Goal: Information Seeking & Learning: Find specific fact

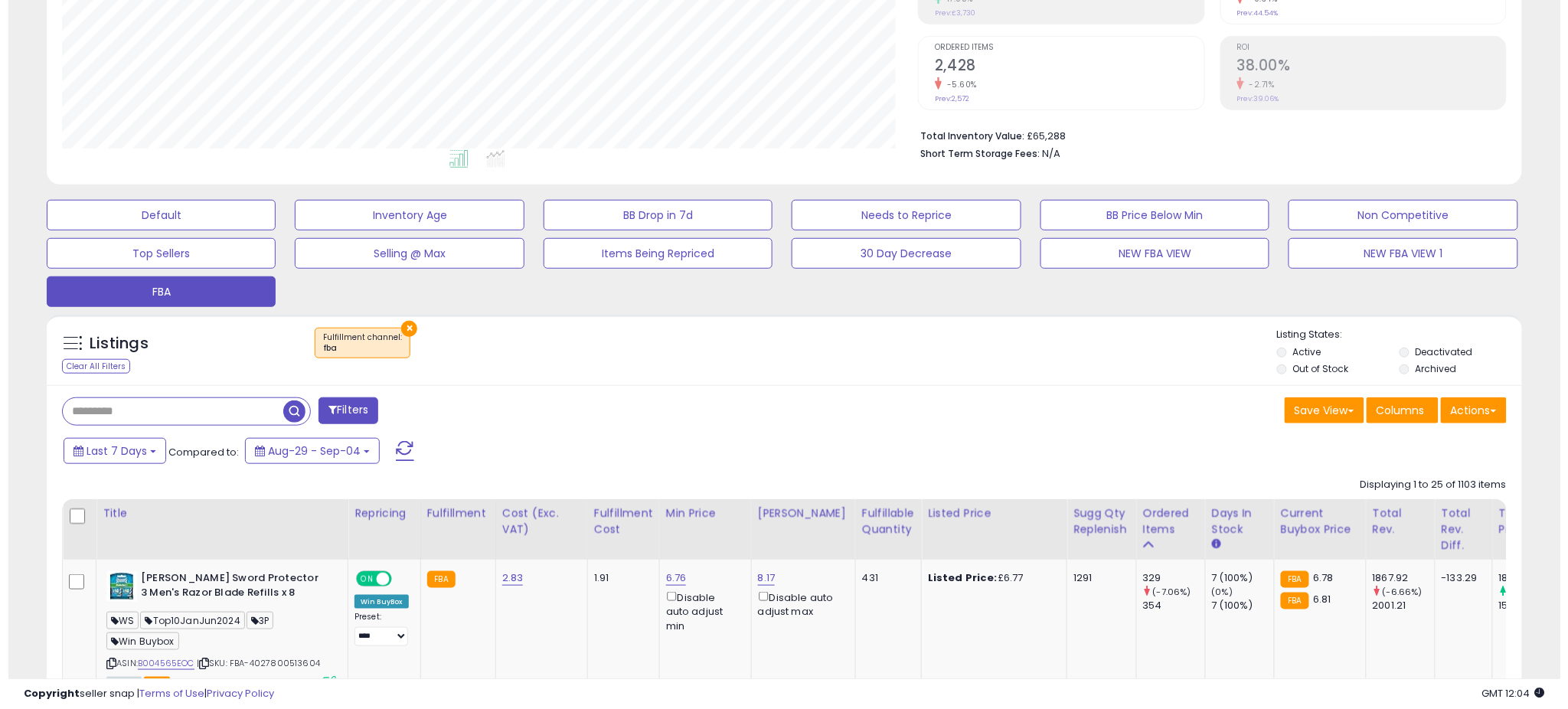
scroll to position [314, 856]
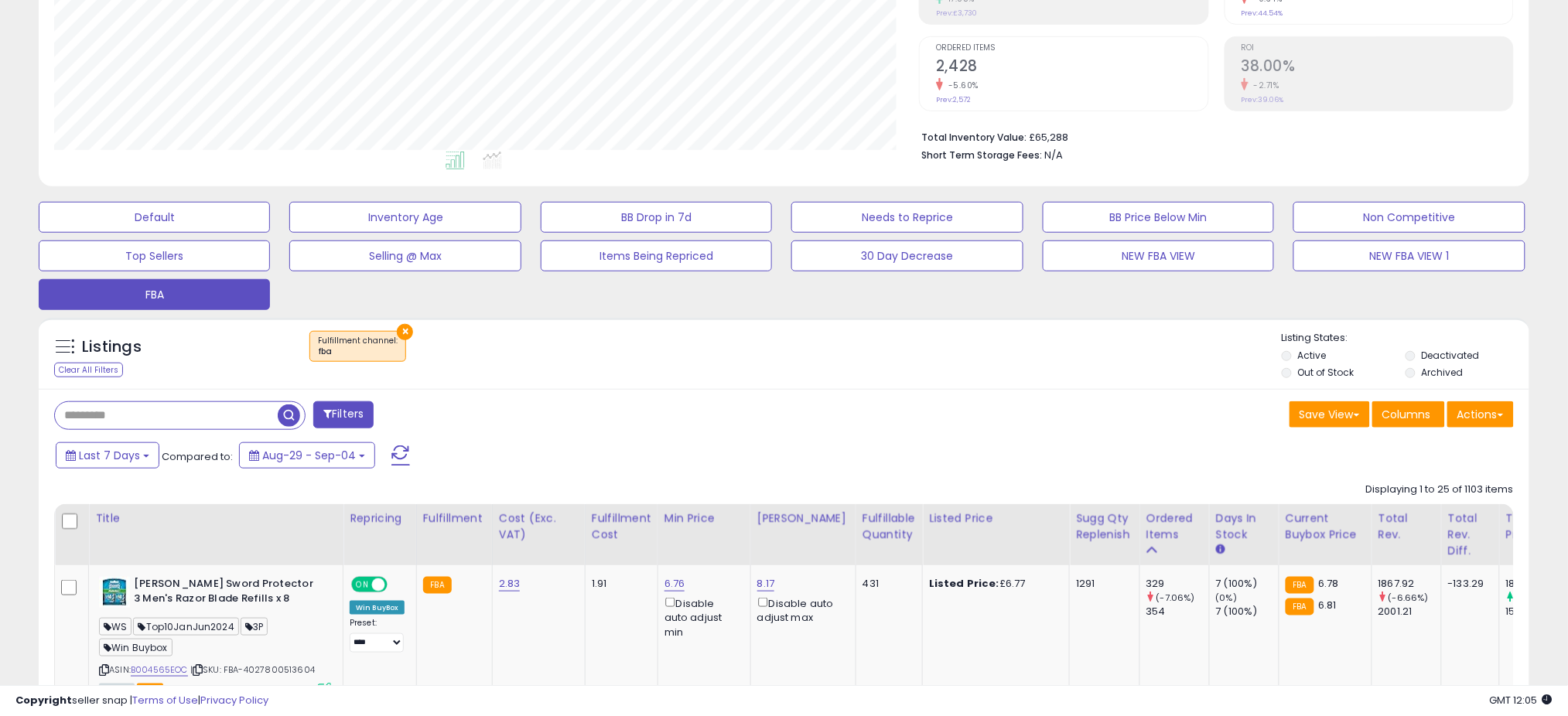
click at [1109, 70] on h2 "2,428" at bounding box center [1072, 67] width 272 height 21
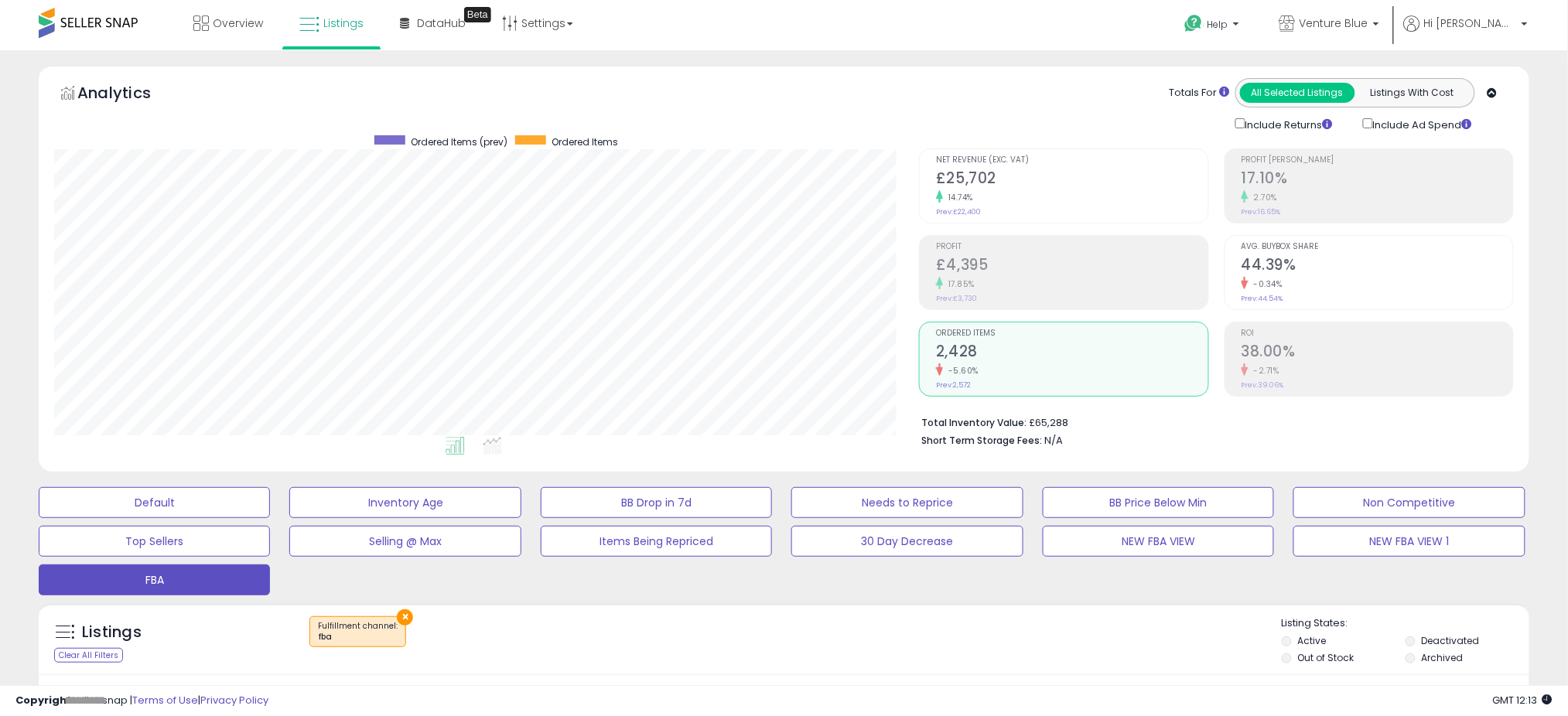
scroll to position [310, 0]
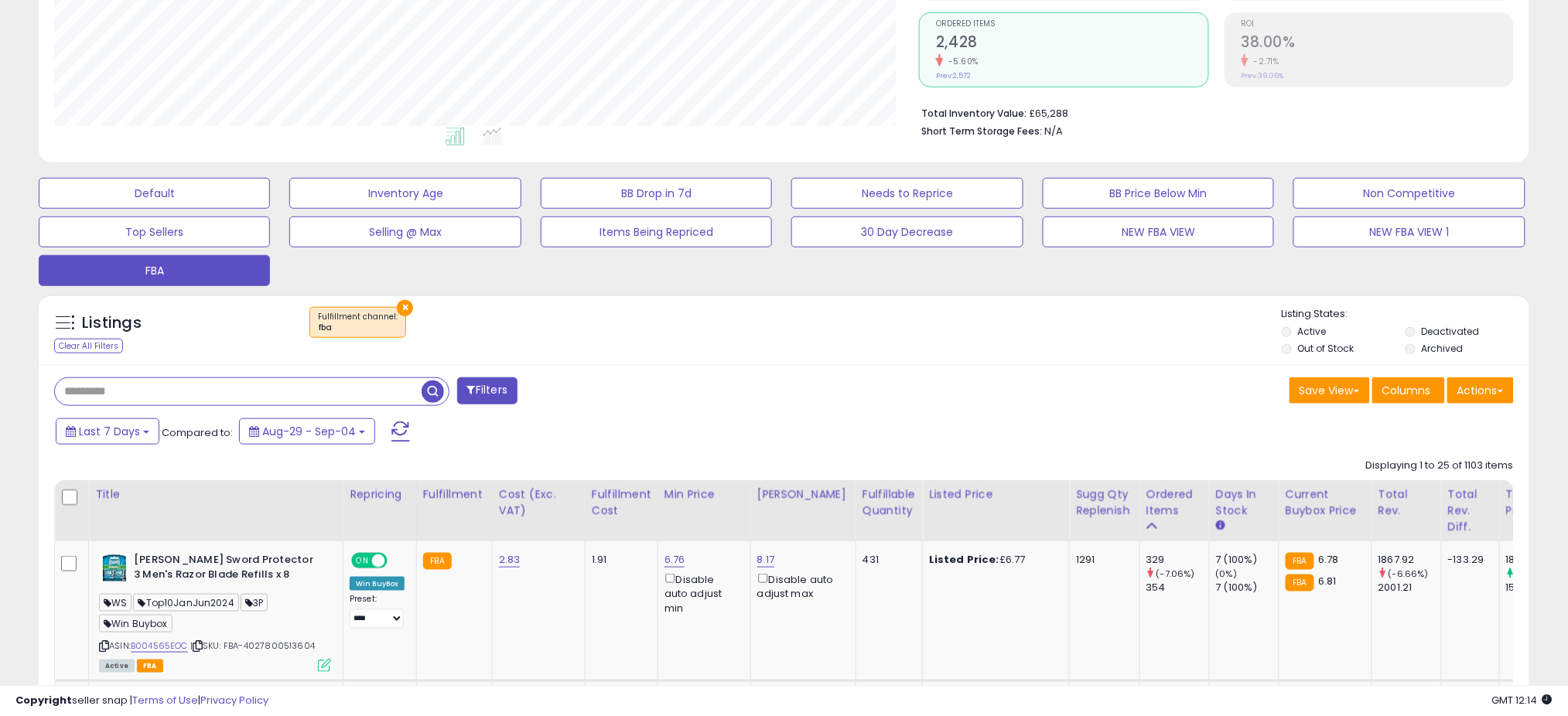
click at [212, 407] on div "Filters" at bounding box center [413, 392] width 742 height 31
click at [208, 405] on div at bounding box center [252, 391] width 395 height 29
click at [205, 403] on input "text" at bounding box center [238, 391] width 366 height 27
paste input "**********"
click at [428, 392] on span "button" at bounding box center [432, 391] width 22 height 22
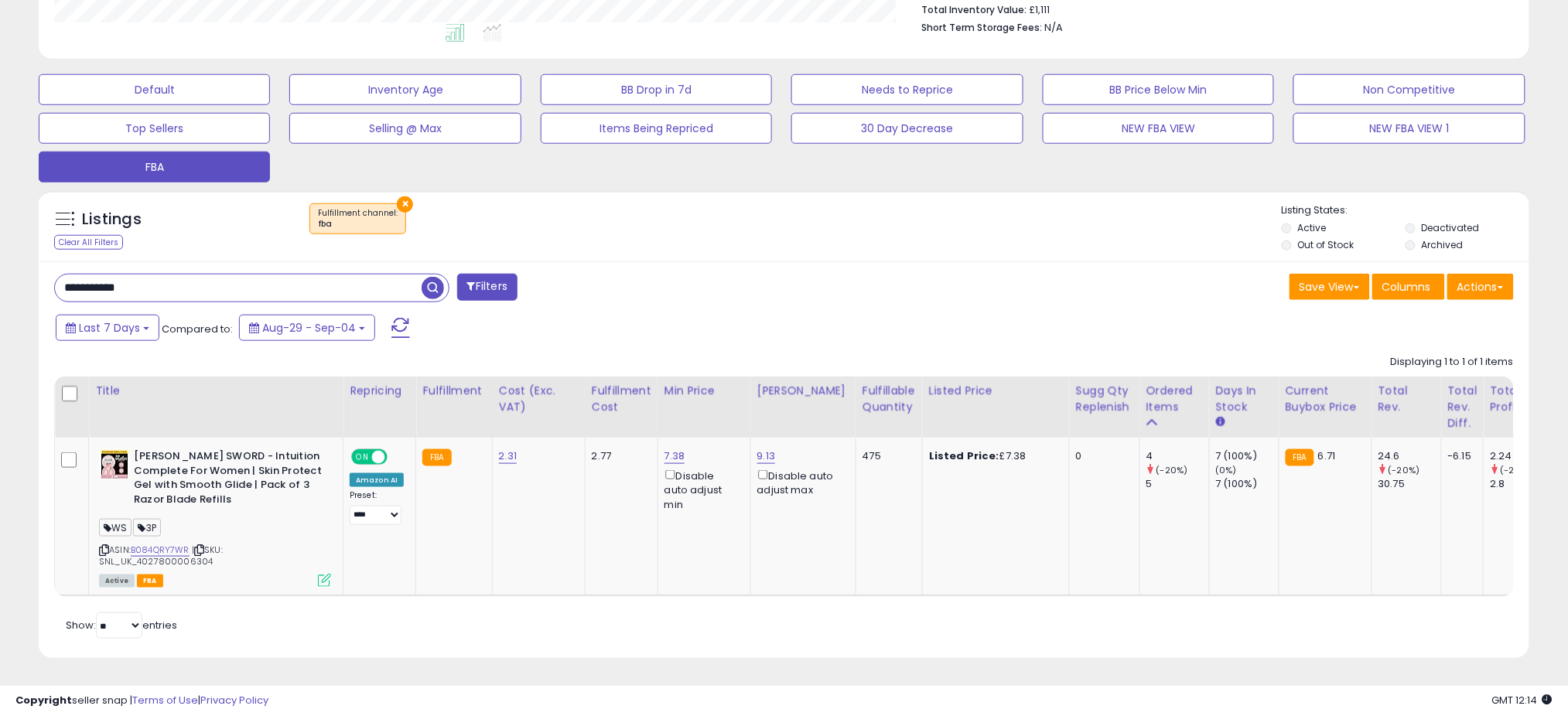
scroll to position [317, 865]
click at [150, 276] on input "**********" at bounding box center [238, 288] width 366 height 27
paste input "text"
click at [434, 277] on span "button" at bounding box center [432, 288] width 22 height 22
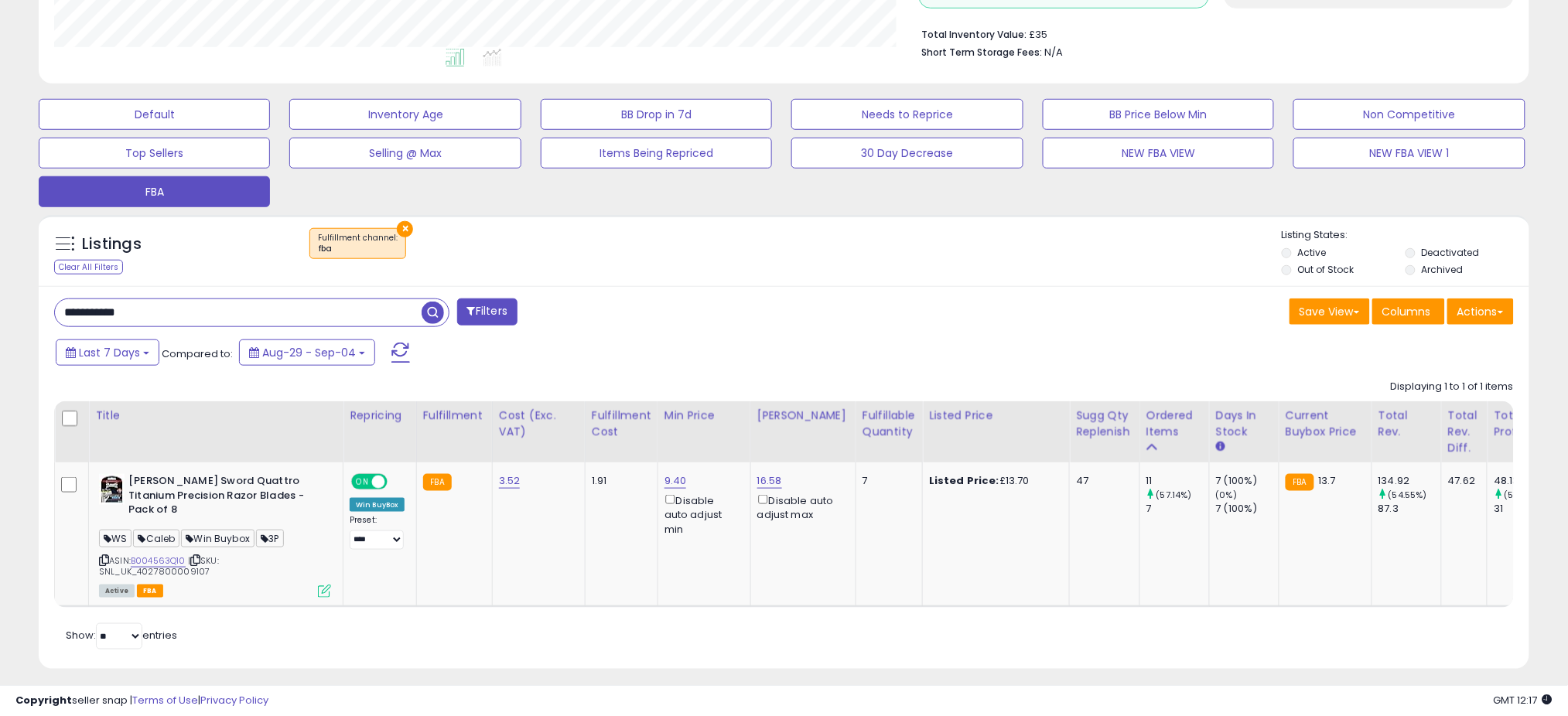
click at [209, 303] on input "**********" at bounding box center [238, 313] width 366 height 27
paste input "text"
click at [427, 307] on span "button" at bounding box center [432, 313] width 22 height 22
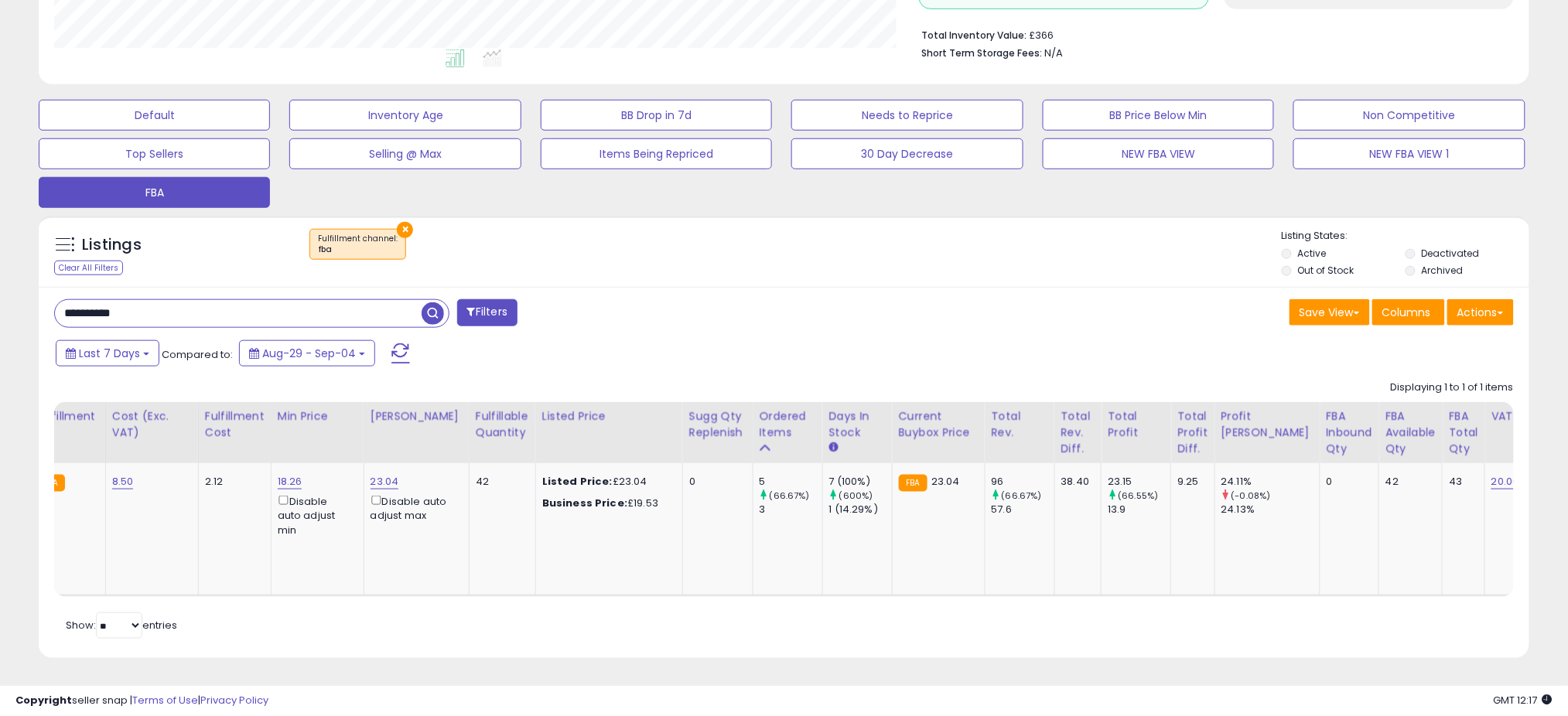
scroll to position [0, 0]
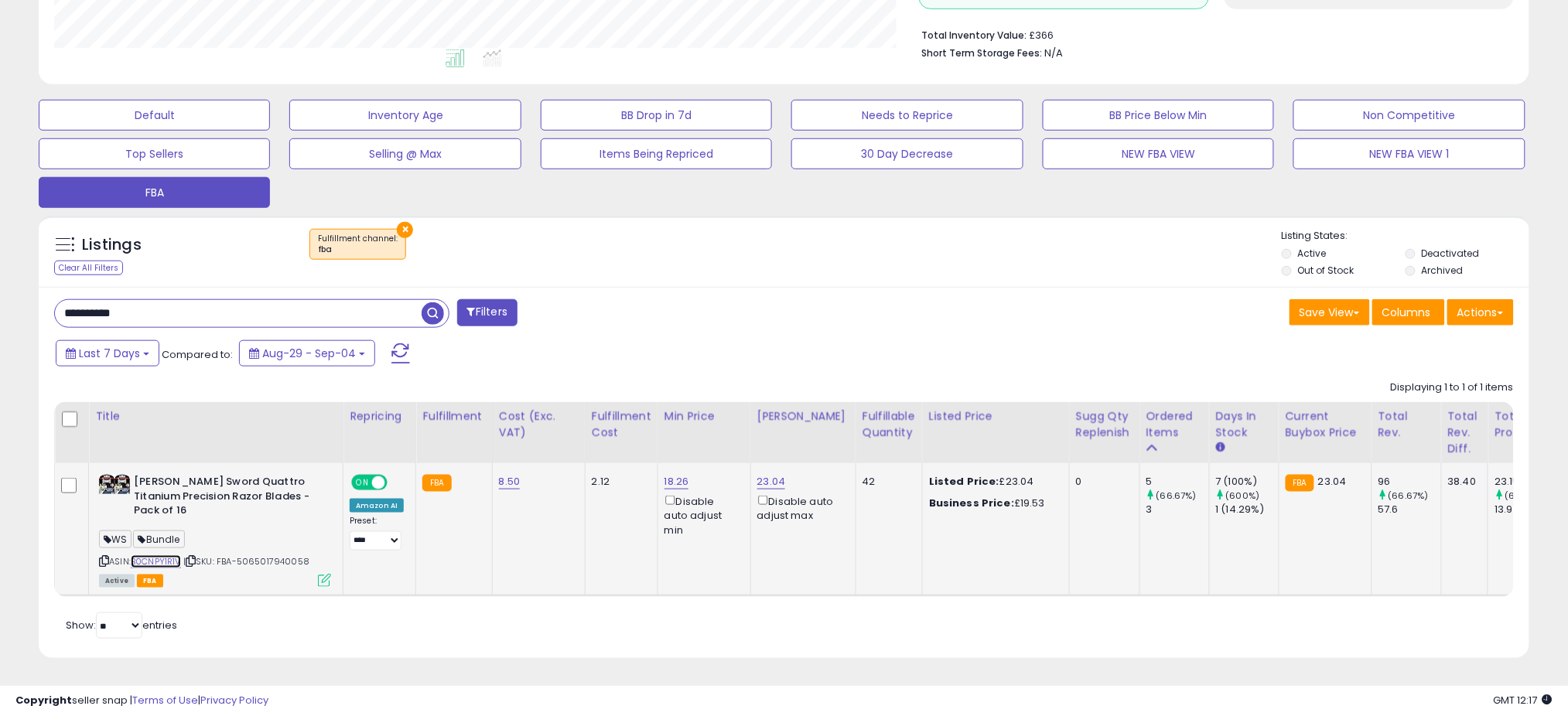
click at [163, 555] on link "B0CNPY1R1V" at bounding box center [156, 561] width 50 height 13
click at [149, 320] on input "**********" at bounding box center [238, 313] width 366 height 27
paste input "text"
click at [437, 313] on span "button" at bounding box center [432, 313] width 22 height 22
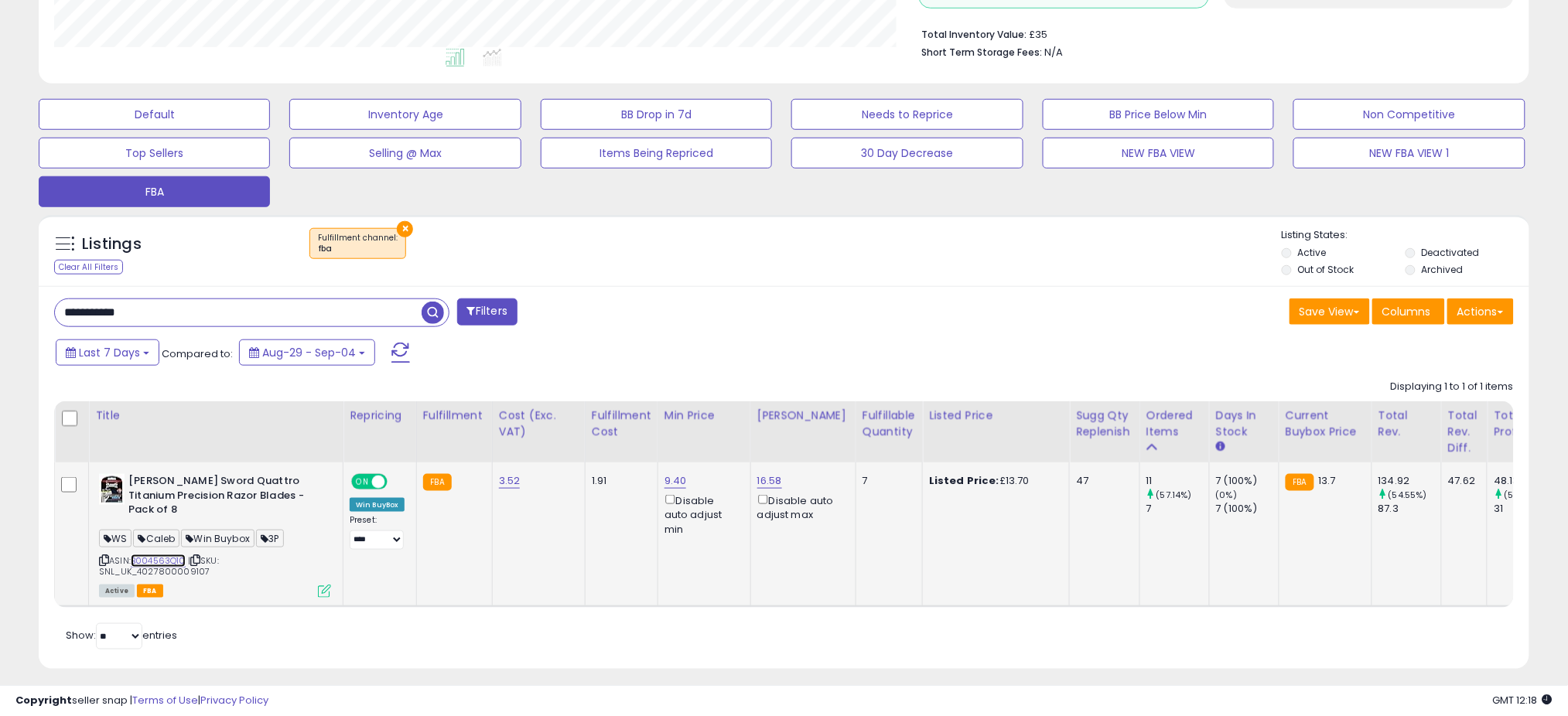
click at [175, 554] on link "B004563Q10" at bounding box center [158, 560] width 55 height 13
click at [128, 313] on input "**********" at bounding box center [238, 313] width 366 height 27
click at [127, 313] on input "**********" at bounding box center [238, 313] width 366 height 27
paste input "text"
click at [437, 319] on span "button" at bounding box center [432, 313] width 22 height 22
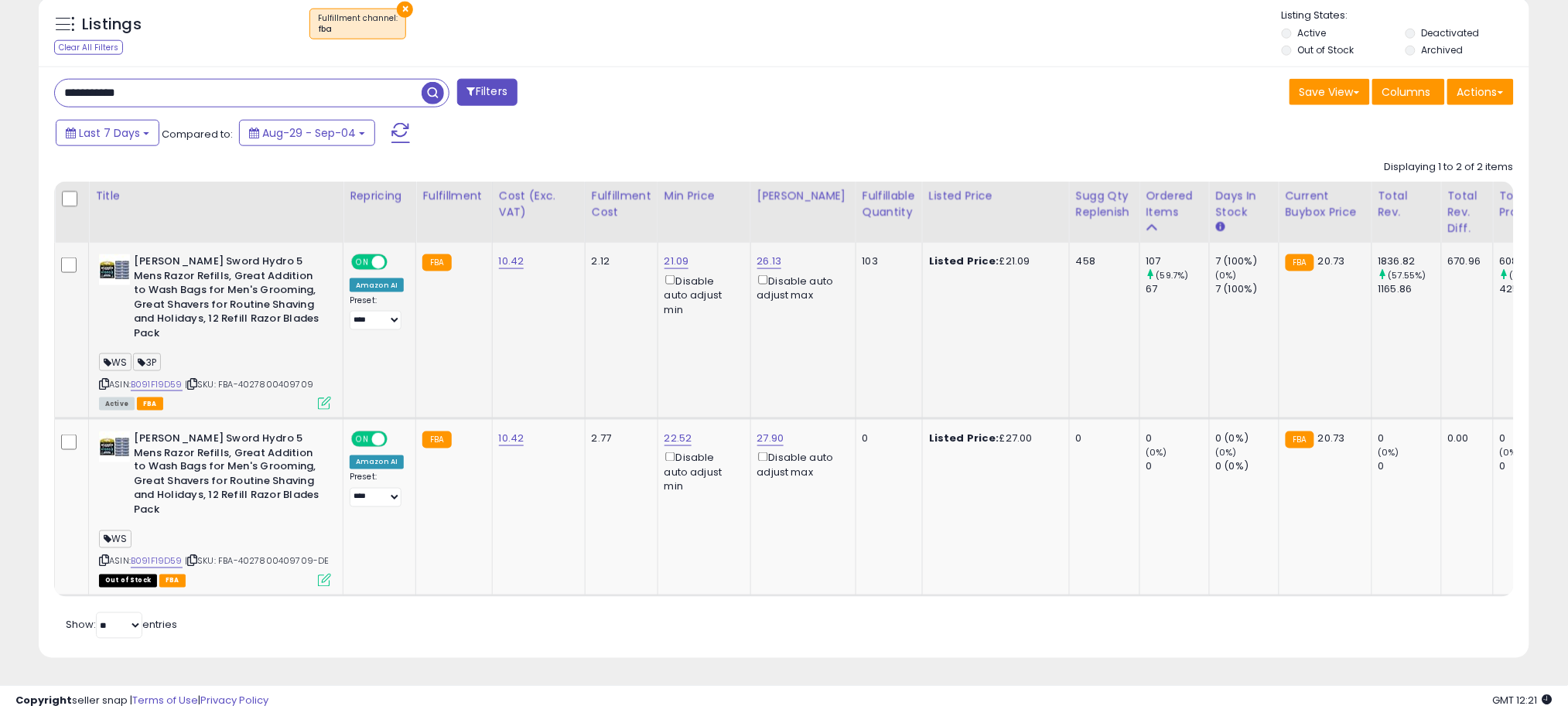
scroll to position [622, 0]
click at [324, 396] on td "[PERSON_NAME] Sword Hydro 5 Mens Razor Refills, Great Addition to Wash Bags for…" at bounding box center [216, 331] width 255 height 176
click at [143, 80] on input "**********" at bounding box center [238, 93] width 366 height 27
paste input "***"
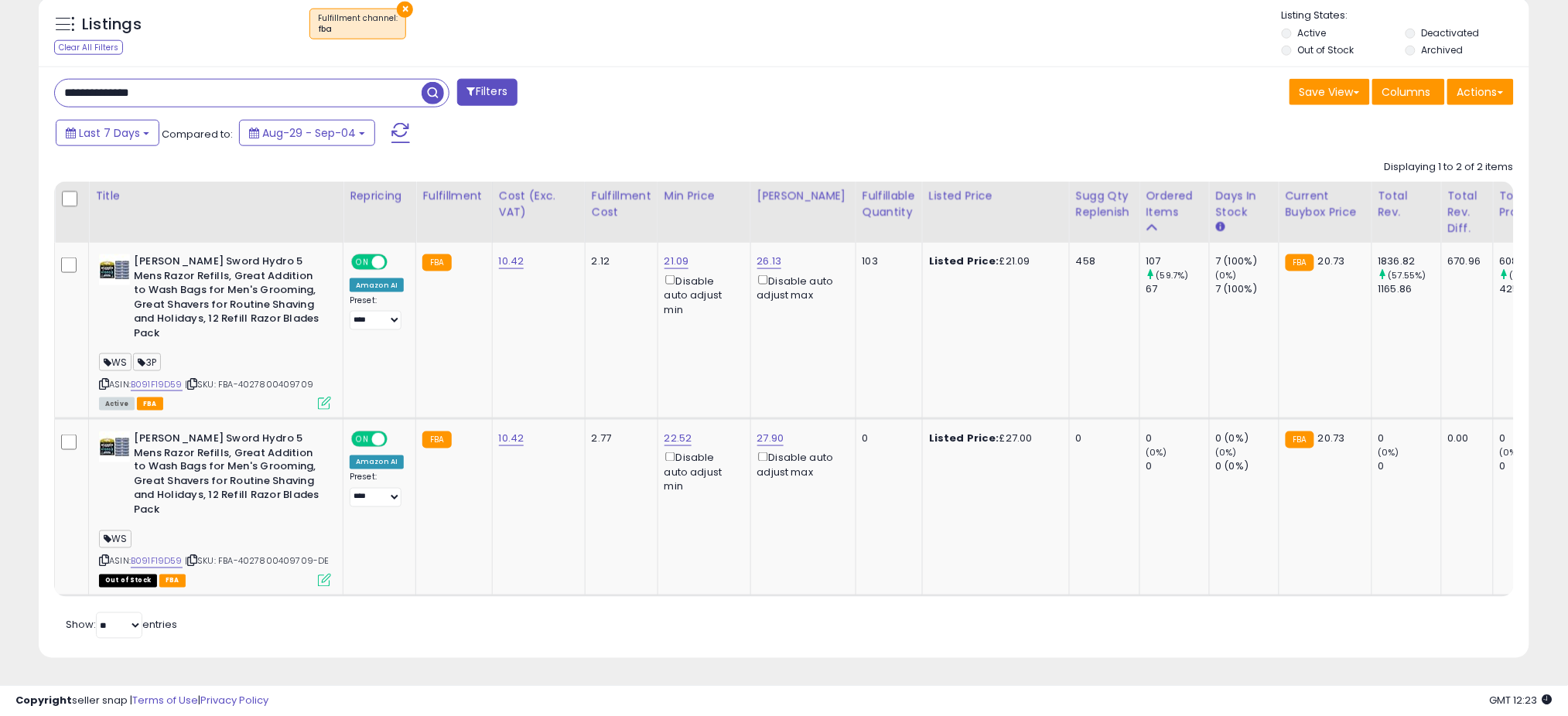
click at [437, 82] on span "button" at bounding box center [432, 93] width 22 height 22
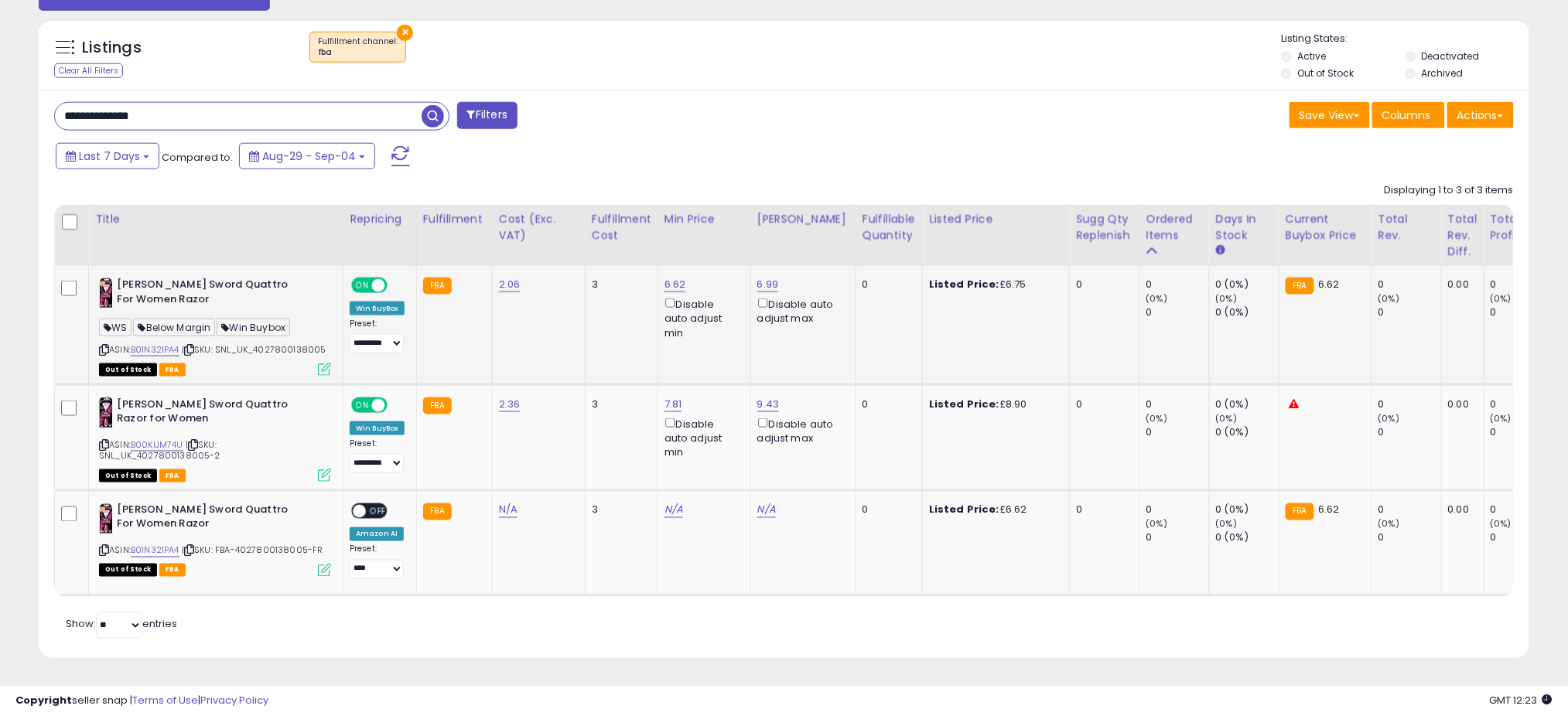
scroll to position [317, 865]
click at [163, 104] on input "**********" at bounding box center [238, 116] width 366 height 27
paste input "text"
click at [427, 105] on span "button" at bounding box center [432, 116] width 22 height 22
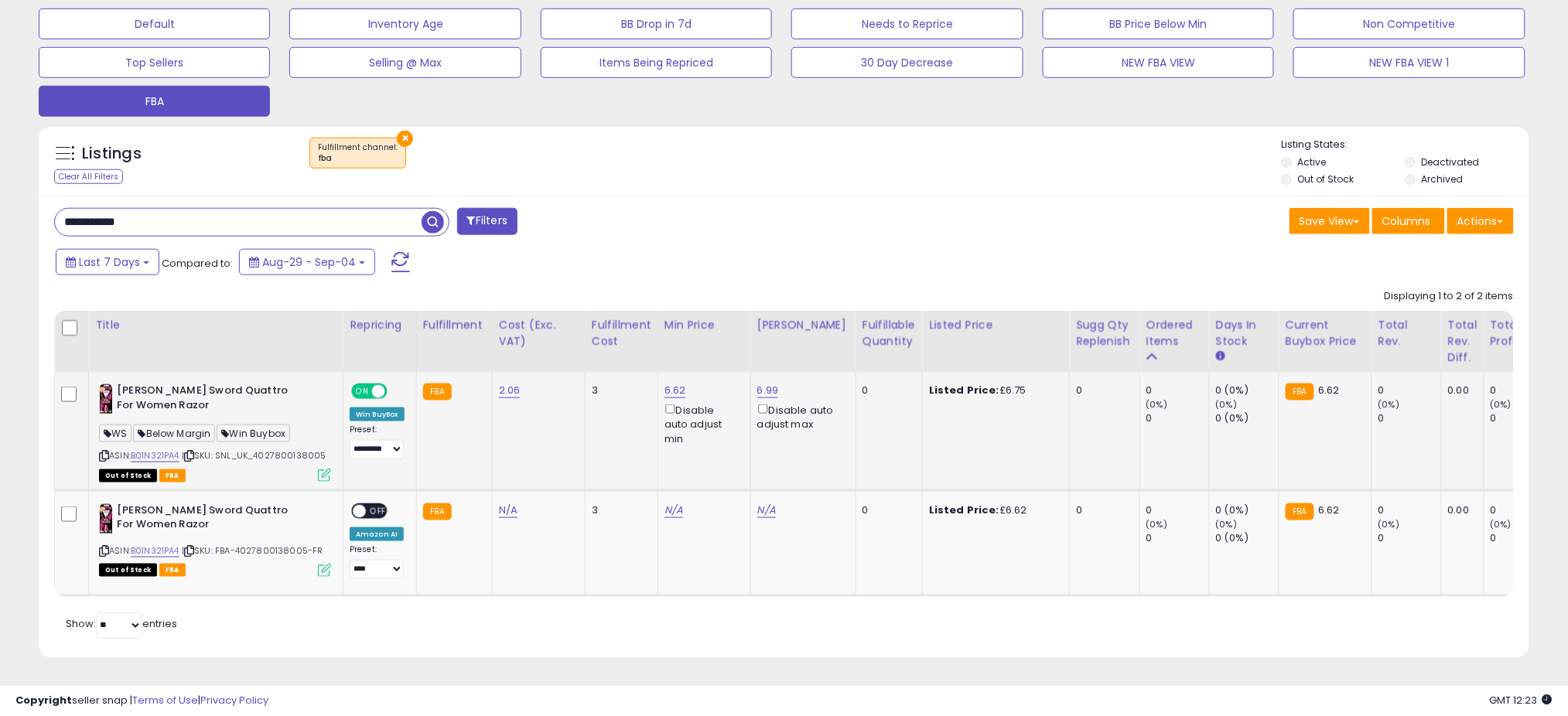
click at [322, 468] on icon at bounding box center [324, 474] width 13 height 13
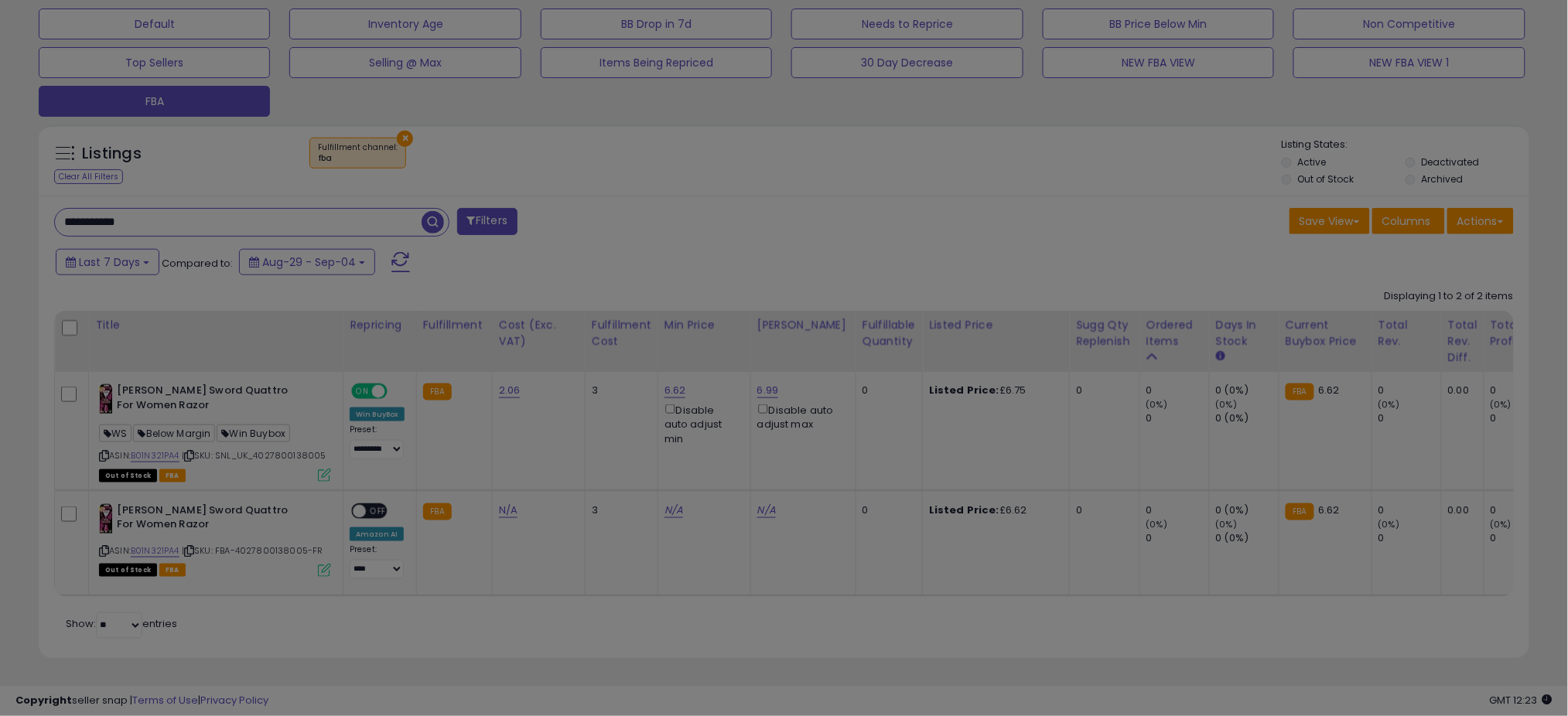
scroll to position [317, 874]
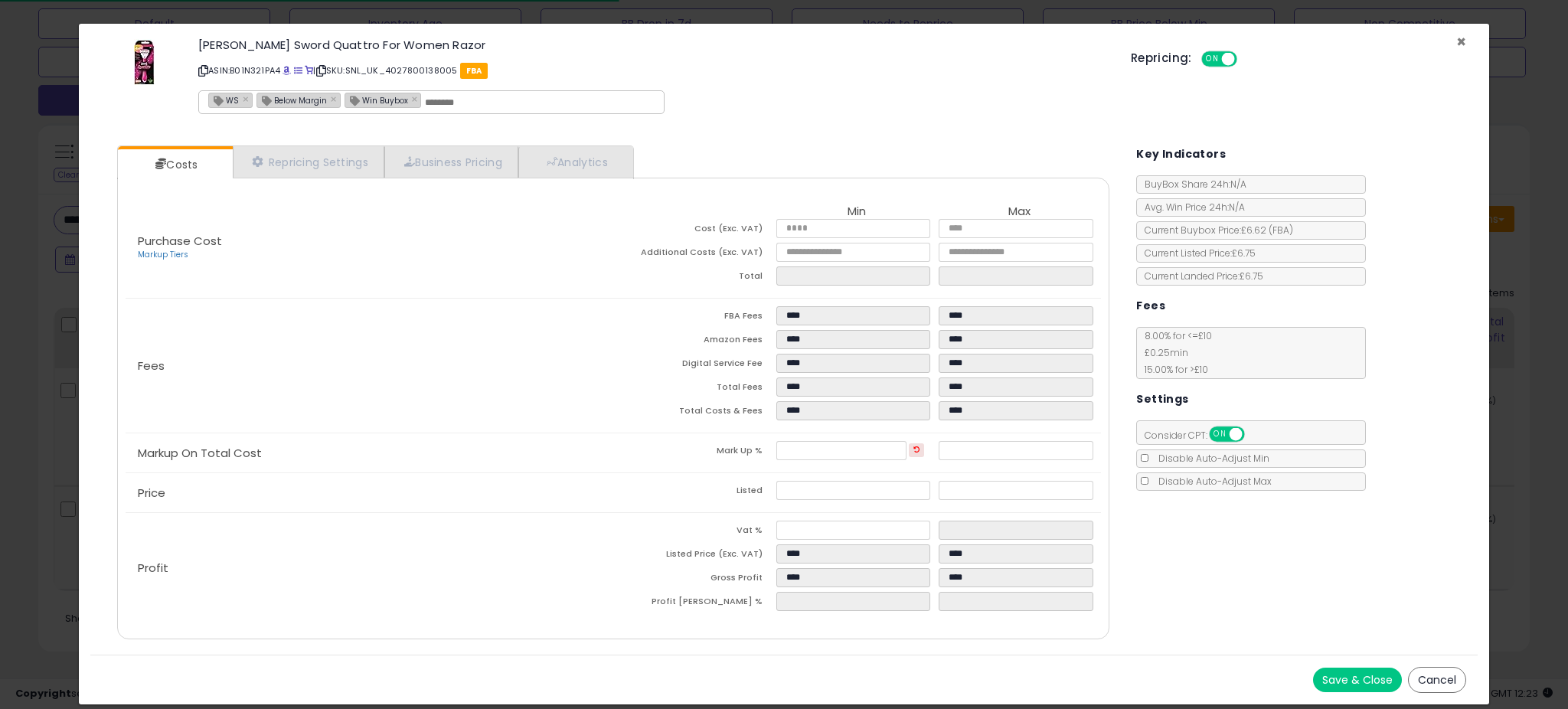
click at [1460, 35] on span "×" at bounding box center [1461, 41] width 10 height 22
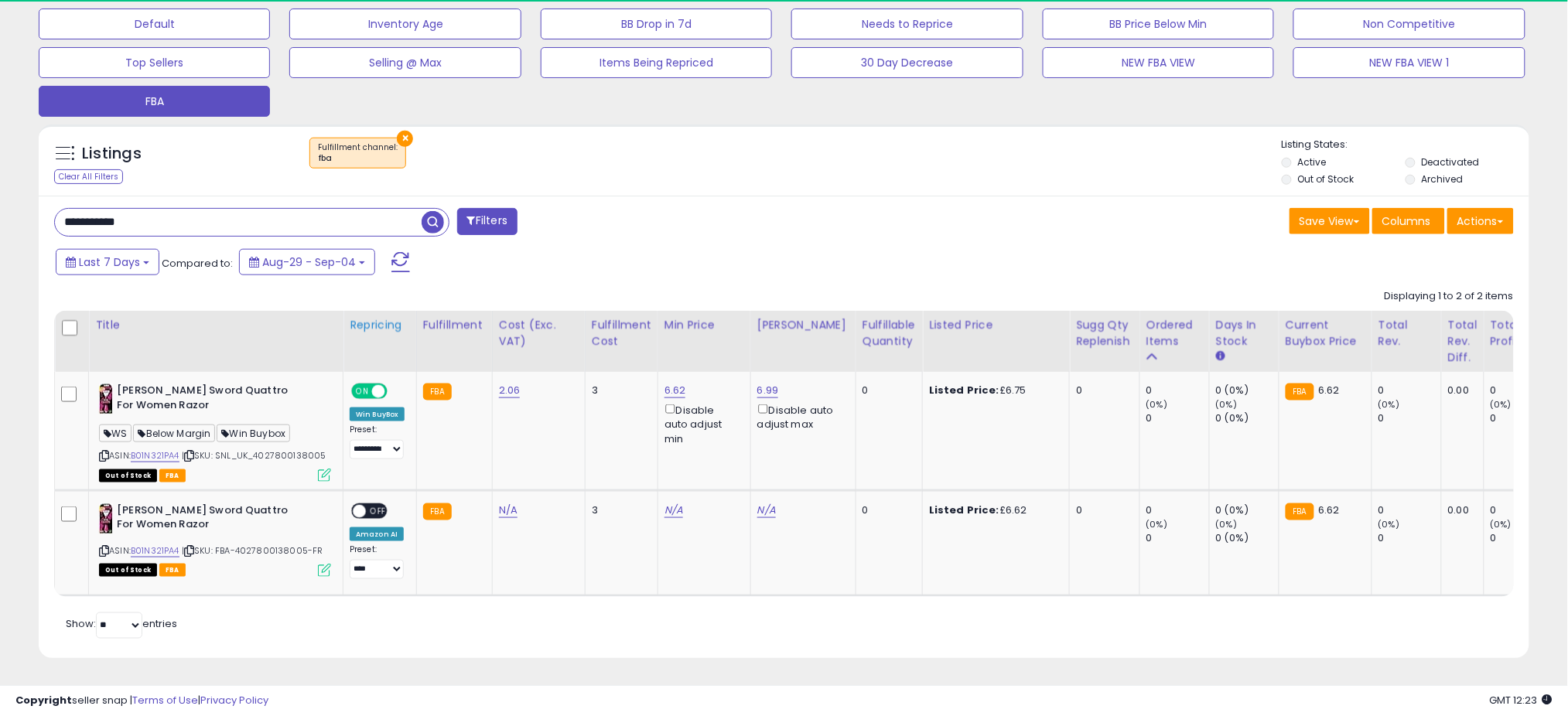
scroll to position [772891, 772610]
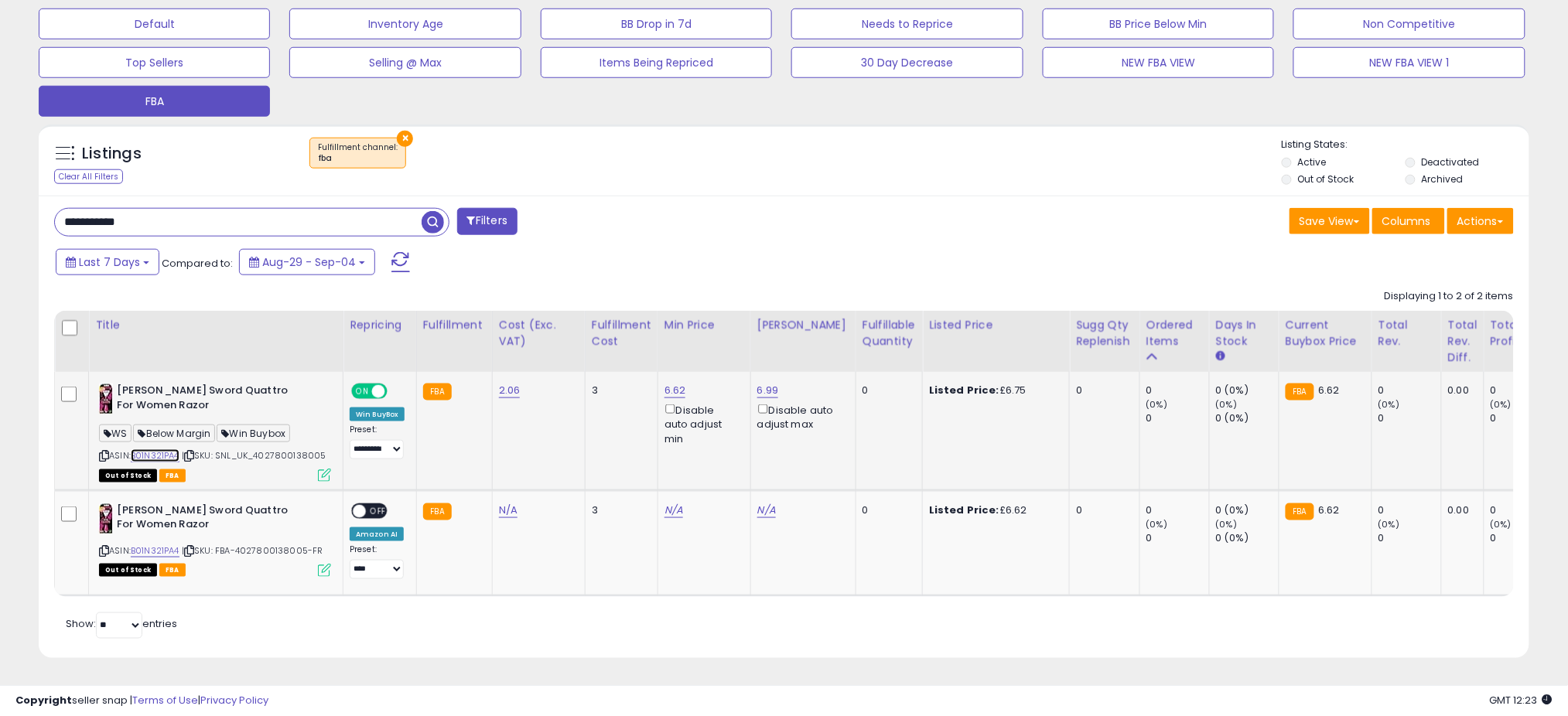
click at [160, 449] on link "B01N321PA4" at bounding box center [155, 455] width 49 height 13
click at [147, 215] on input "**********" at bounding box center [238, 222] width 366 height 27
paste input "text"
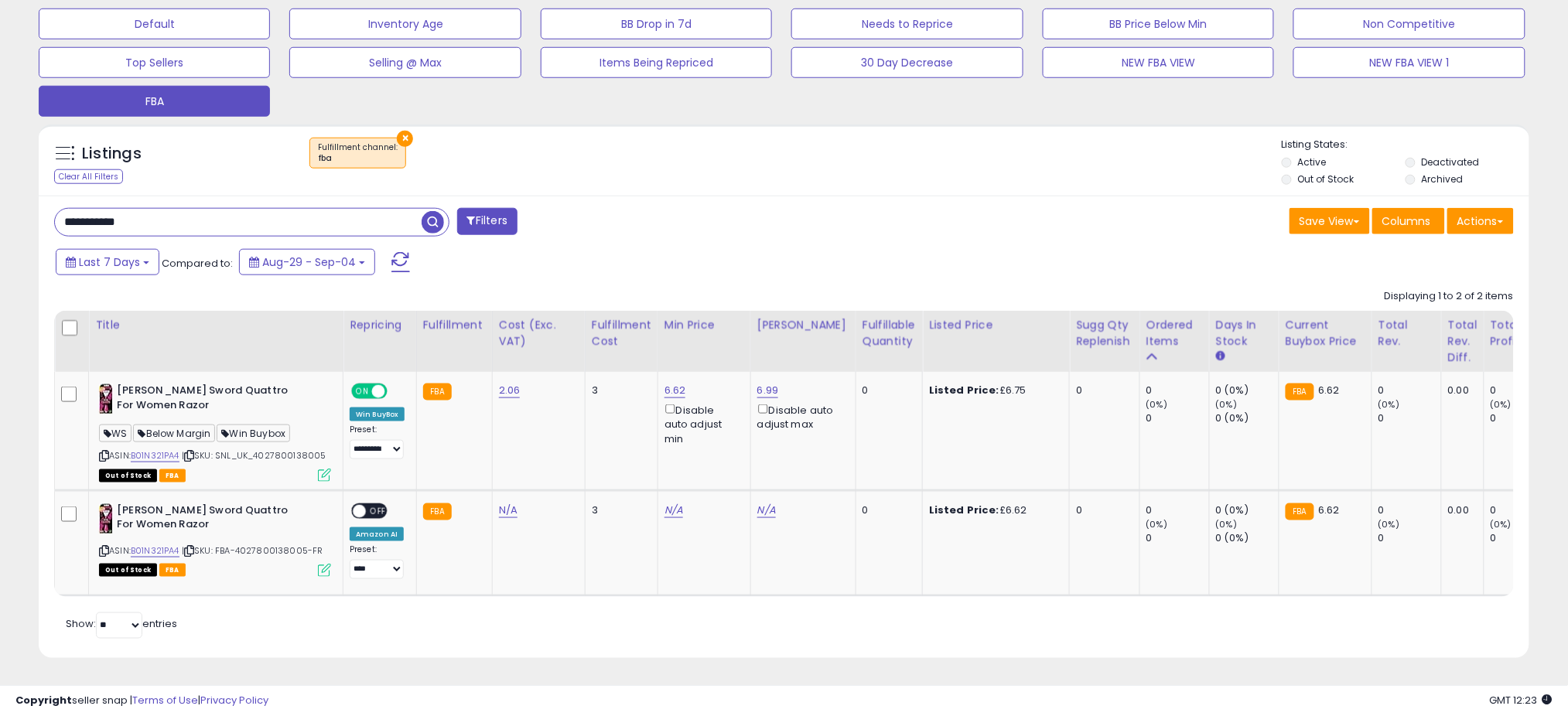
click at [423, 211] on span "button" at bounding box center [432, 222] width 22 height 22
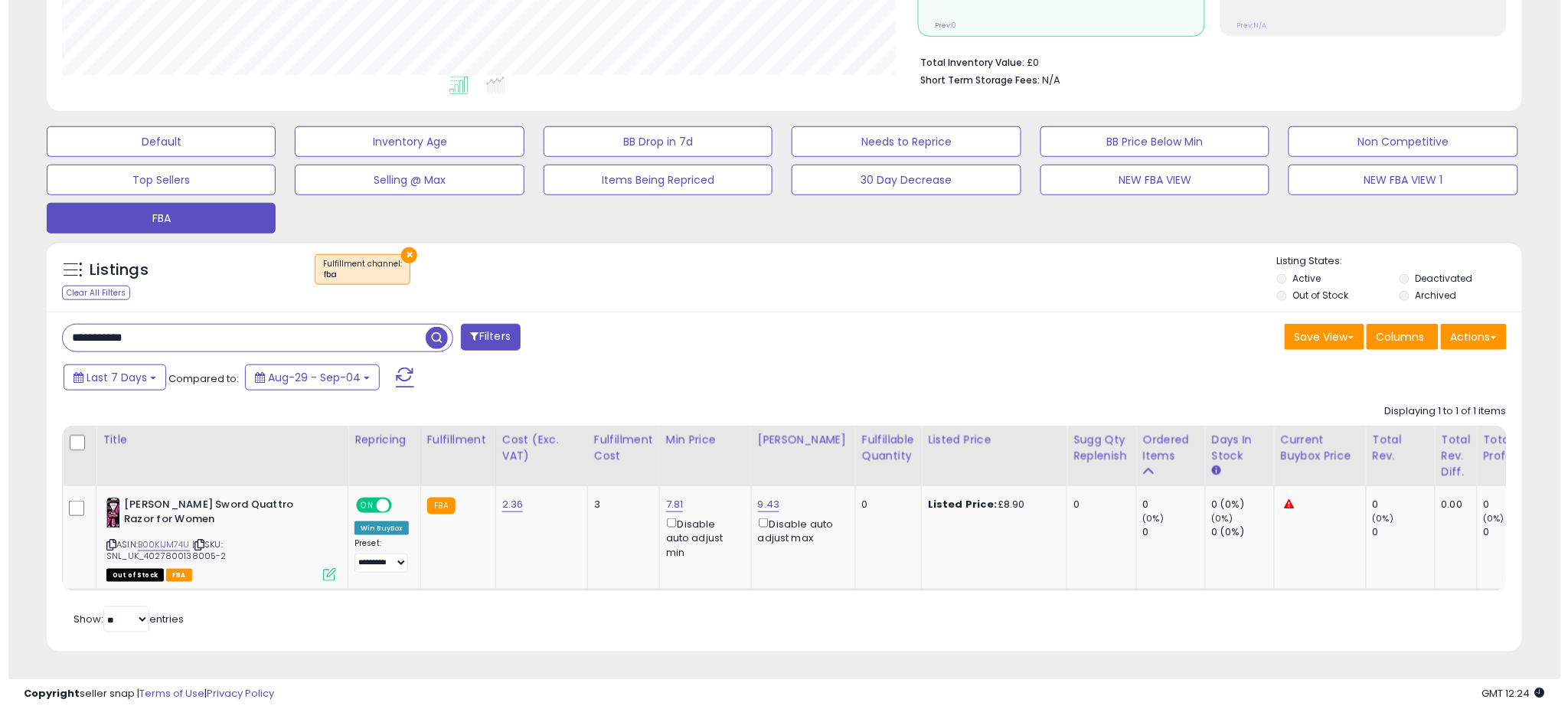
scroll to position [370, 0]
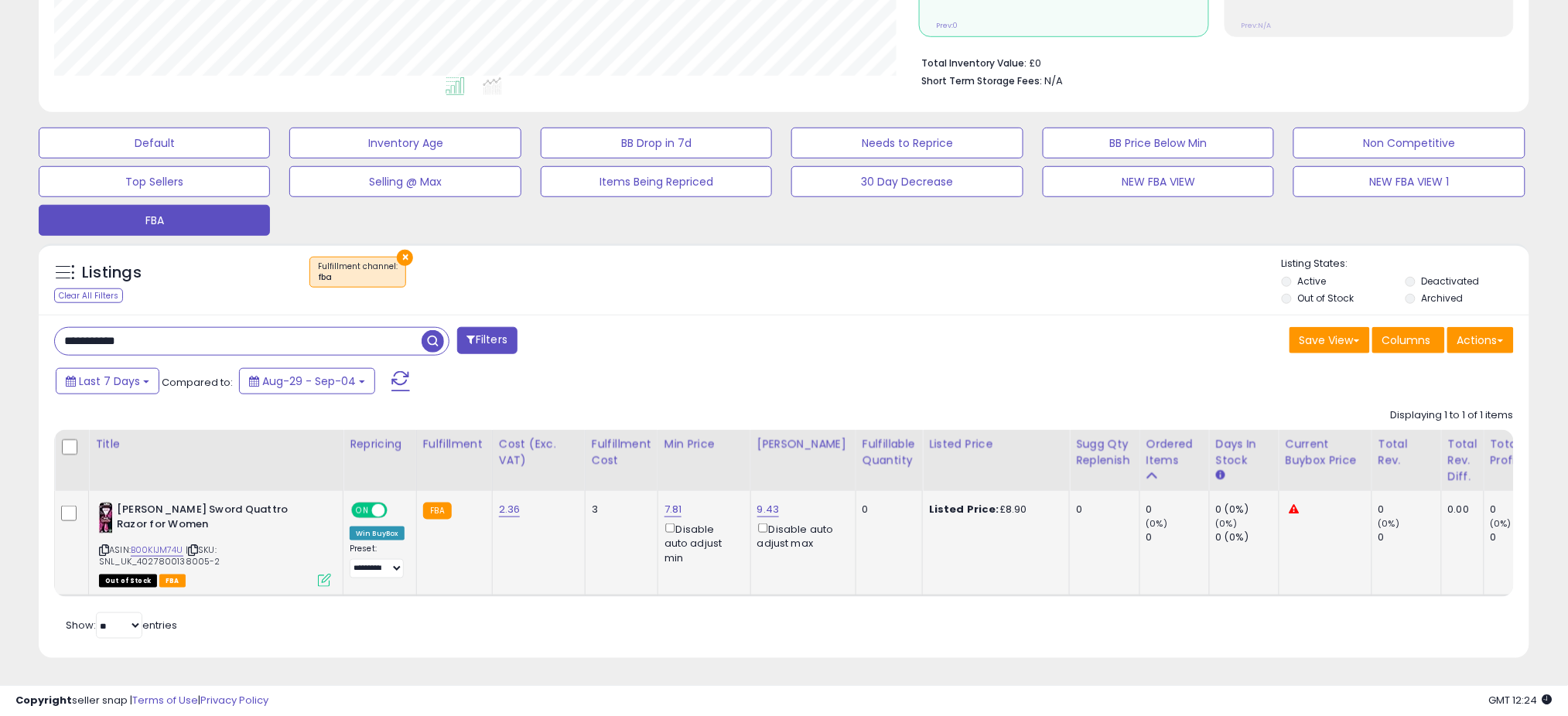
click at [324, 574] on icon at bounding box center [324, 580] width 13 height 13
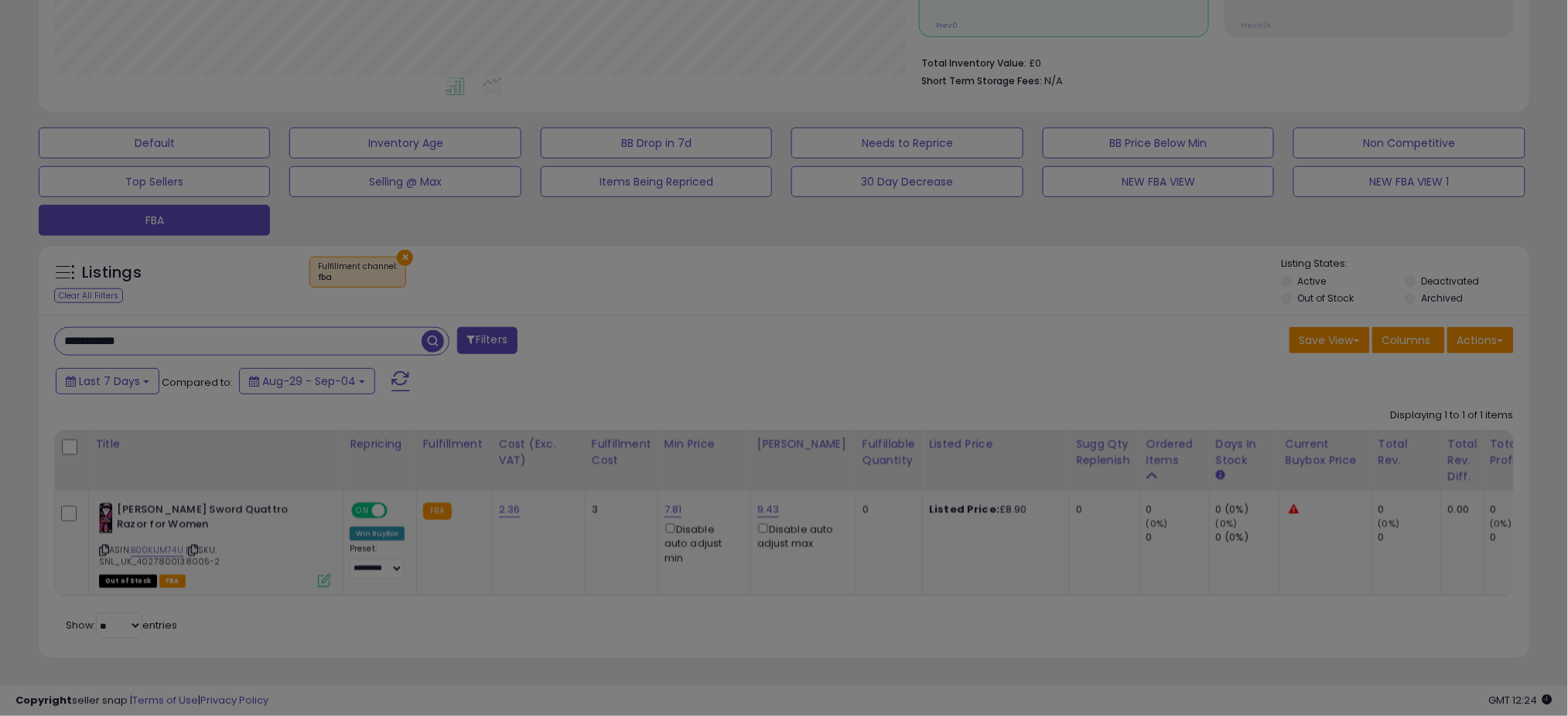
scroll to position [317, 874]
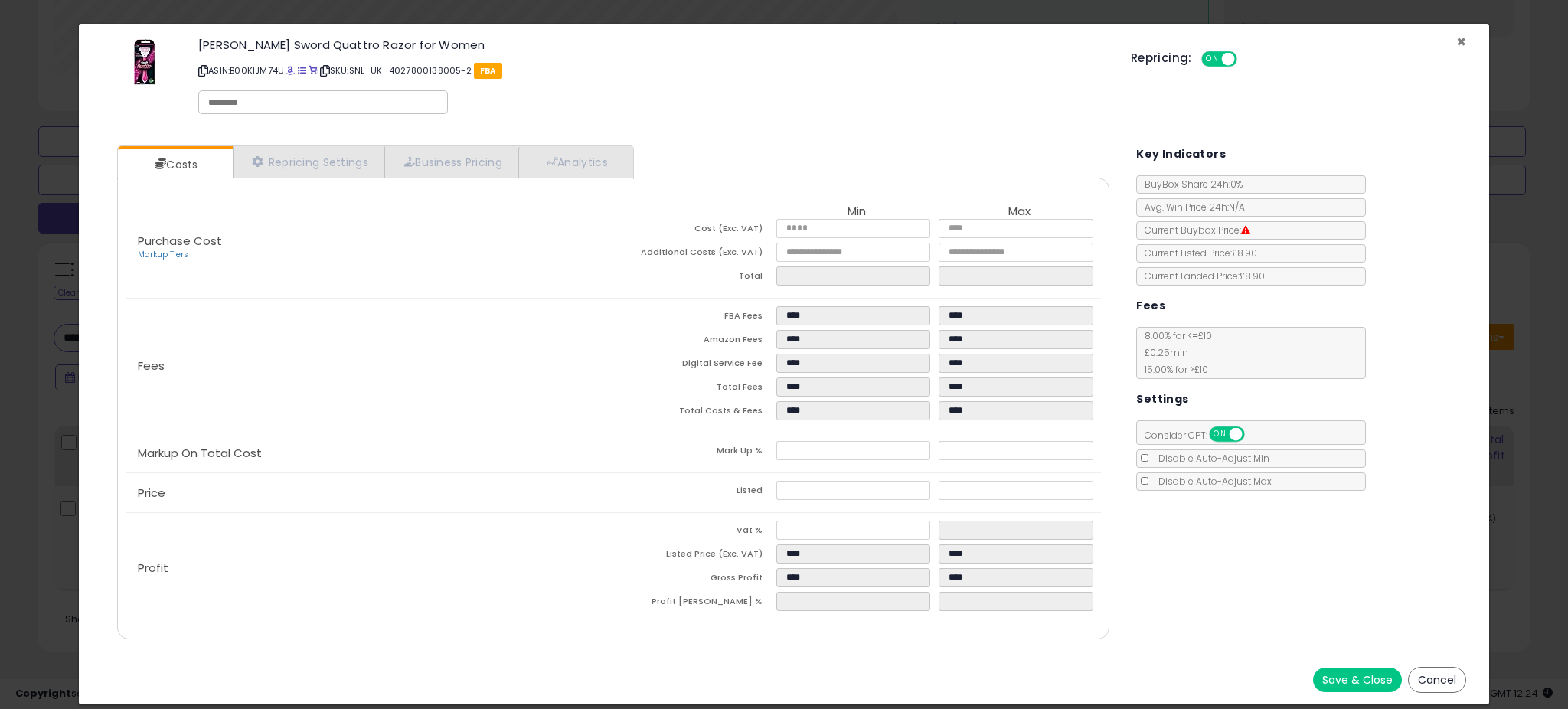
click at [1463, 41] on span "×" at bounding box center [1461, 41] width 10 height 22
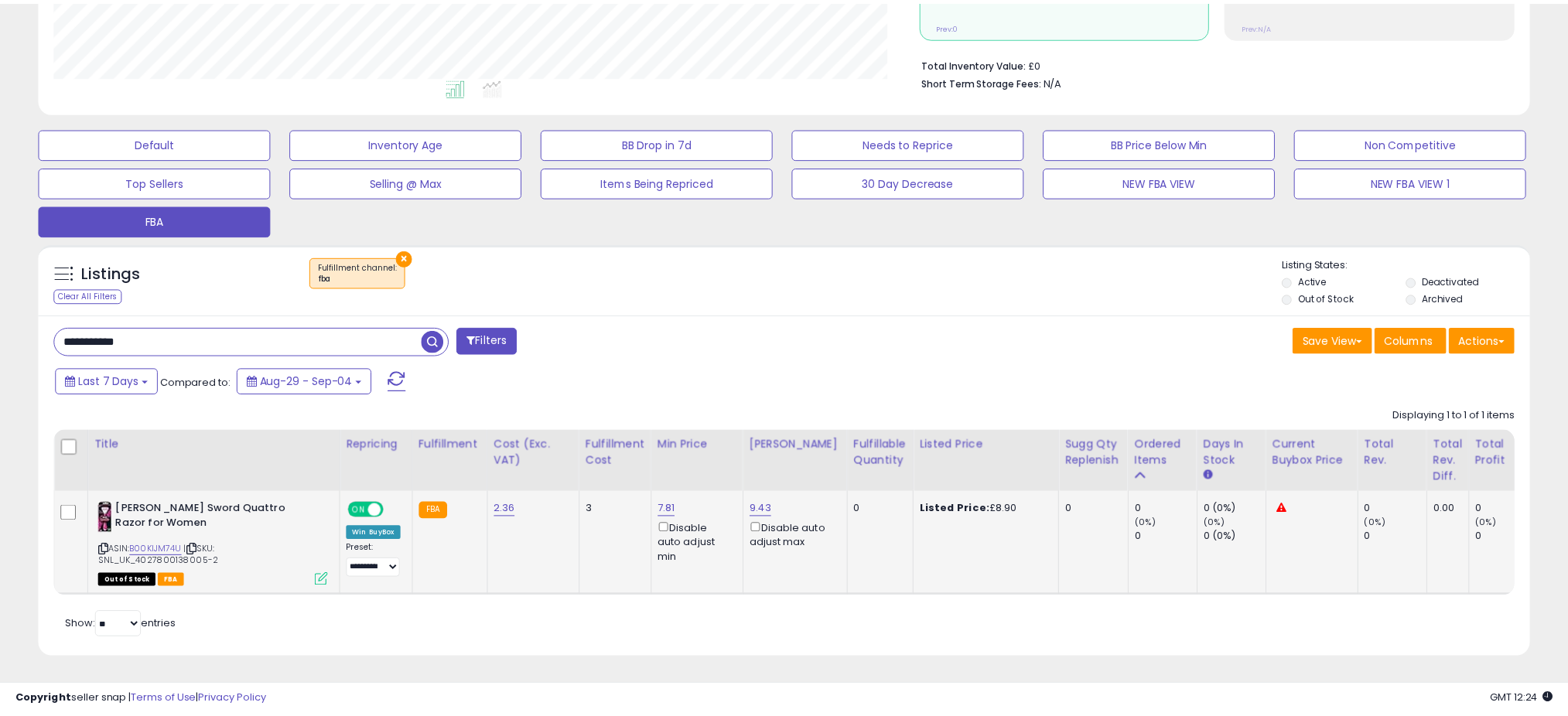
scroll to position [772891, 772610]
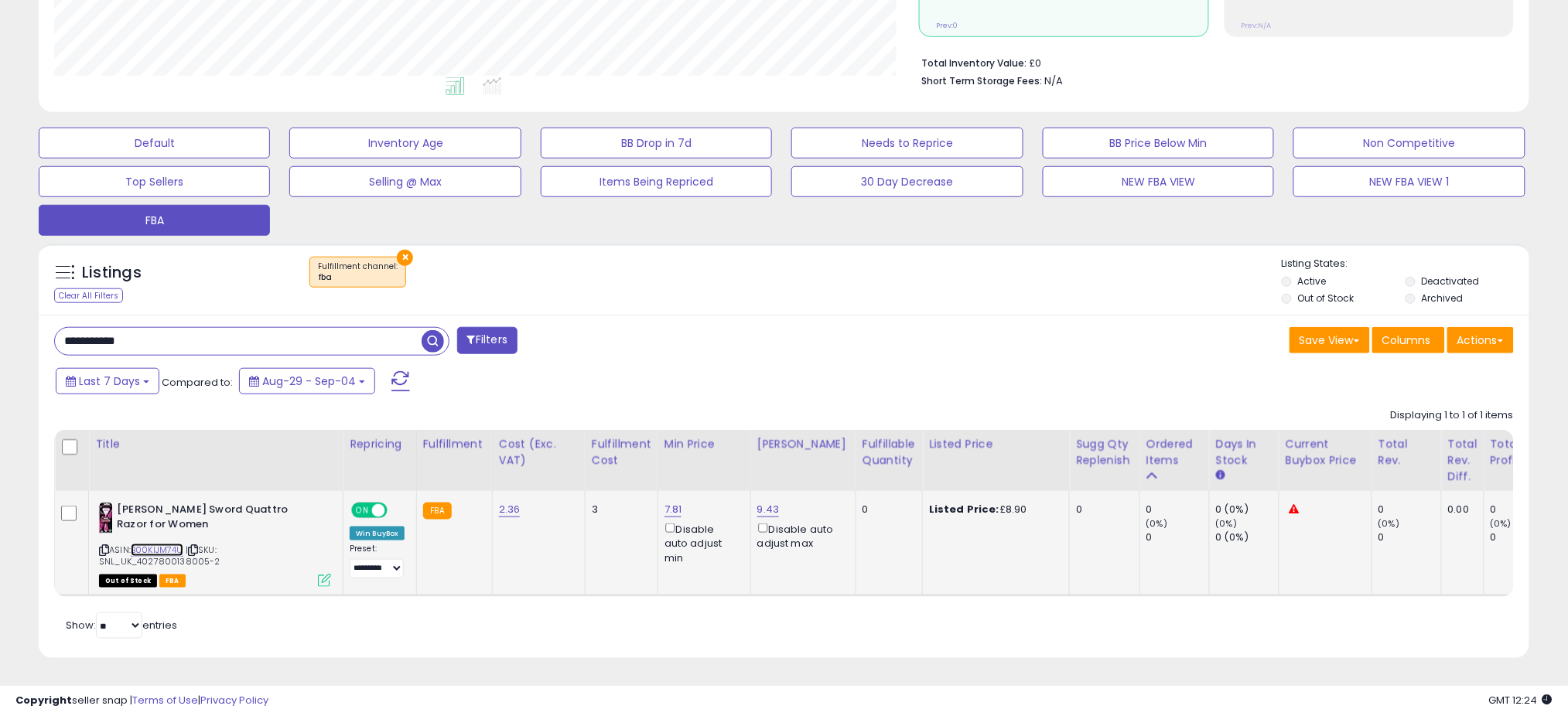
click at [177, 543] on link "B00KIJM74U" at bounding box center [157, 550] width 53 height 13
click at [208, 328] on input "**********" at bounding box center [238, 341] width 366 height 27
drag, startPoint x: 208, startPoint y: 321, endPoint x: 186, endPoint y: 343, distance: 31.1
click at [186, 343] on div "**********" at bounding box center [413, 343] width 742 height 31
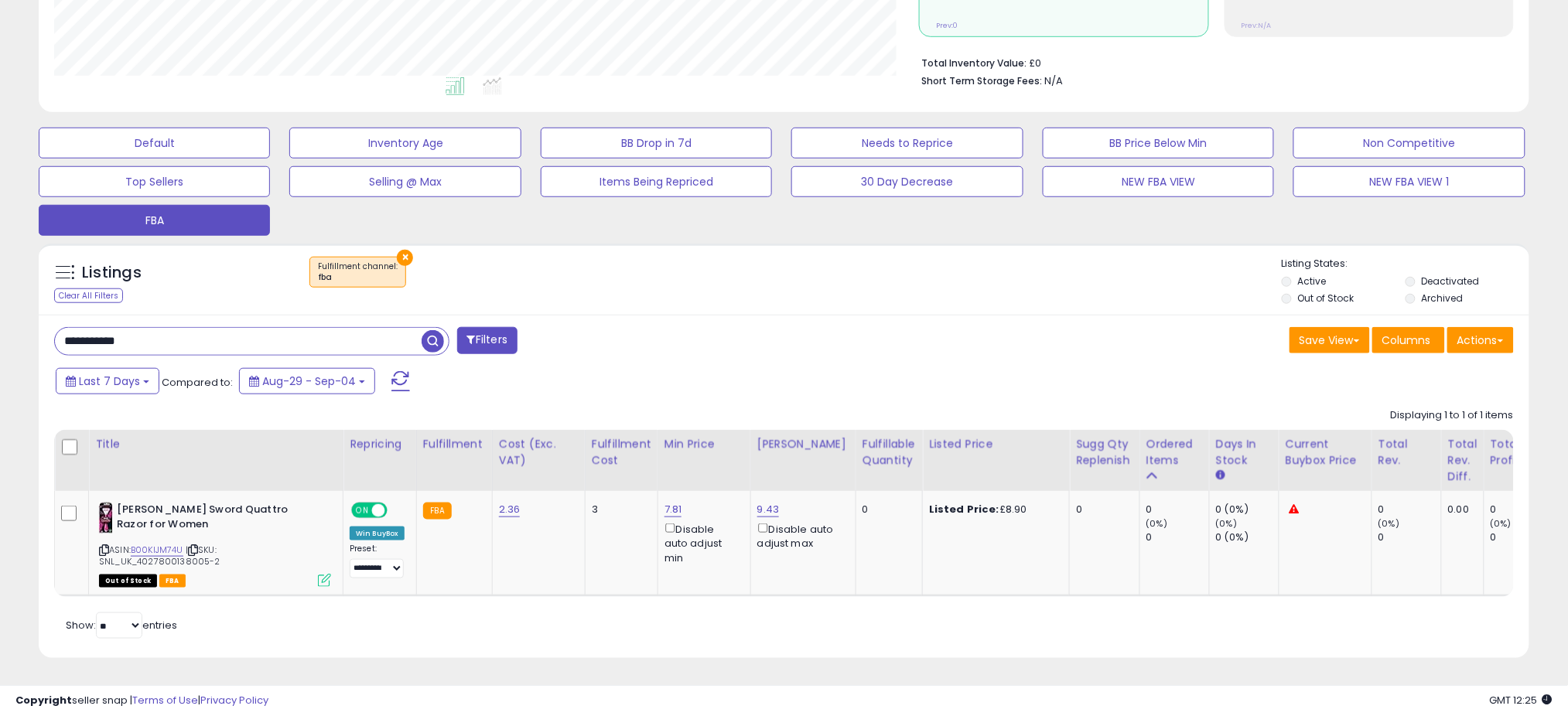
click at [175, 334] on input "**********" at bounding box center [238, 341] width 366 height 27
paste input "text"
click at [431, 331] on span "button" at bounding box center [432, 341] width 22 height 22
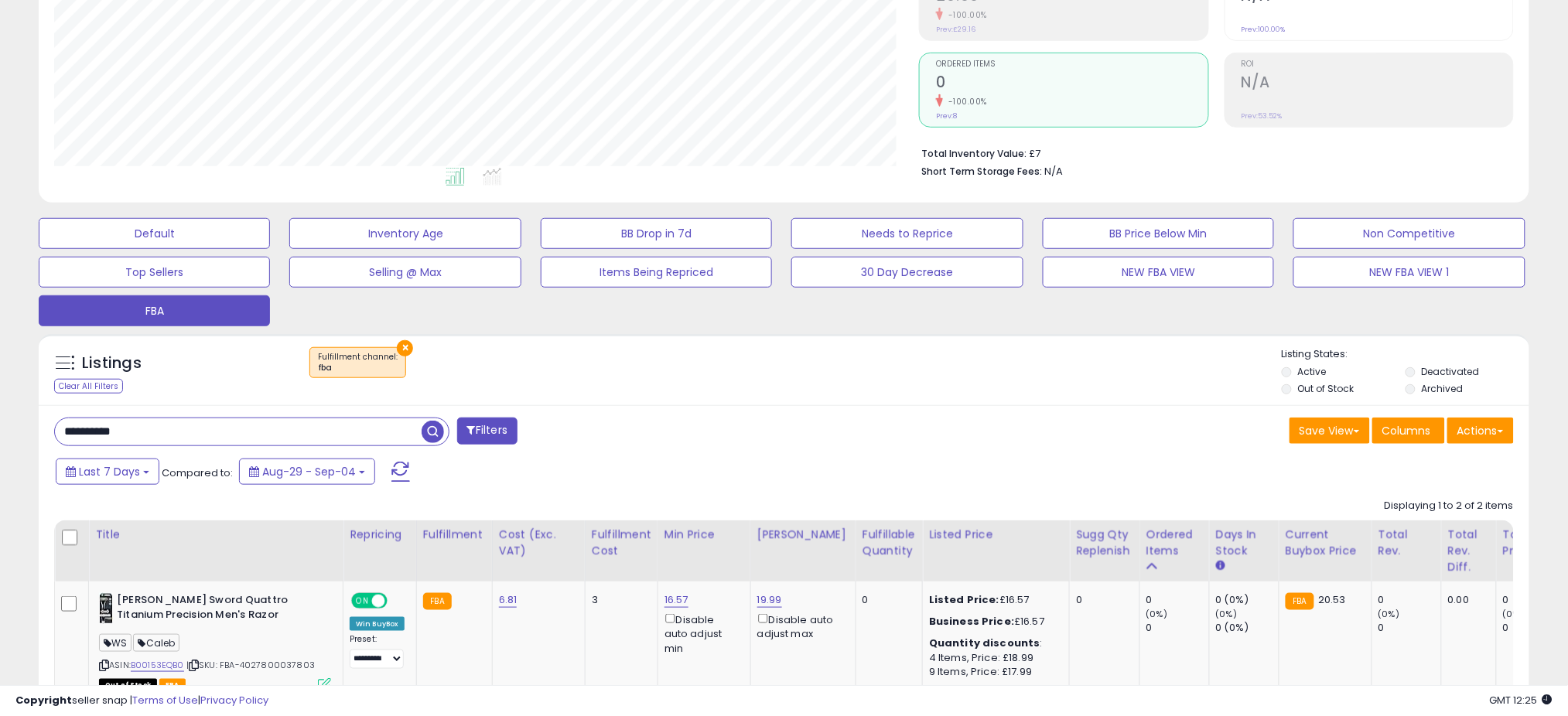
scroll to position [317, 865]
click at [132, 425] on input "**********" at bounding box center [238, 431] width 366 height 27
paste input "text"
click at [431, 423] on span "button" at bounding box center [432, 431] width 22 height 22
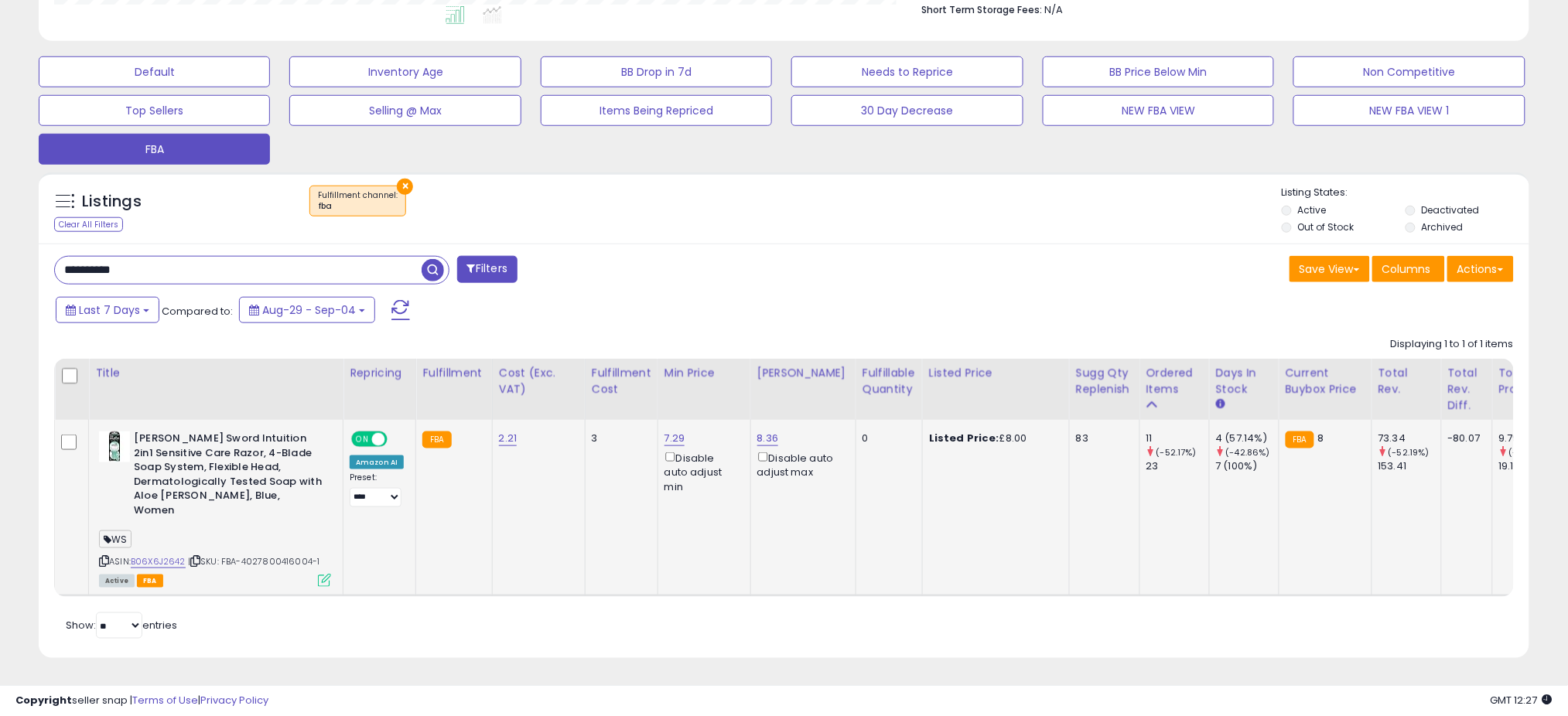
click at [324, 574] on icon at bounding box center [324, 580] width 13 height 13
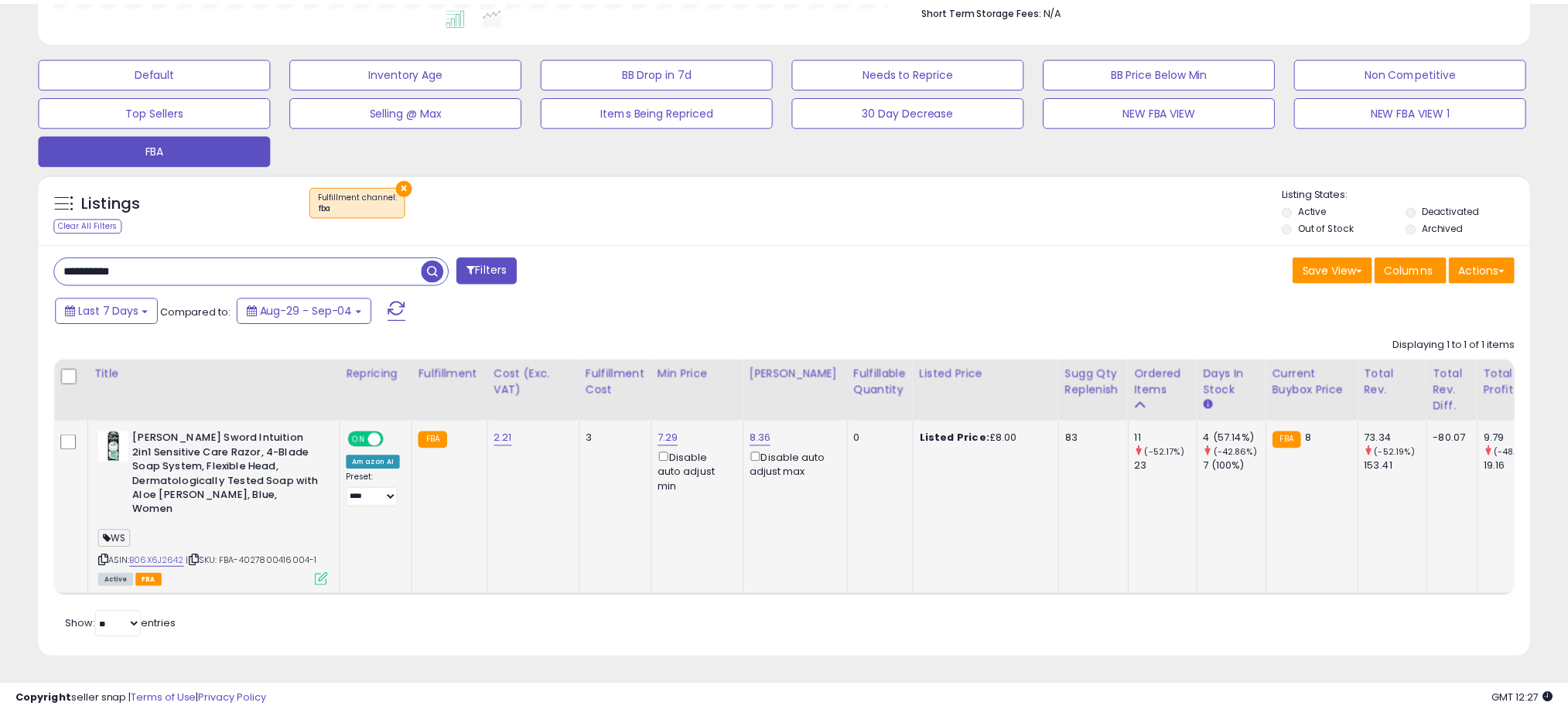
scroll to position [317, 874]
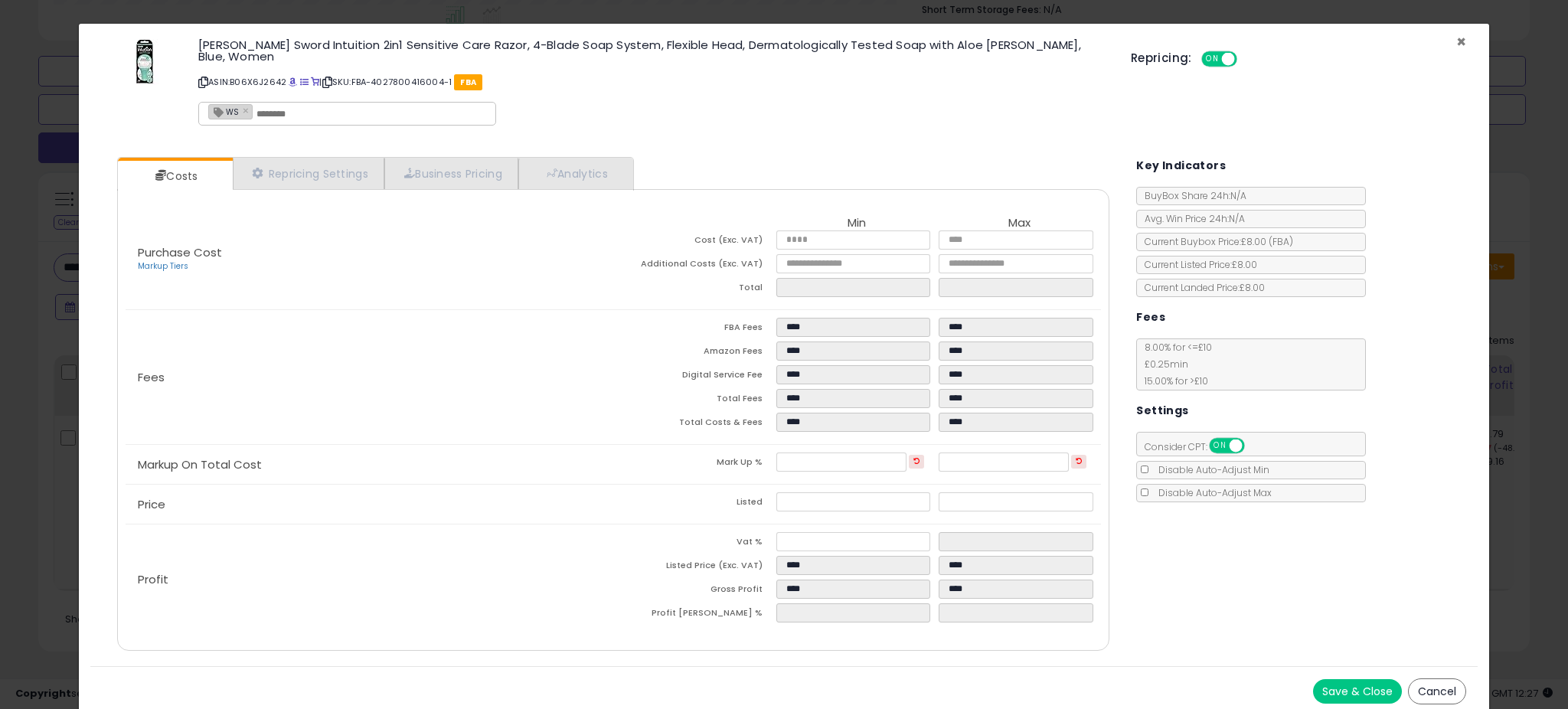
click at [1459, 35] on span "×" at bounding box center [1461, 41] width 10 height 22
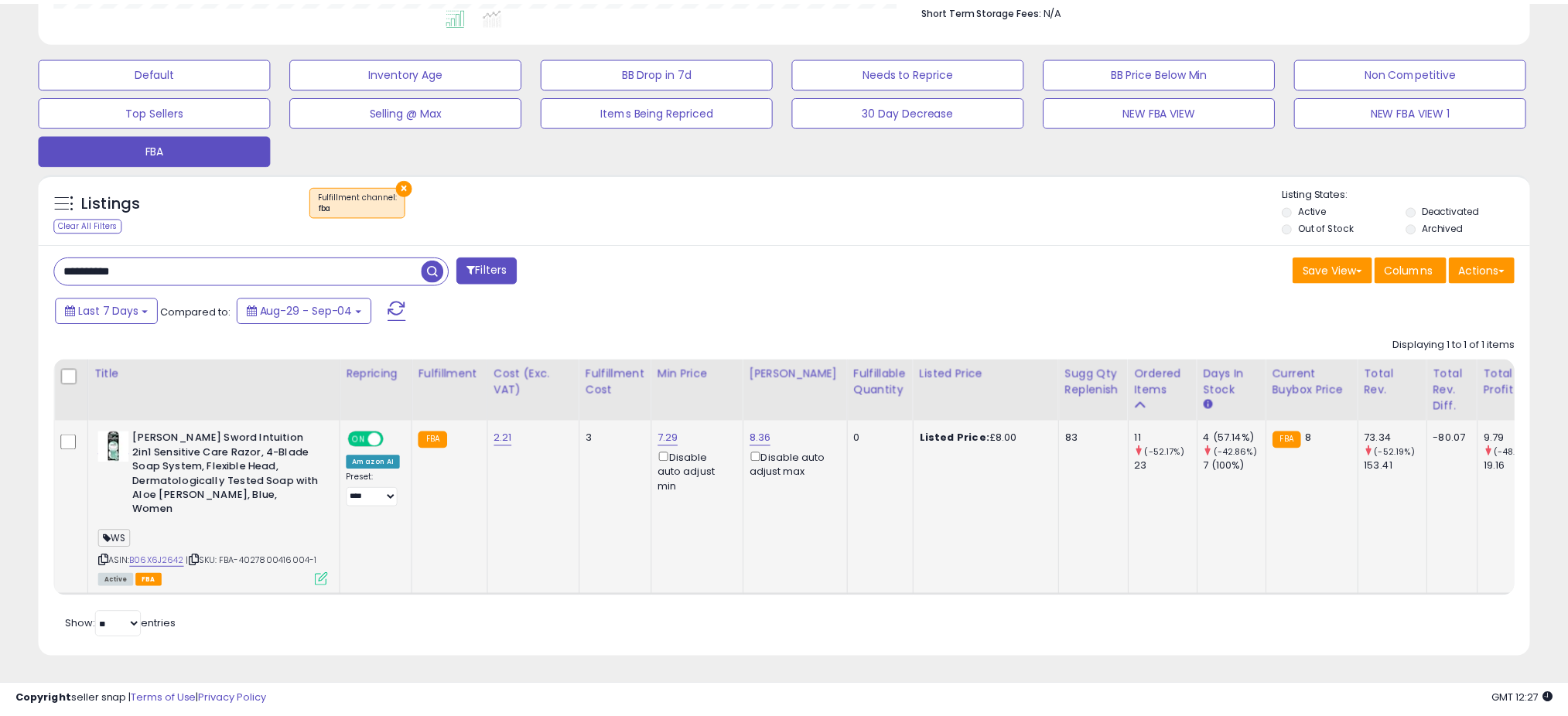
scroll to position [772891, 772610]
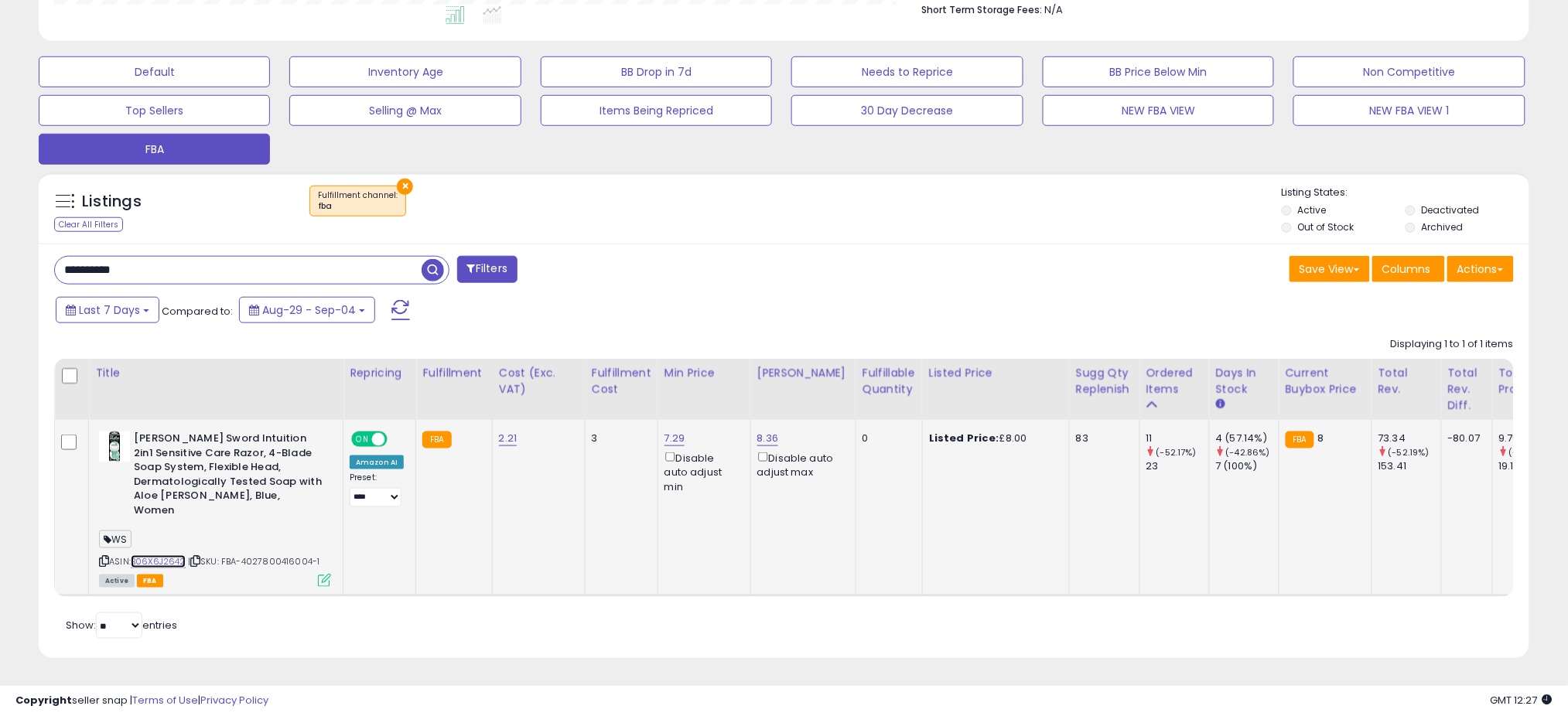
click at [146, 555] on link "B06X6J2642" at bounding box center [158, 561] width 55 height 13
click at [132, 268] on input "**********" at bounding box center [238, 270] width 366 height 27
paste input "text"
click at [425, 271] on span "button" at bounding box center [432, 270] width 22 height 22
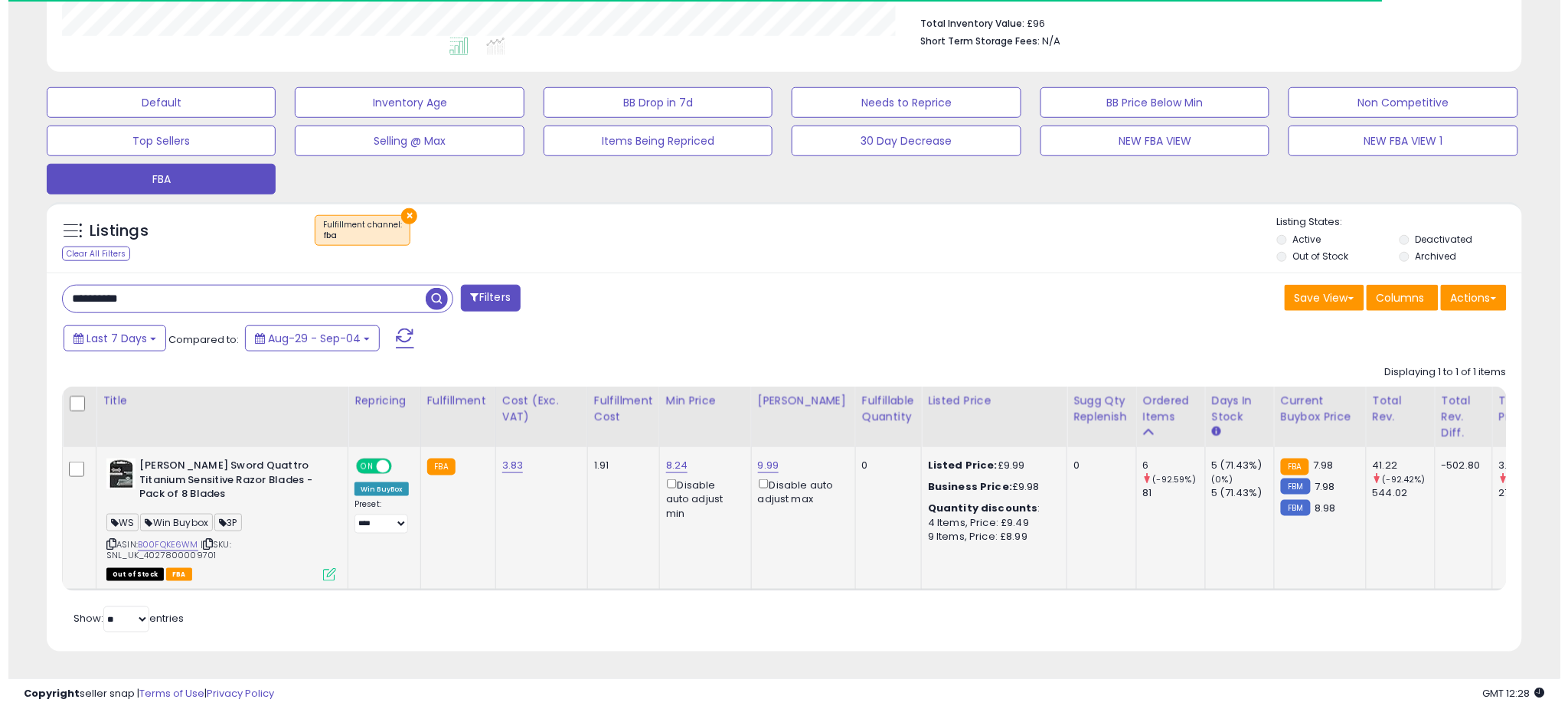
scroll to position [314, 856]
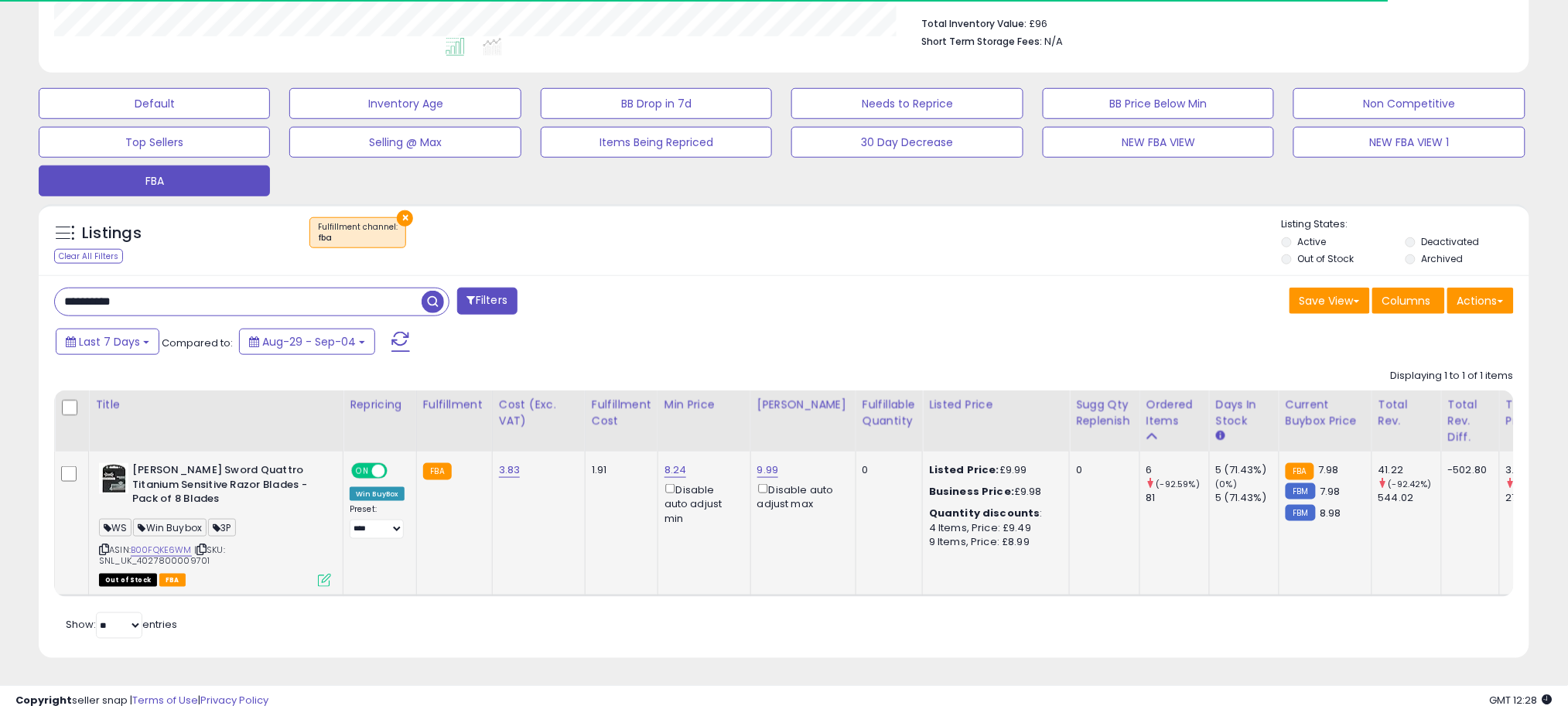
click at [335, 564] on td "[PERSON_NAME] Sword Quattro Titanium Sensitive Razor Blades - Pack of 8 Blades …" at bounding box center [216, 523] width 255 height 144
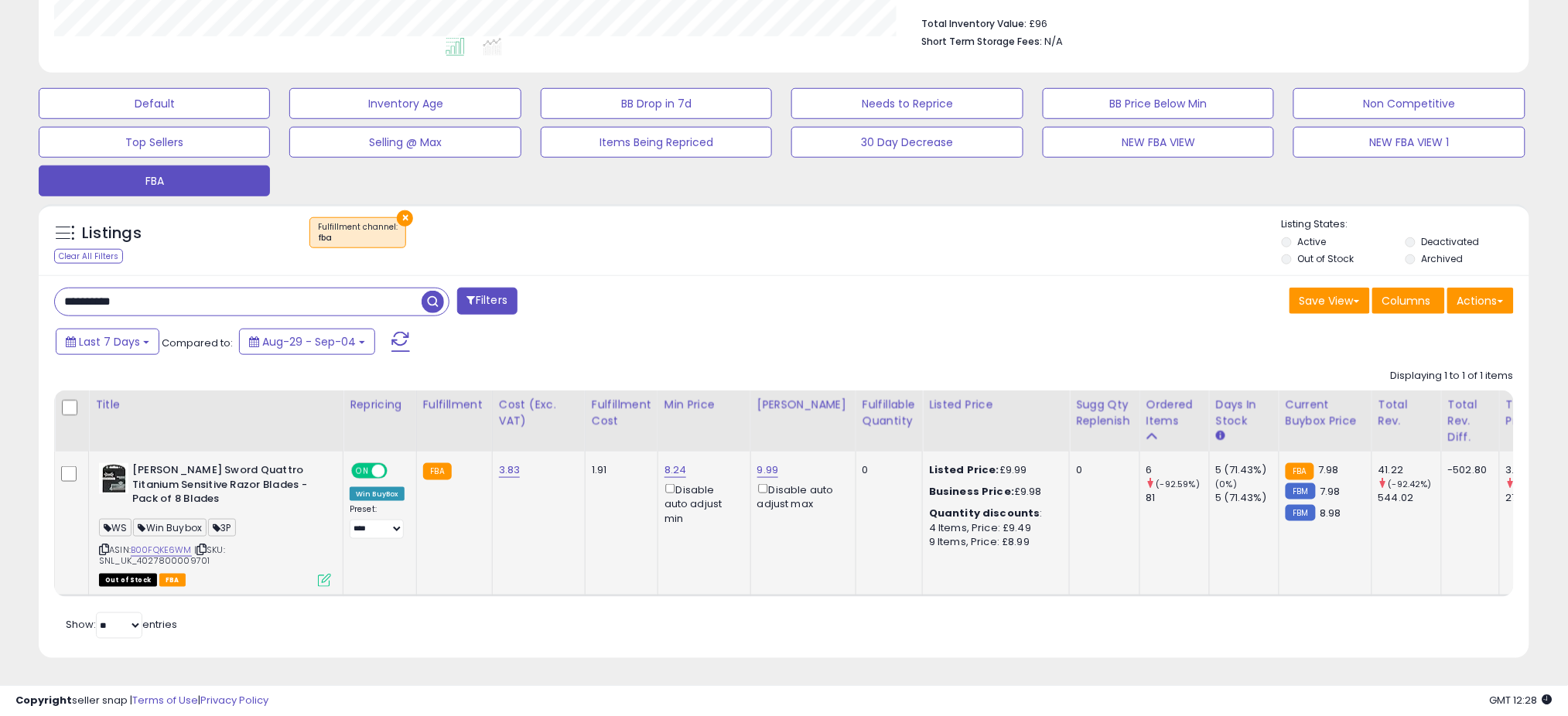
click at [325, 574] on icon at bounding box center [324, 580] width 13 height 13
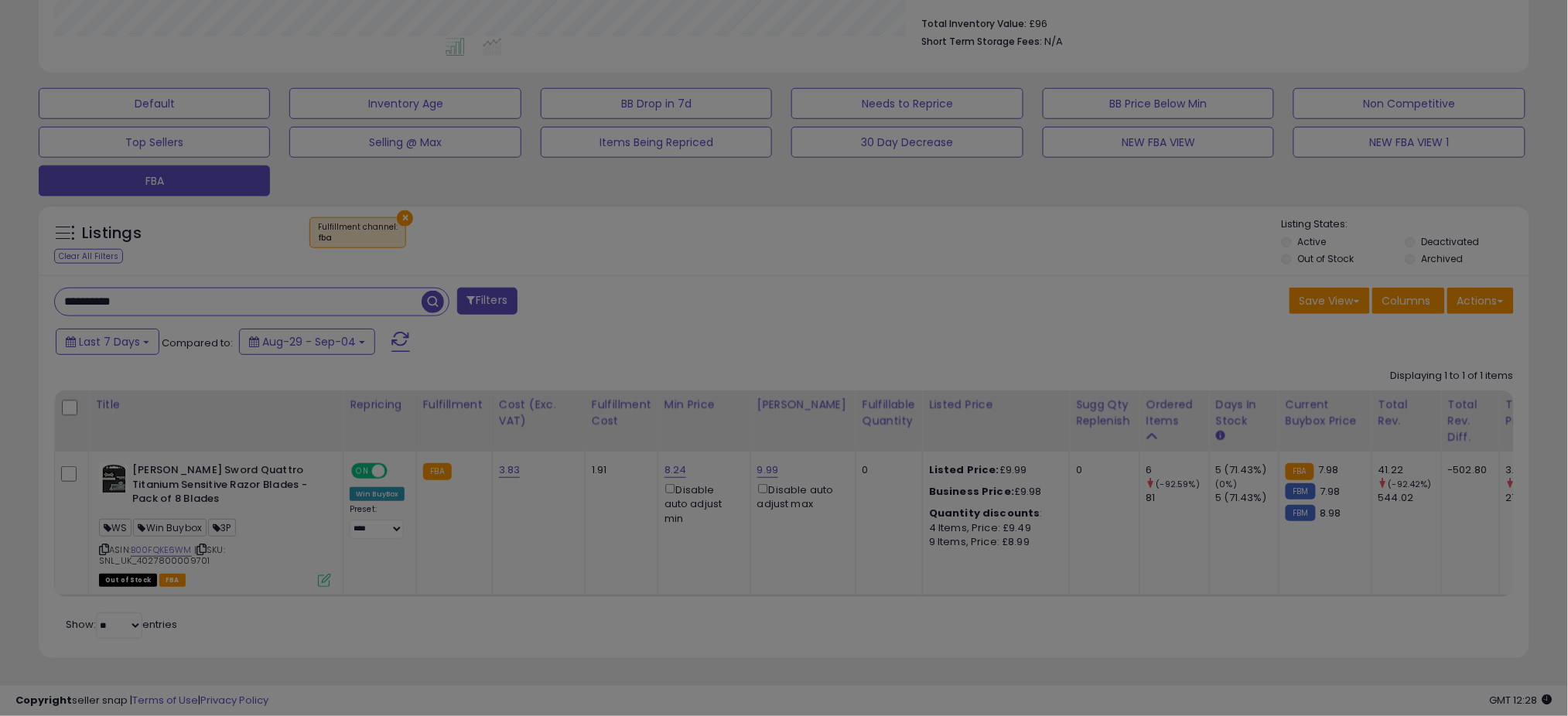
scroll to position [317, 874]
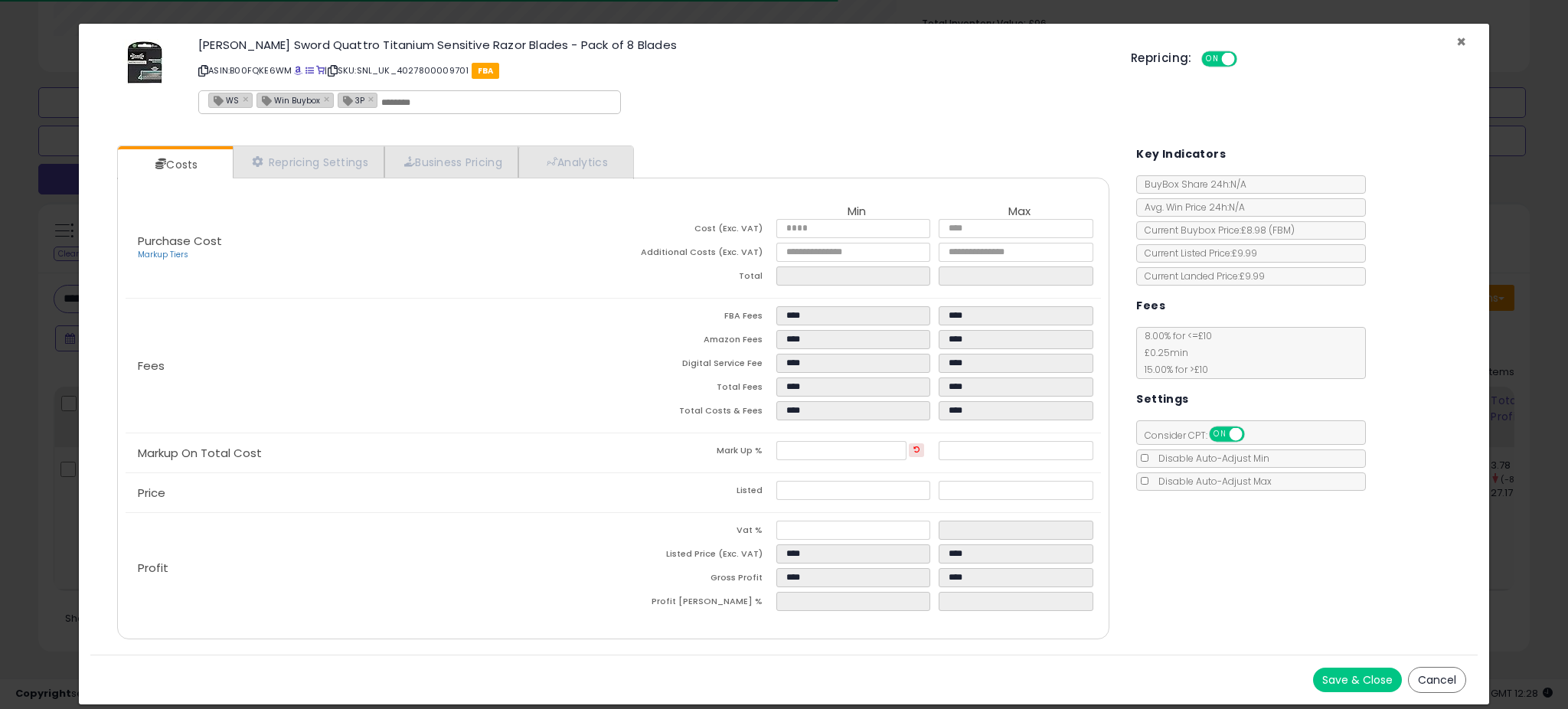
click at [1456, 38] on span "×" at bounding box center [1461, 41] width 10 height 22
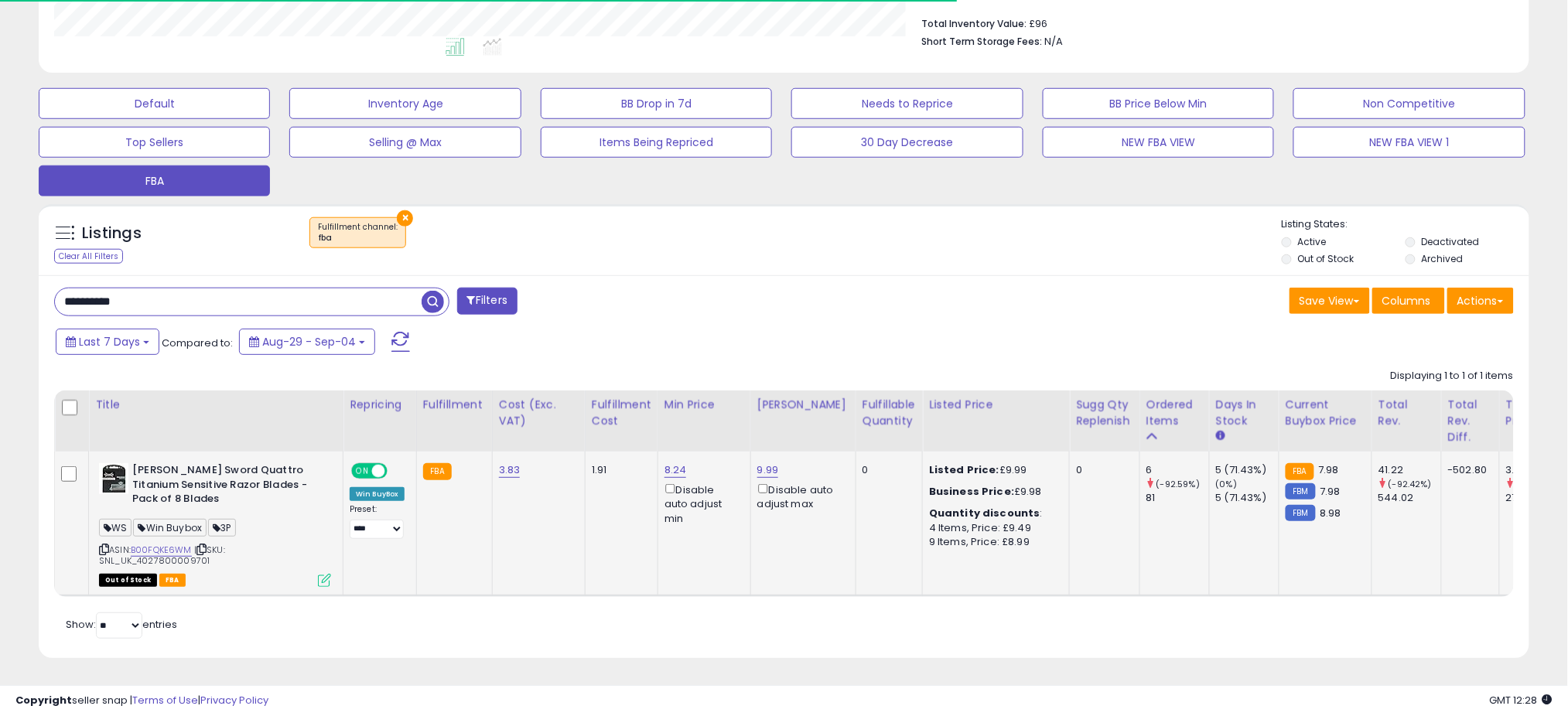
scroll to position [772891, 772610]
click at [173, 543] on link "B00FQKE6WM" at bounding box center [161, 550] width 61 height 13
click at [118, 296] on input "**********" at bounding box center [238, 302] width 366 height 27
paste input "text"
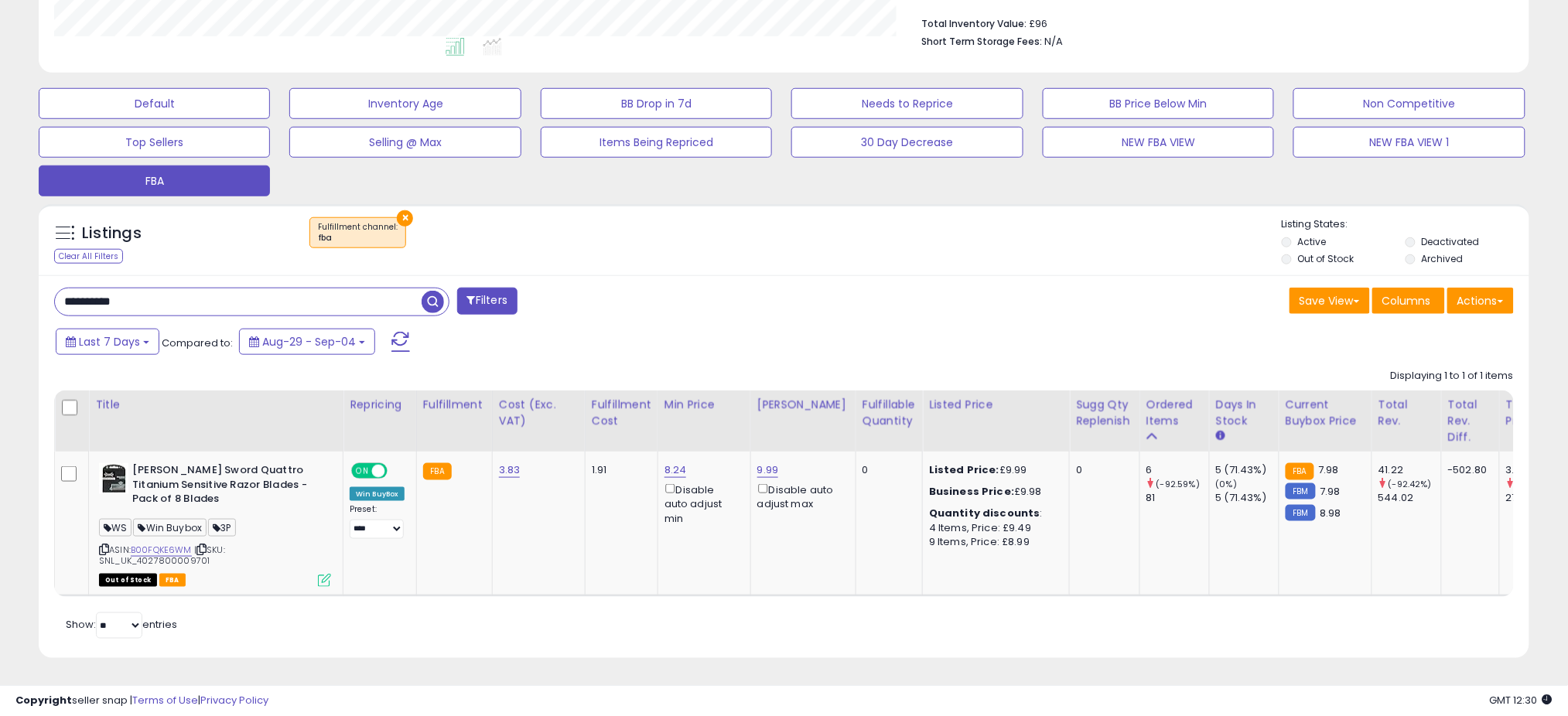
click at [437, 291] on span "button" at bounding box center [432, 302] width 22 height 22
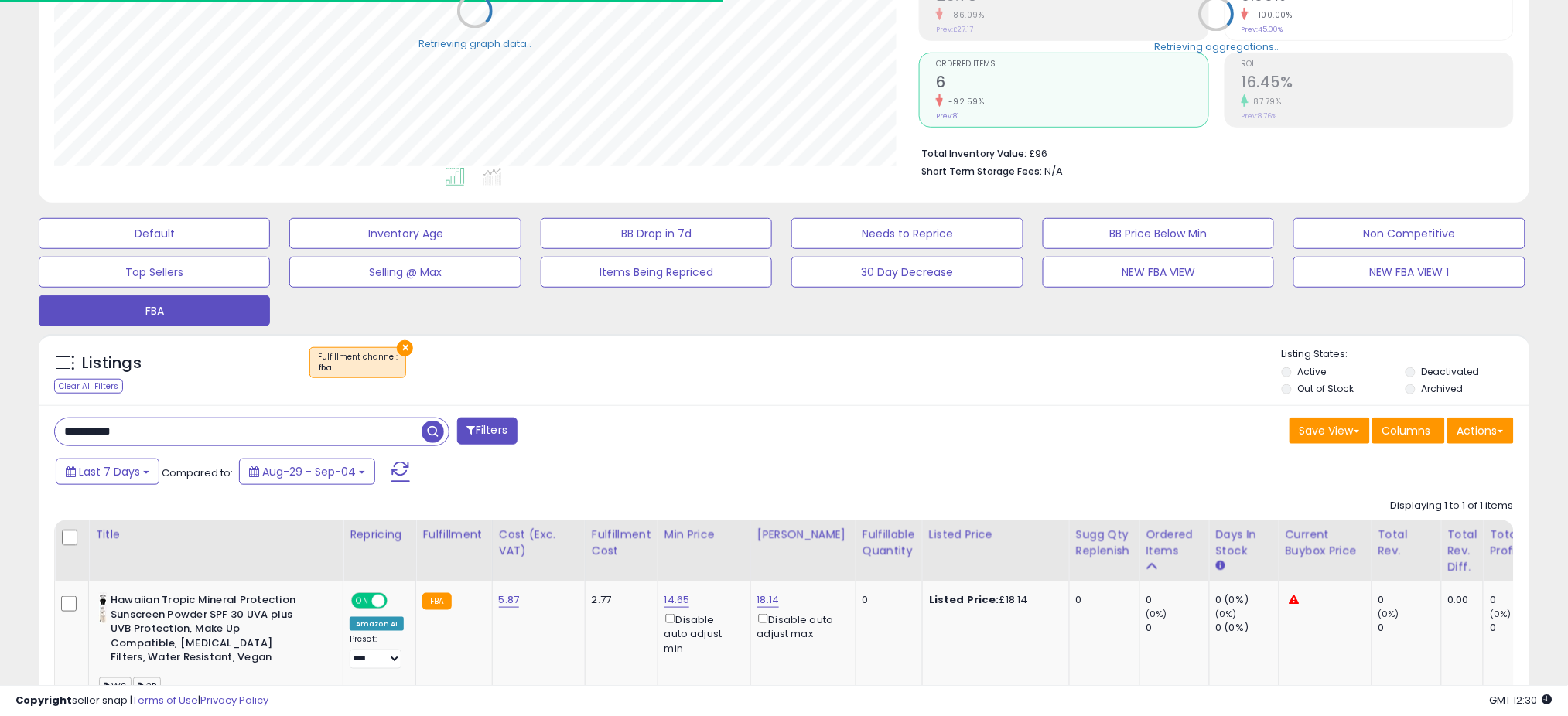
scroll to position [430, 0]
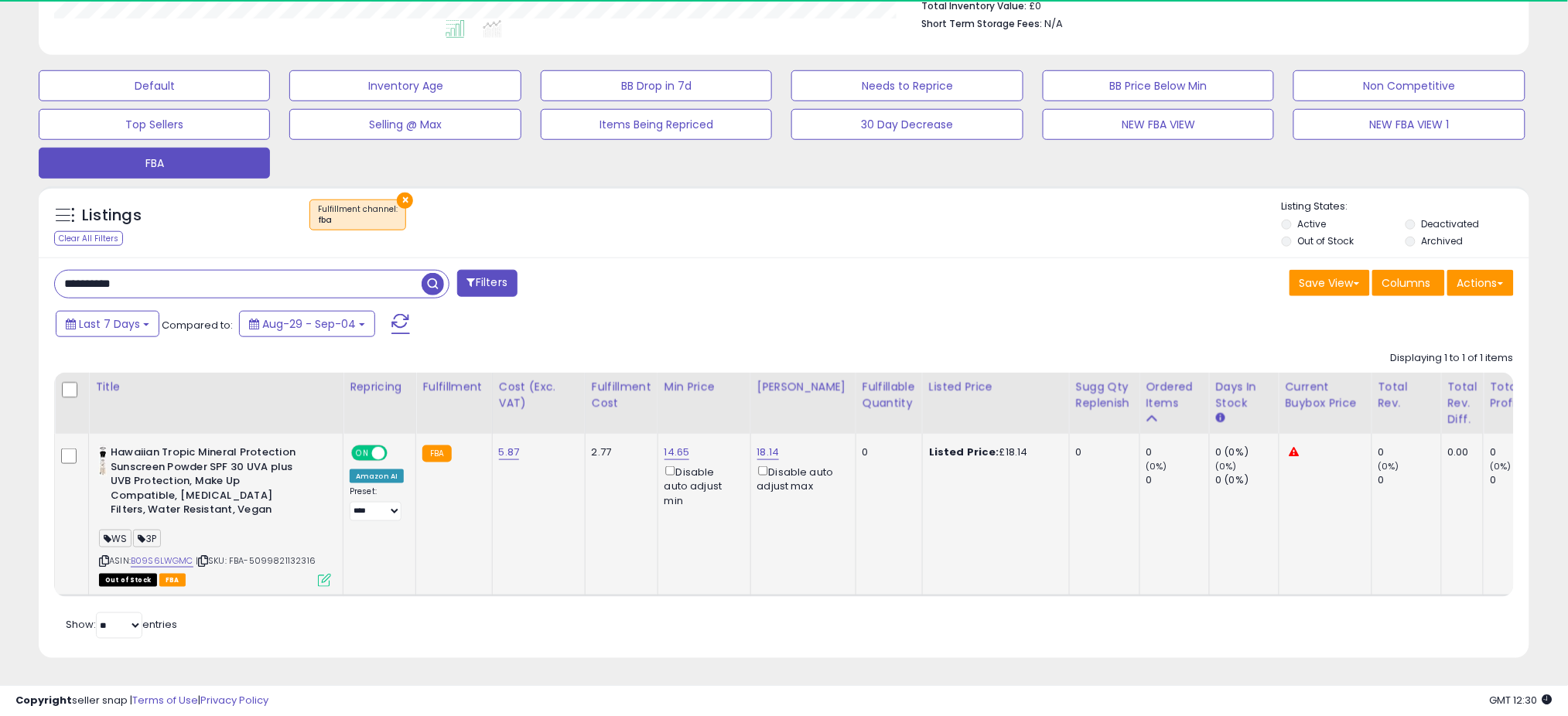
click at [328, 574] on icon at bounding box center [324, 580] width 13 height 13
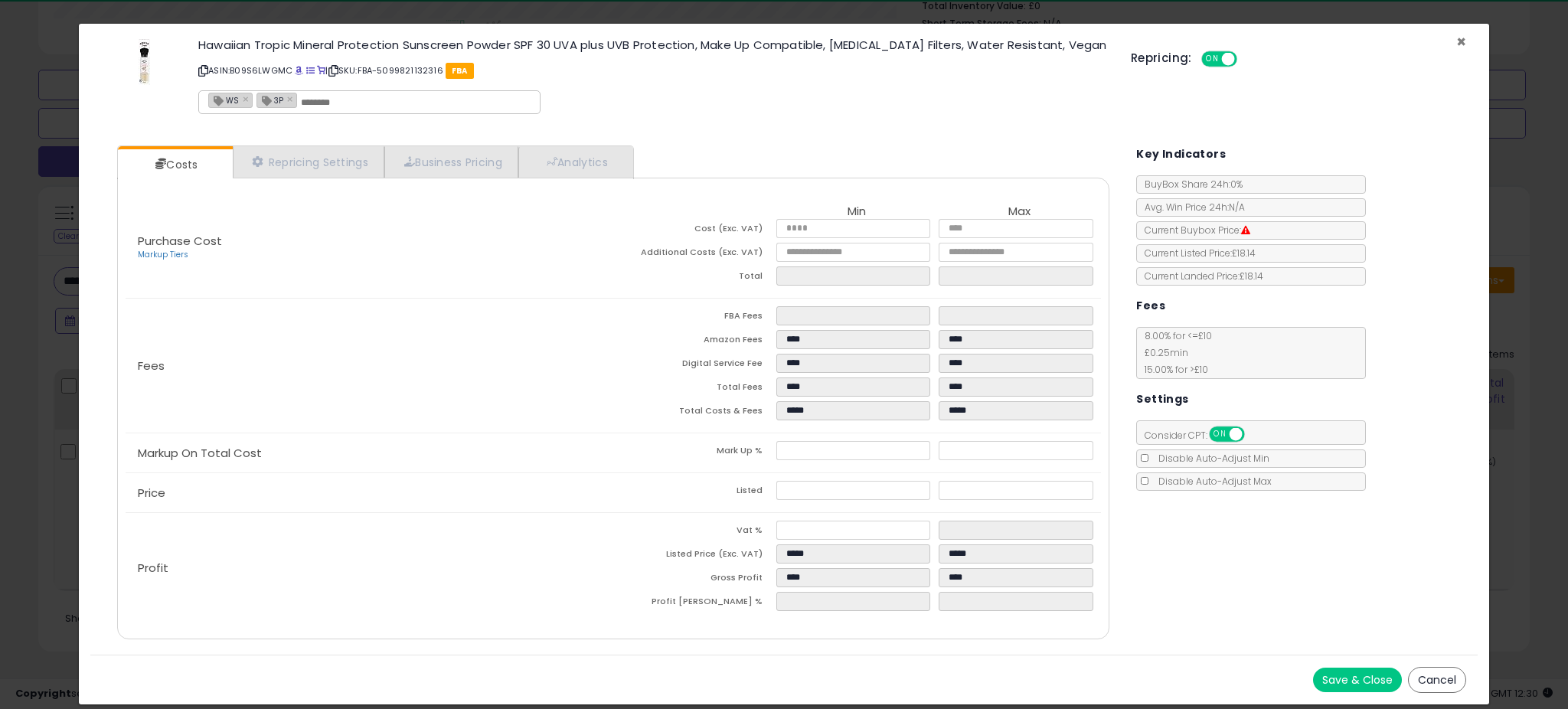
click at [1458, 41] on span "×" at bounding box center [1461, 41] width 10 height 22
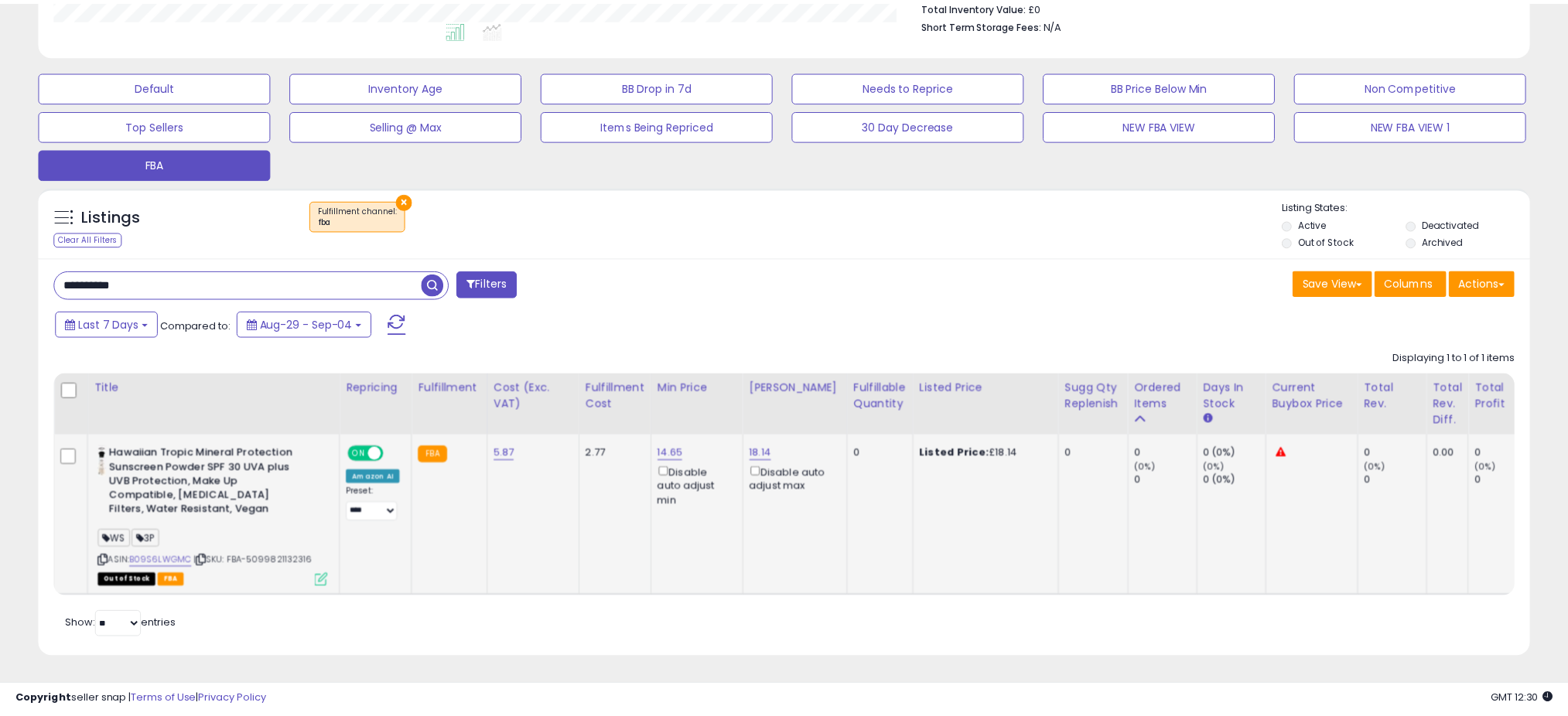
scroll to position [772891, 772610]
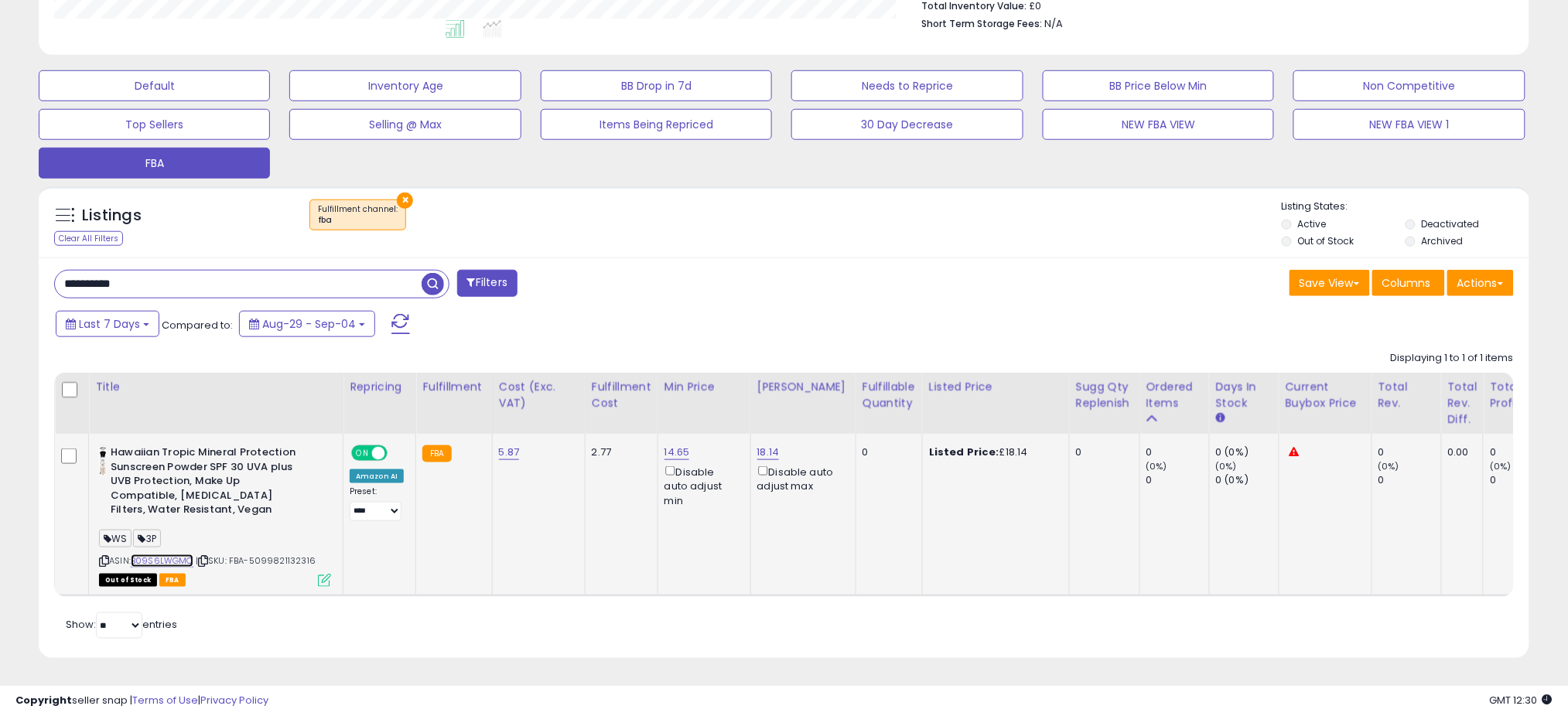
click at [160, 554] on link "B09S6LWGMC" at bounding box center [162, 560] width 63 height 13
click at [94, 272] on input "**********" at bounding box center [238, 284] width 366 height 27
paste input "text"
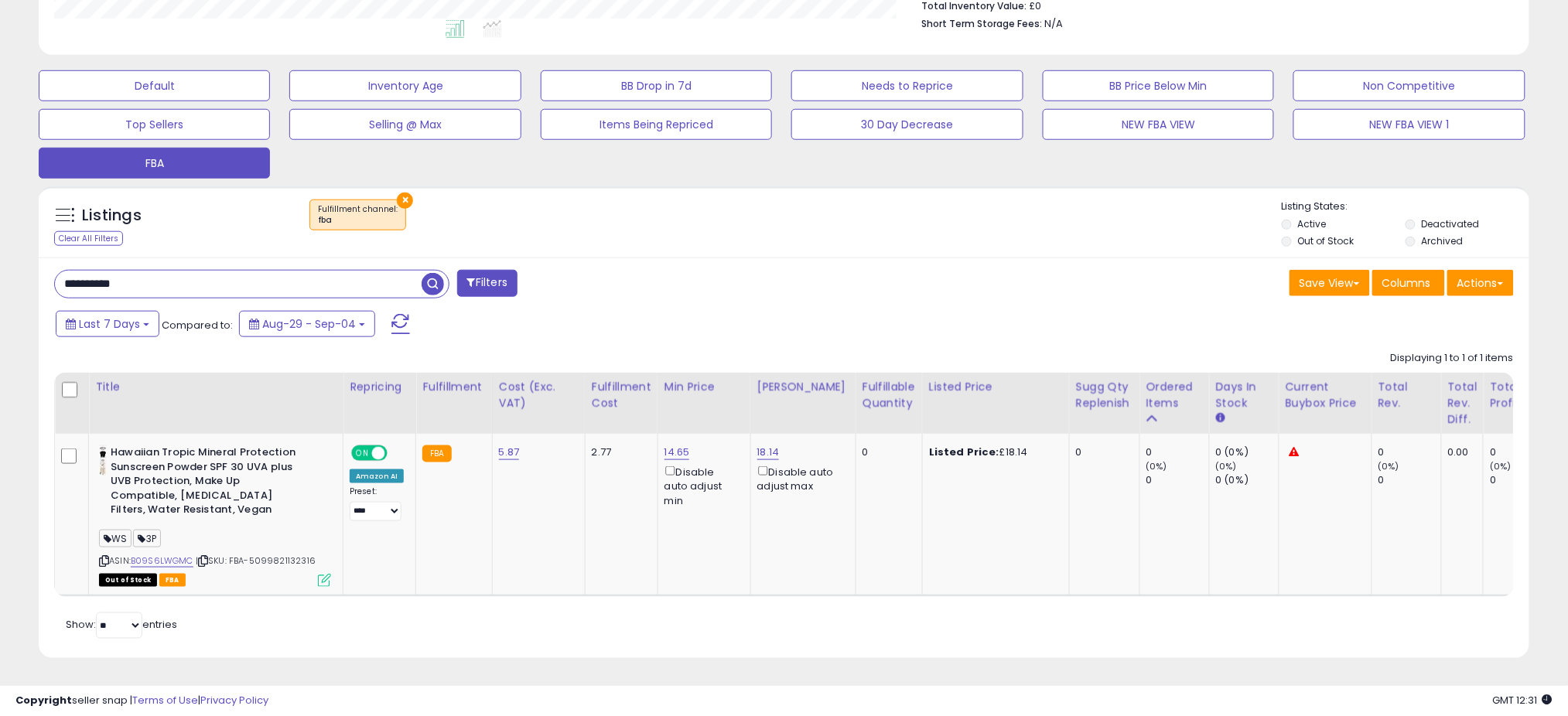
click at [430, 273] on span "button" at bounding box center [432, 284] width 22 height 22
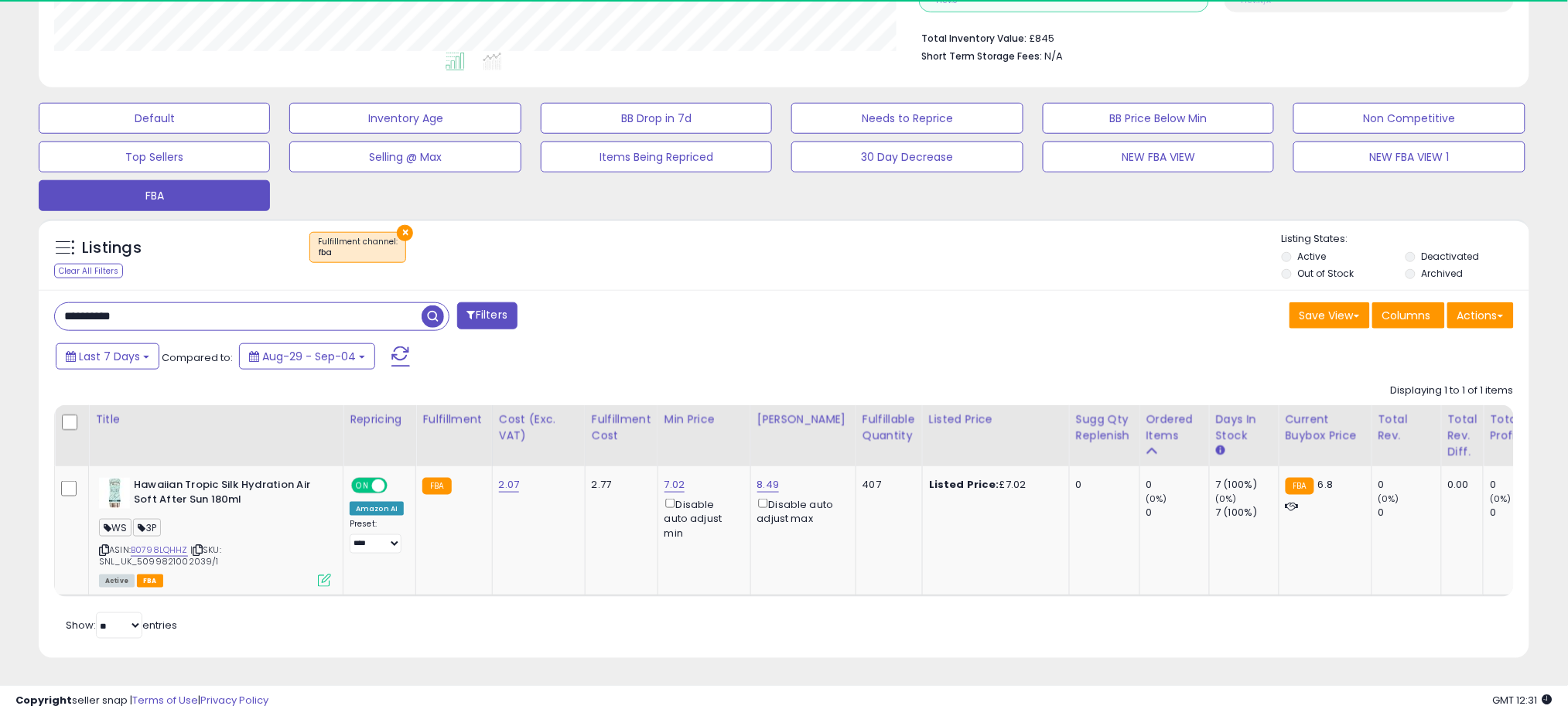
scroll to position [317, 865]
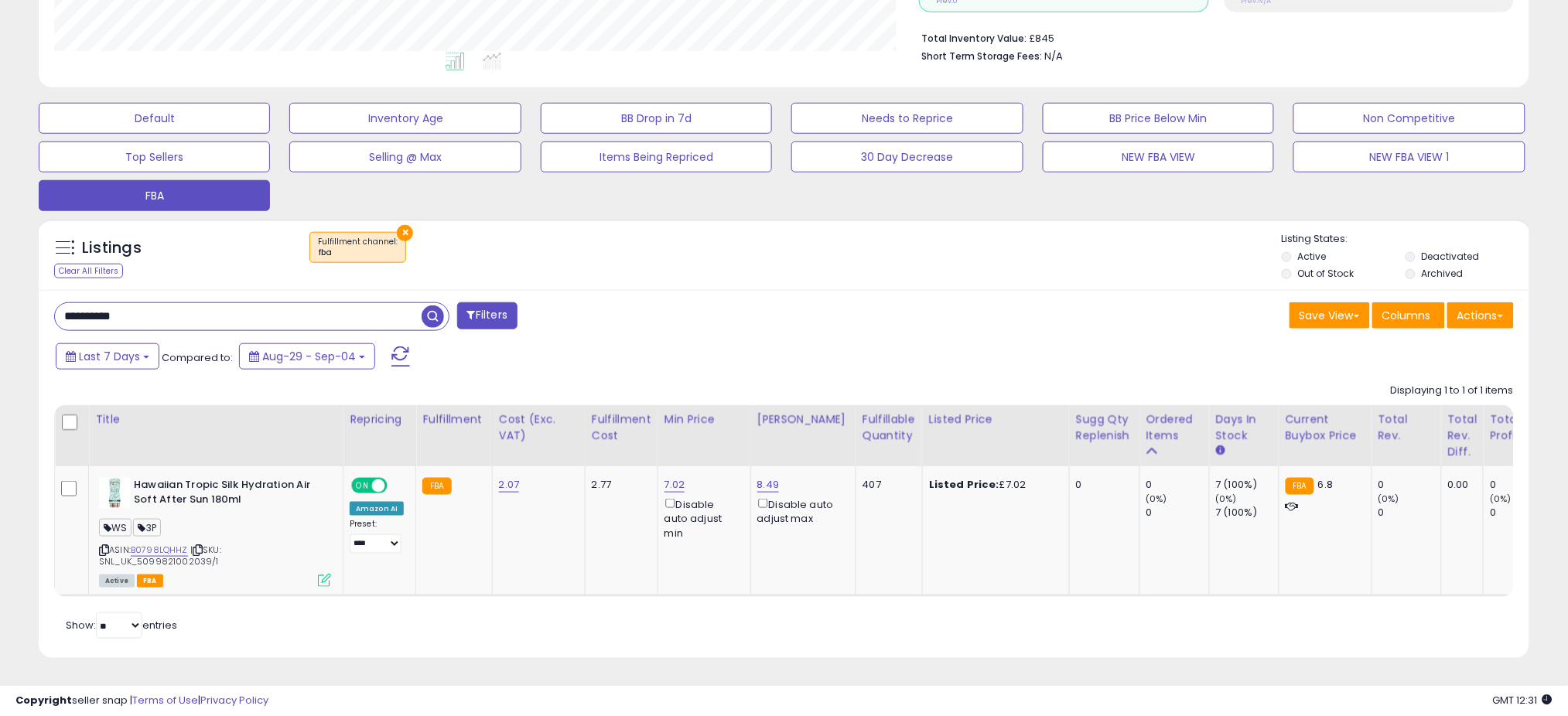
click at [127, 303] on input "**********" at bounding box center [238, 317] width 366 height 27
paste input "text"
click at [443, 303] on button "button" at bounding box center [434, 315] width 28 height 23
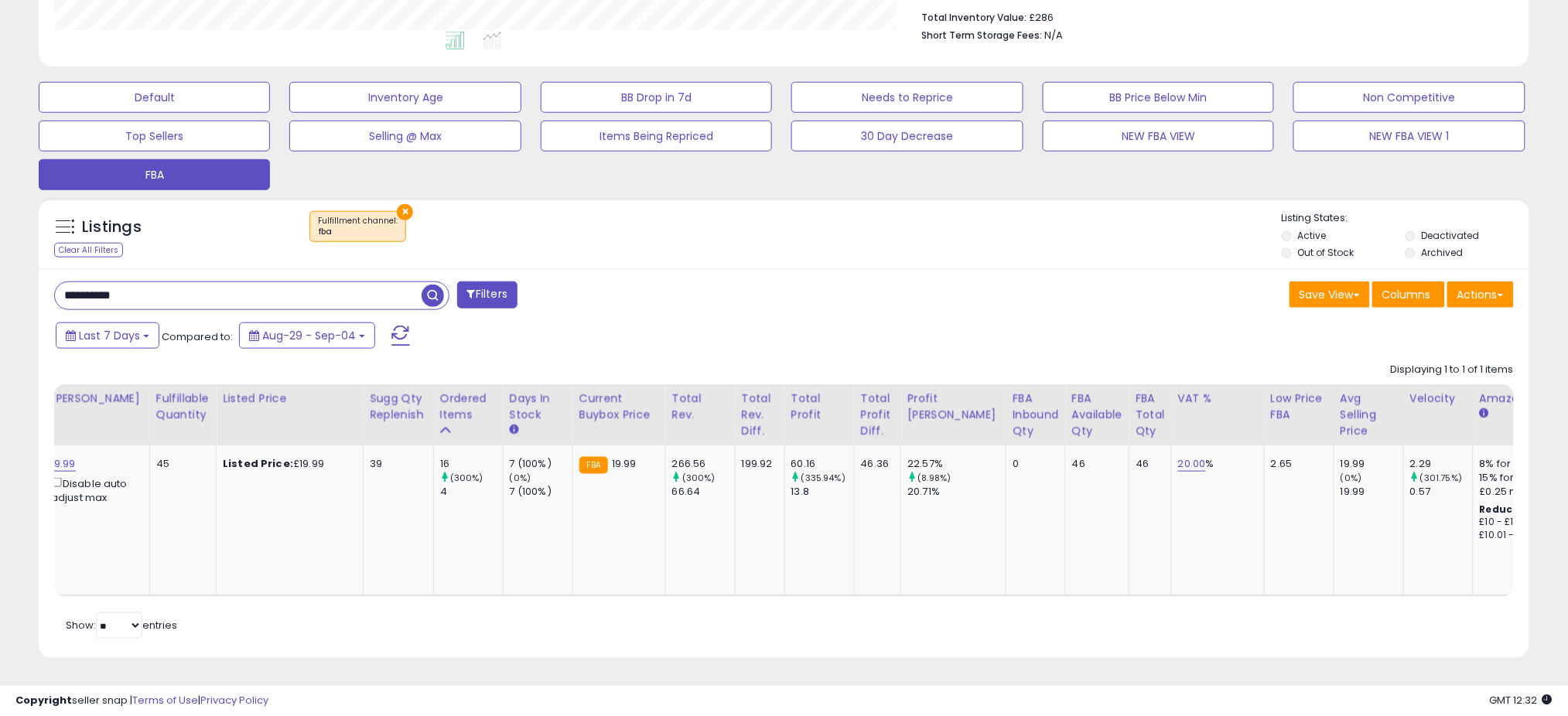
scroll to position [0, 0]
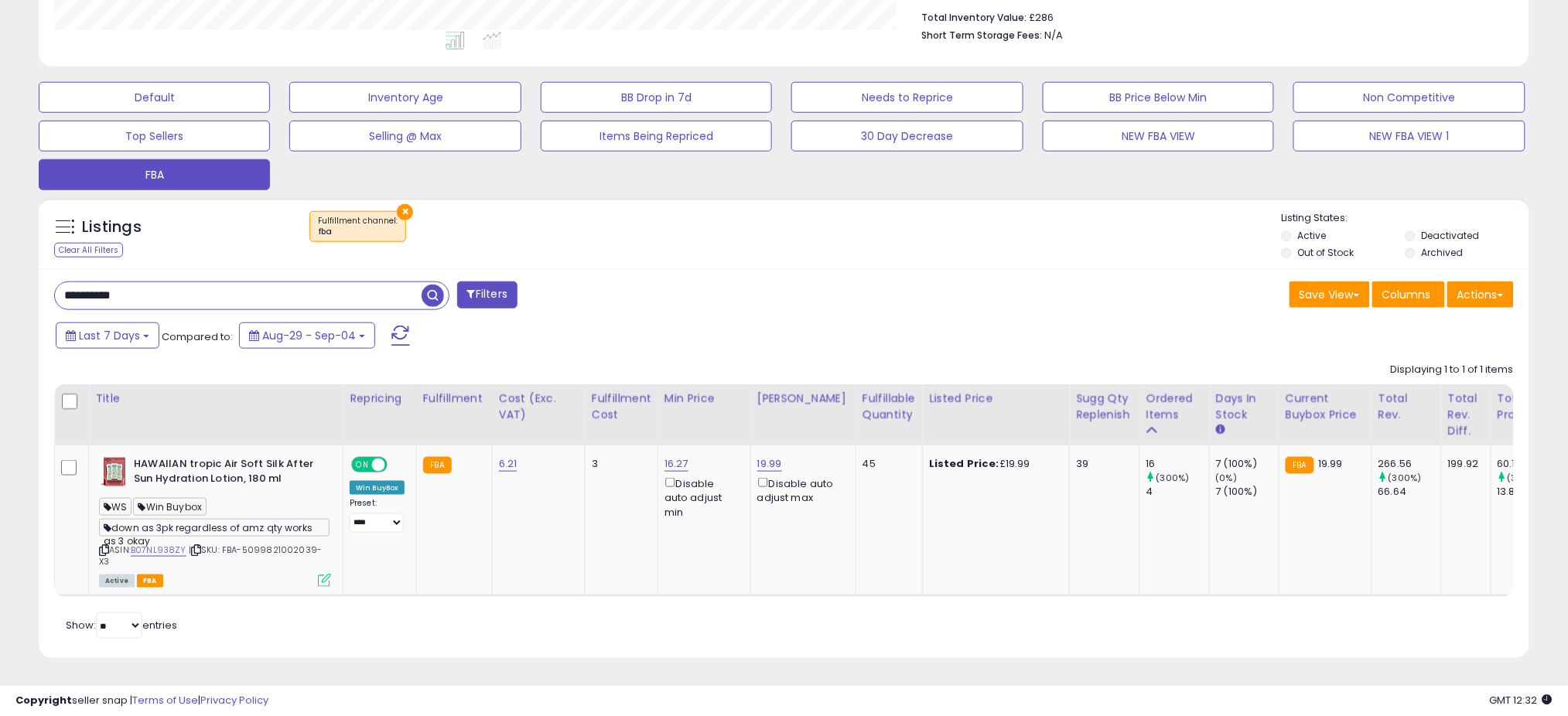
click at [200, 293] on input "**********" at bounding box center [238, 296] width 366 height 27
paste input "text"
click at [425, 295] on span "button" at bounding box center [432, 296] width 22 height 22
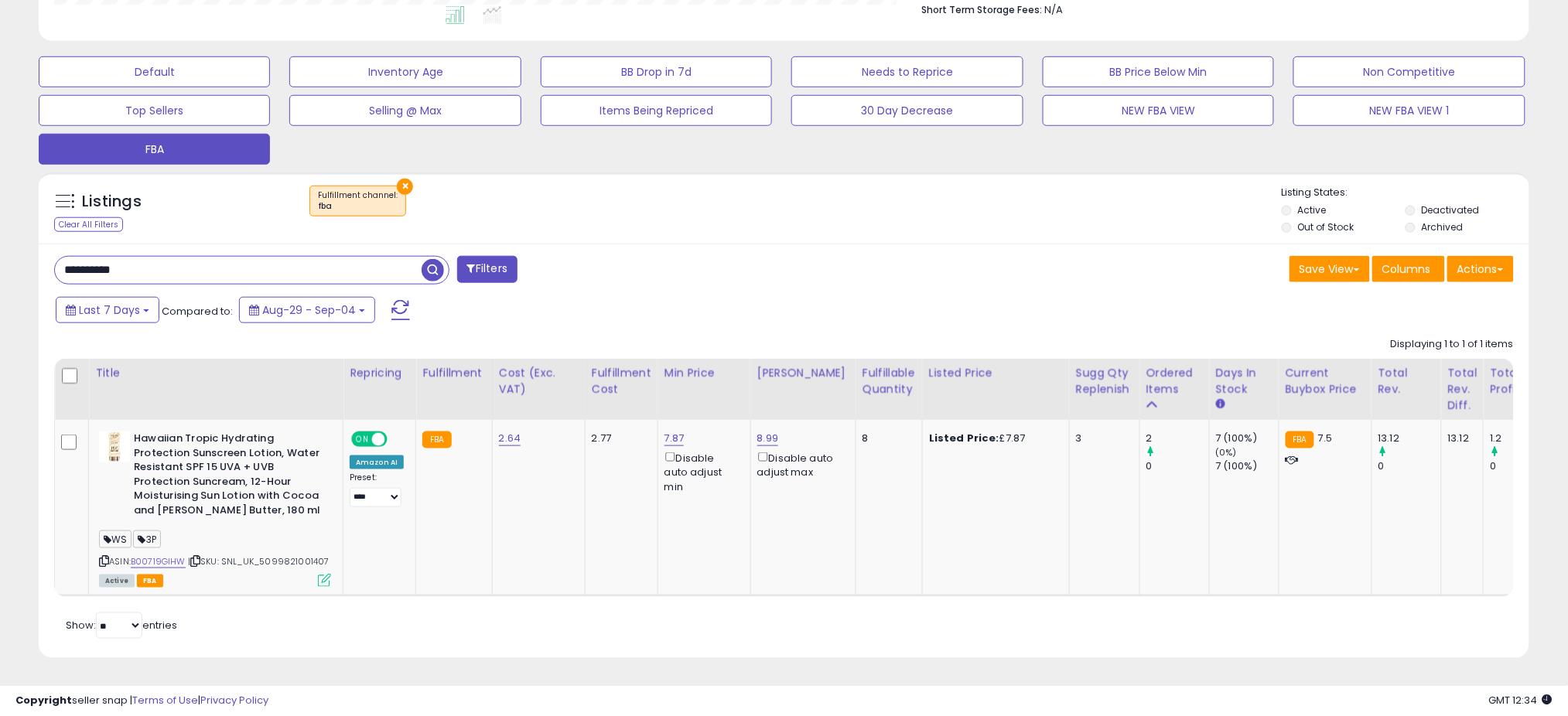
click at [101, 257] on input "**********" at bounding box center [238, 270] width 366 height 27
paste input "text"
click at [434, 259] on span "button" at bounding box center [432, 270] width 22 height 22
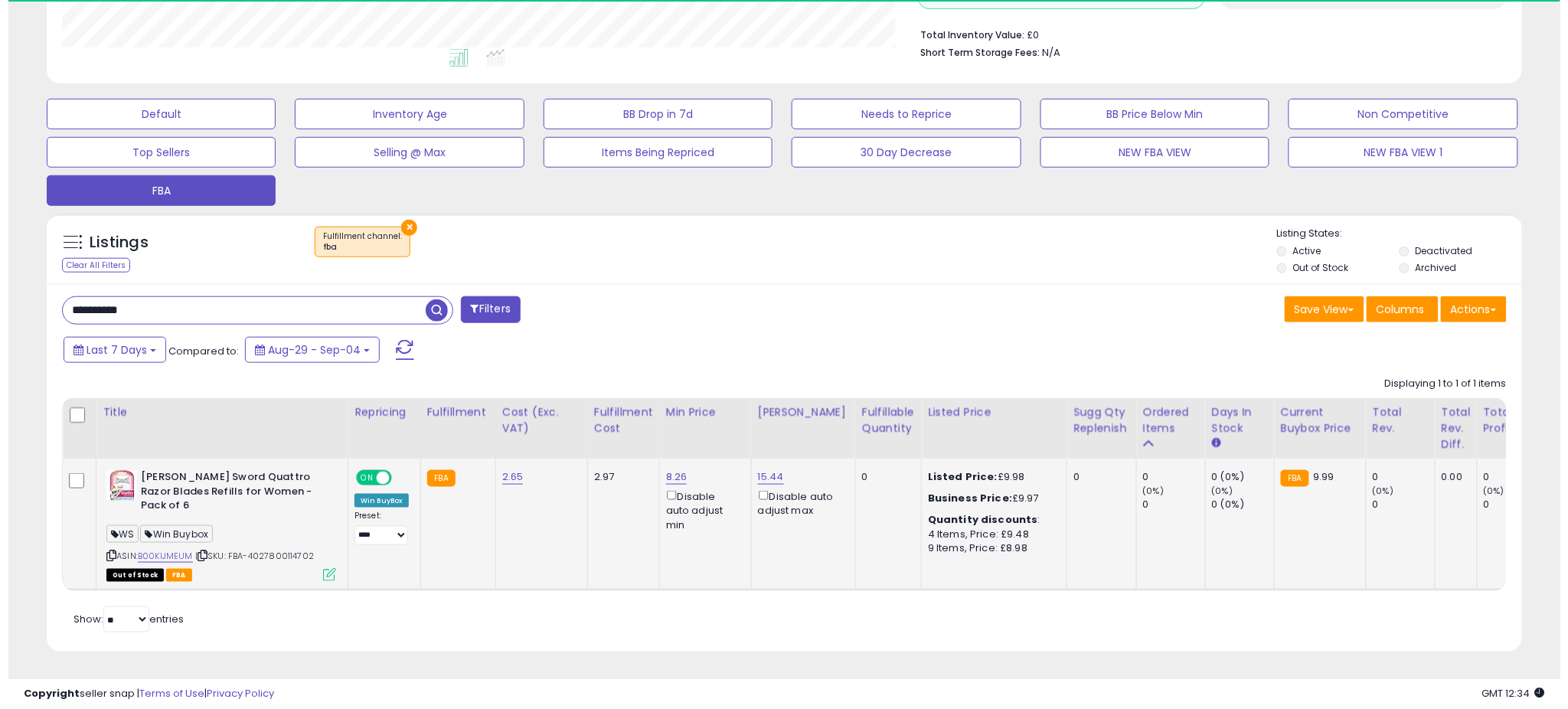
scroll to position [314, 856]
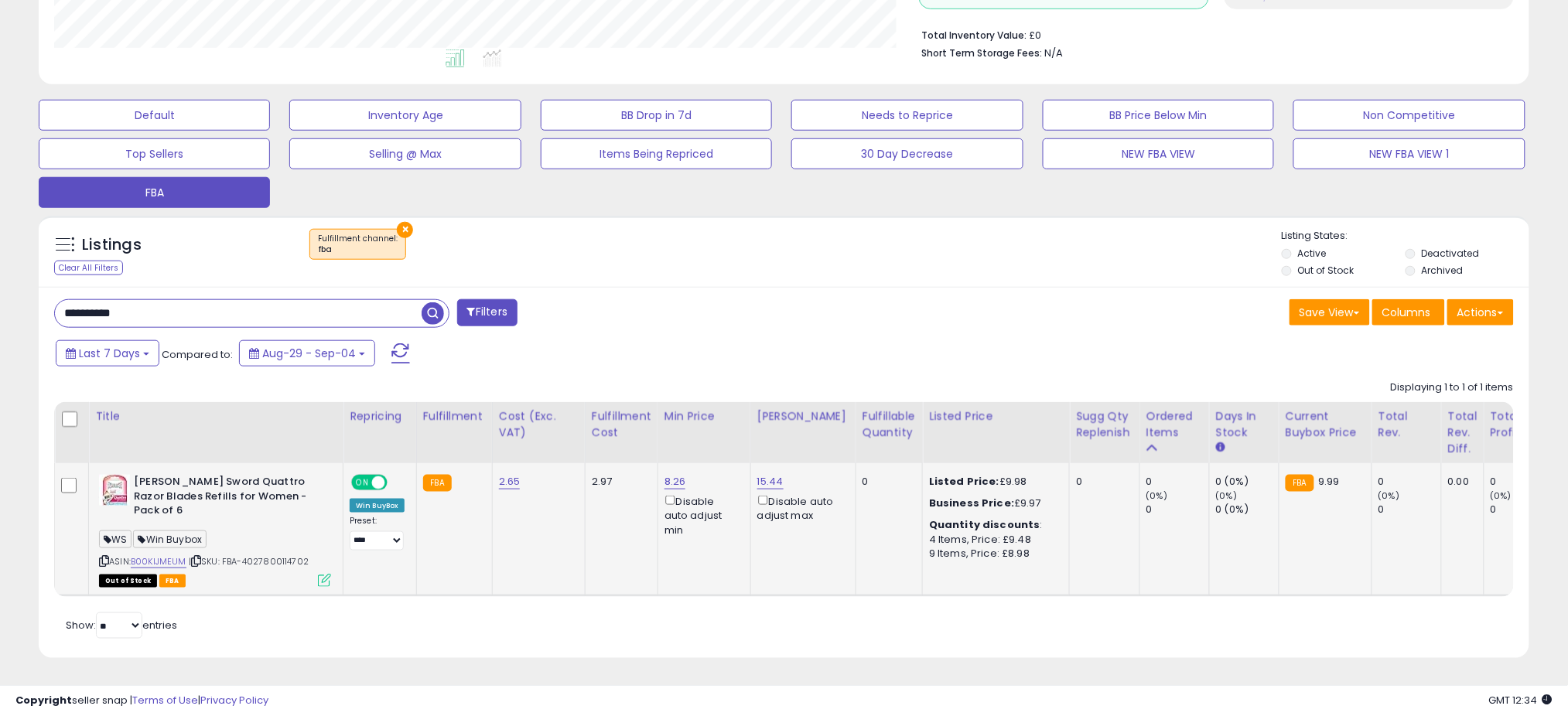
click at [320, 574] on icon at bounding box center [324, 580] width 13 height 13
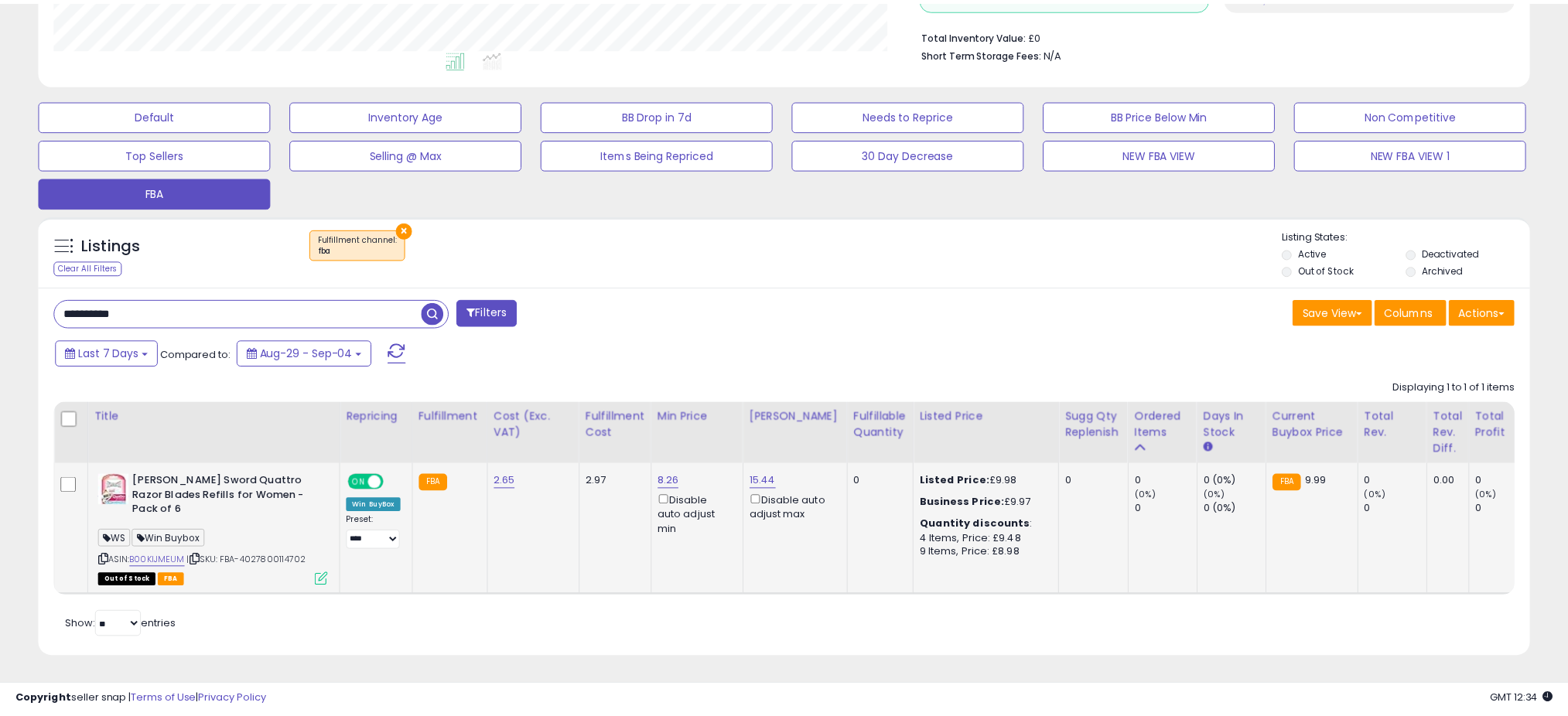
scroll to position [317, 874]
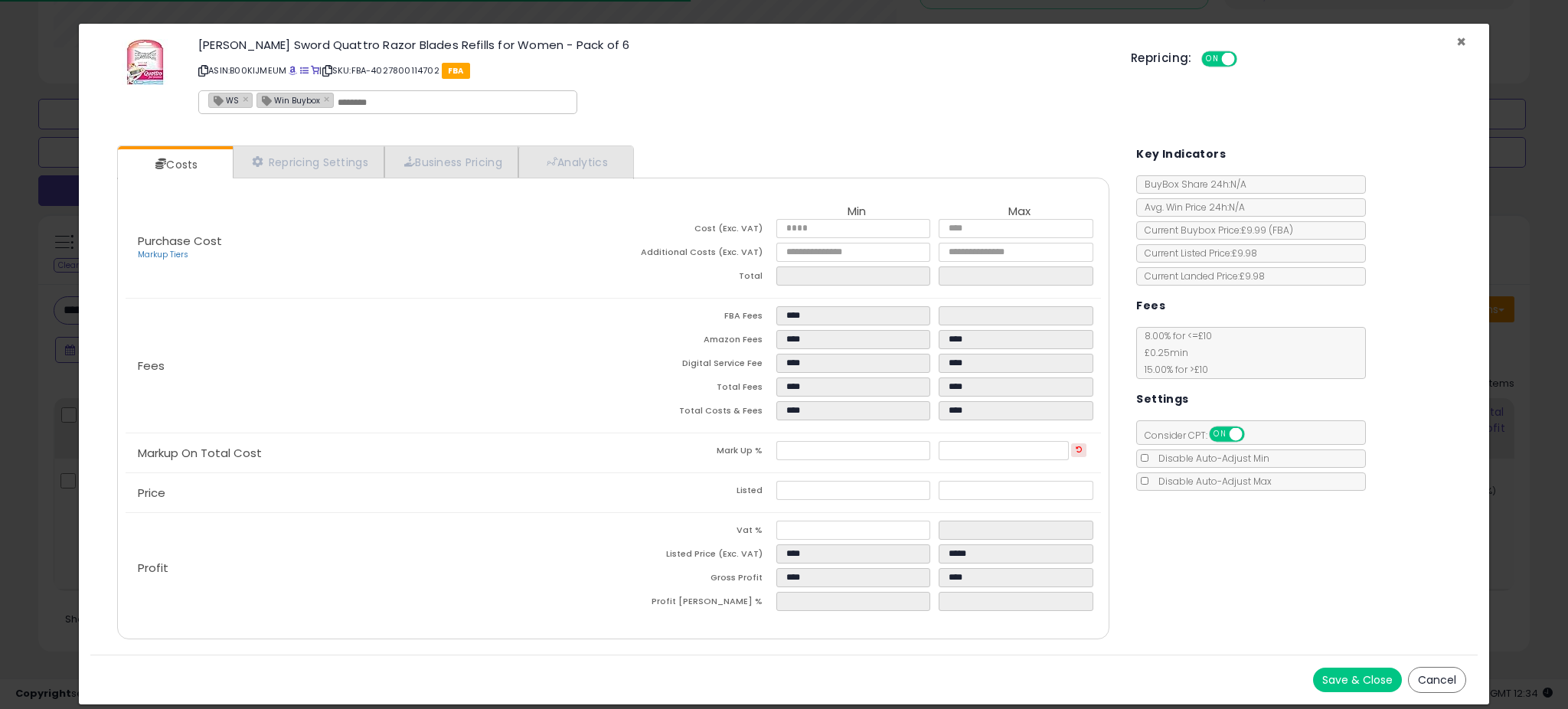
click at [1464, 41] on span "×" at bounding box center [1461, 41] width 10 height 22
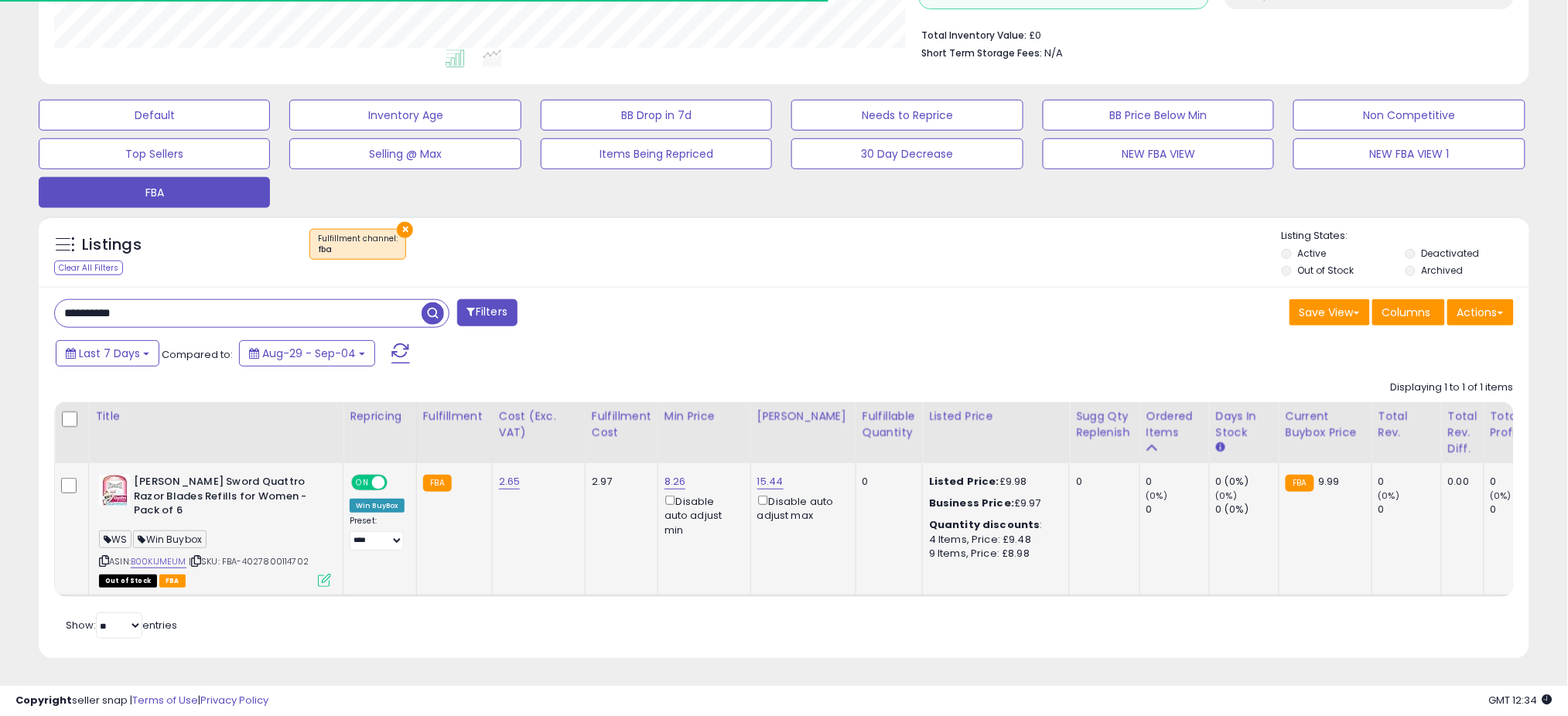
scroll to position [772891, 772610]
click at [171, 555] on link "B00KIJMEUM" at bounding box center [159, 561] width 56 height 13
click at [163, 300] on input "**********" at bounding box center [238, 313] width 366 height 27
paste input "text"
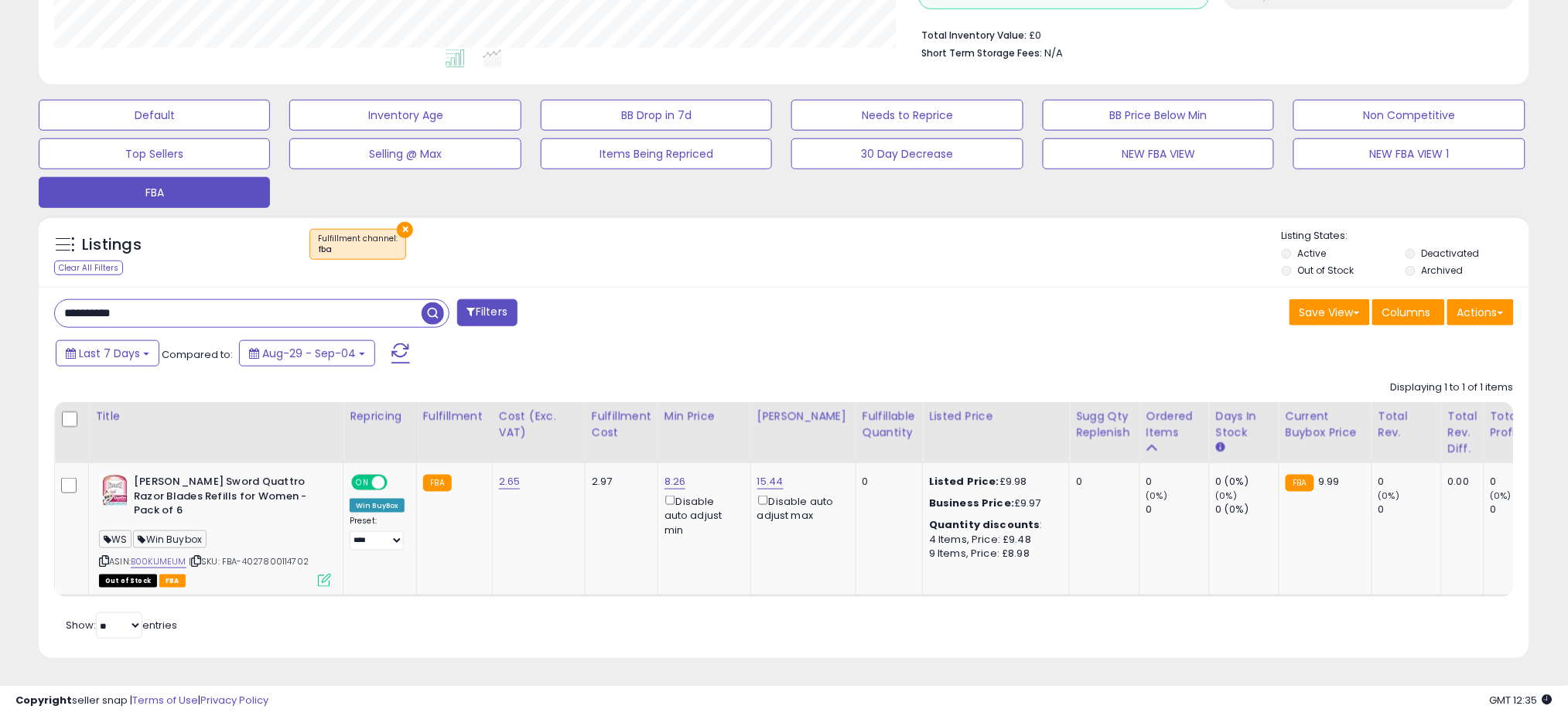
click at [433, 303] on span "button" at bounding box center [432, 313] width 22 height 22
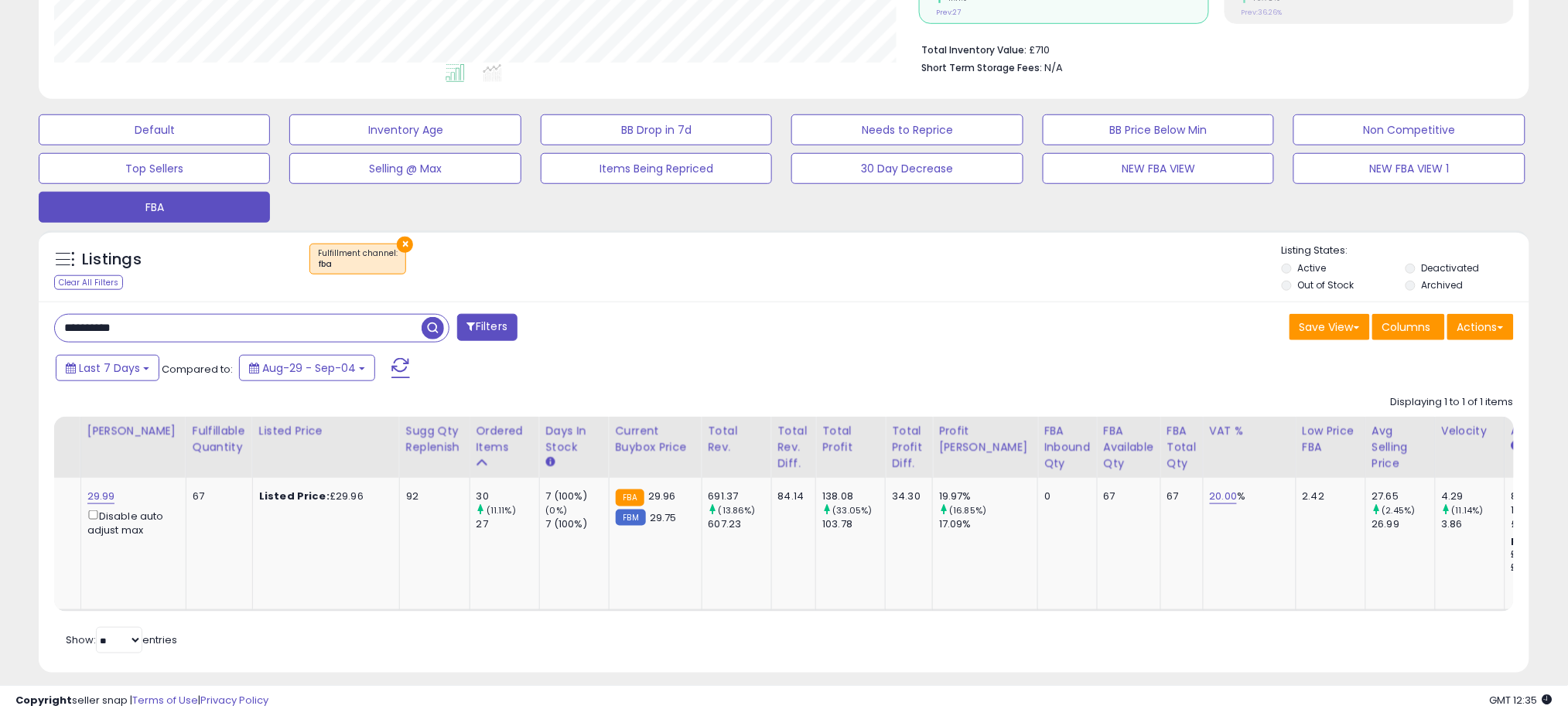
scroll to position [0, 0]
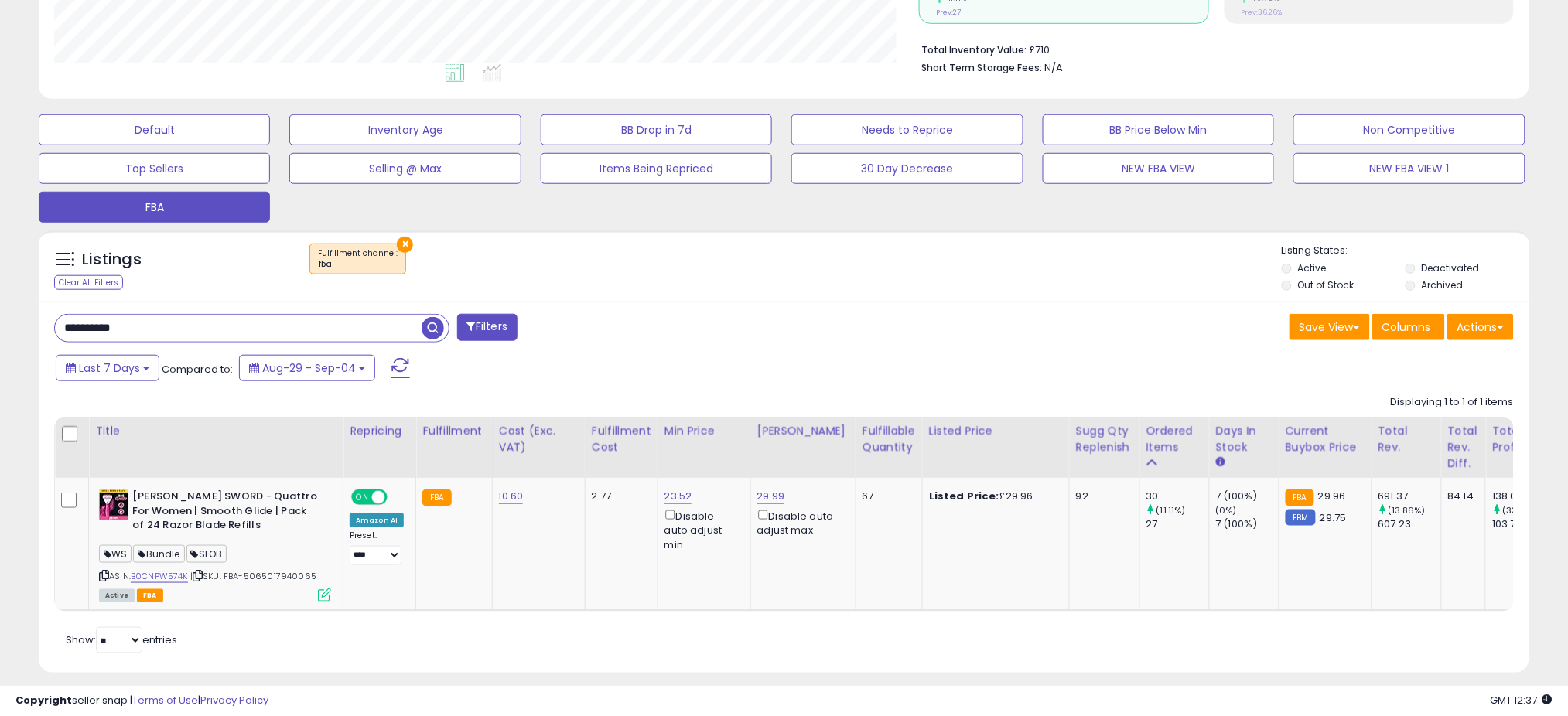
drag, startPoint x: 218, startPoint y: 330, endPoint x: 128, endPoint y: 303, distance: 94.0
click at [0, 296] on div "**********" at bounding box center [784, 204] width 1568 height 1053
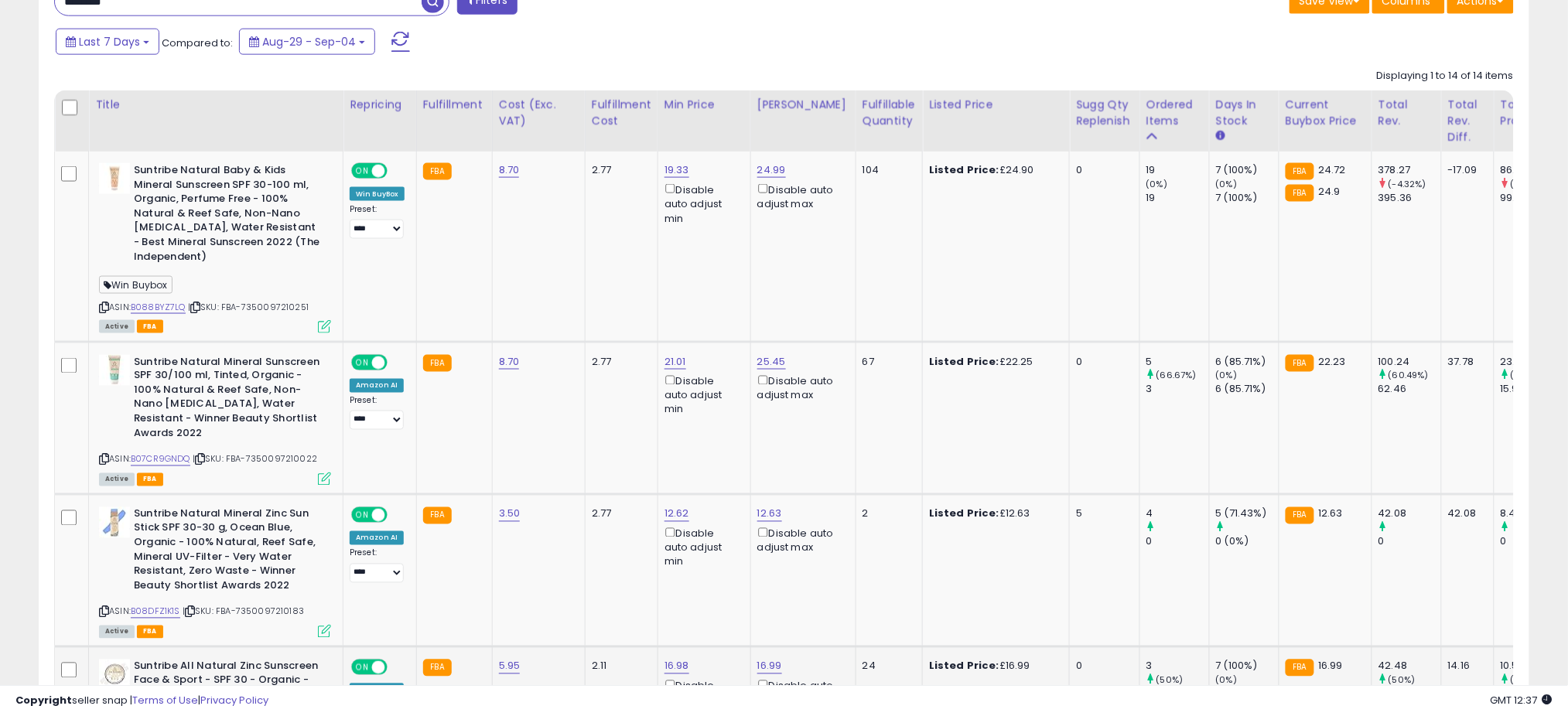
scroll to position [785, 0]
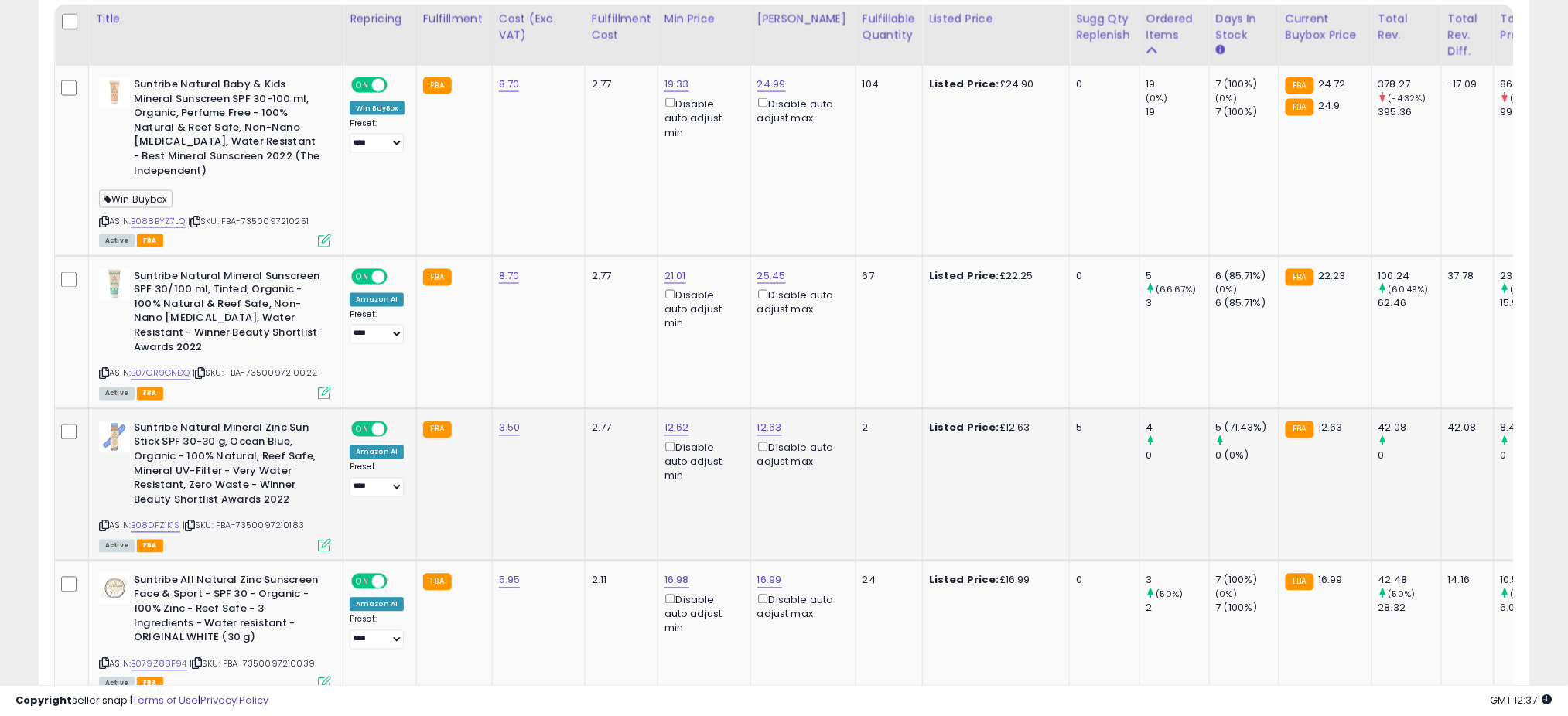
drag, startPoint x: 311, startPoint y: 523, endPoint x: 242, endPoint y: 526, distance: 69.1
click at [242, 526] on div "ASIN: B08DFZ1K1S | SKU: FBA-7350097210183 Active FBA" at bounding box center [215, 485] width 232 height 129
copy span "7350097210183"
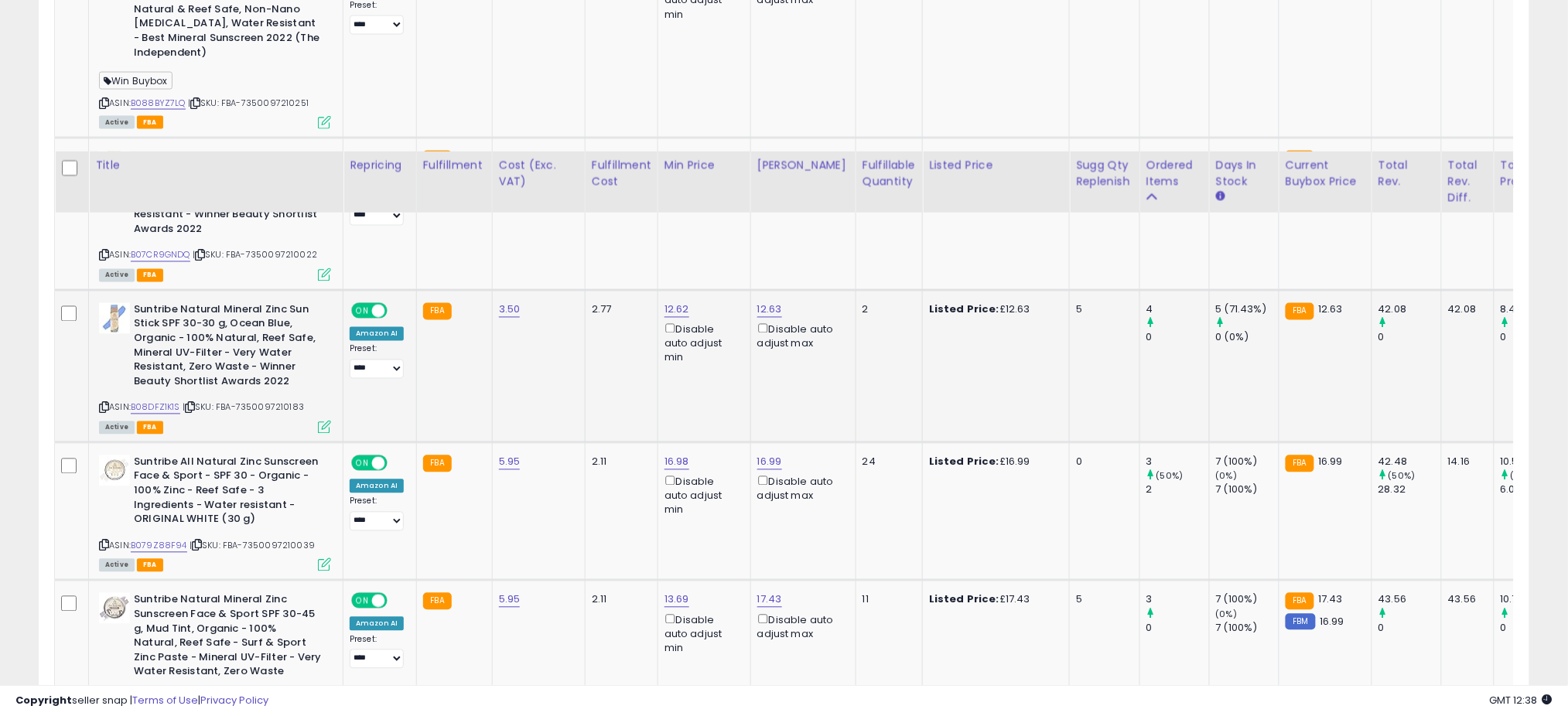
scroll to position [1094, 0]
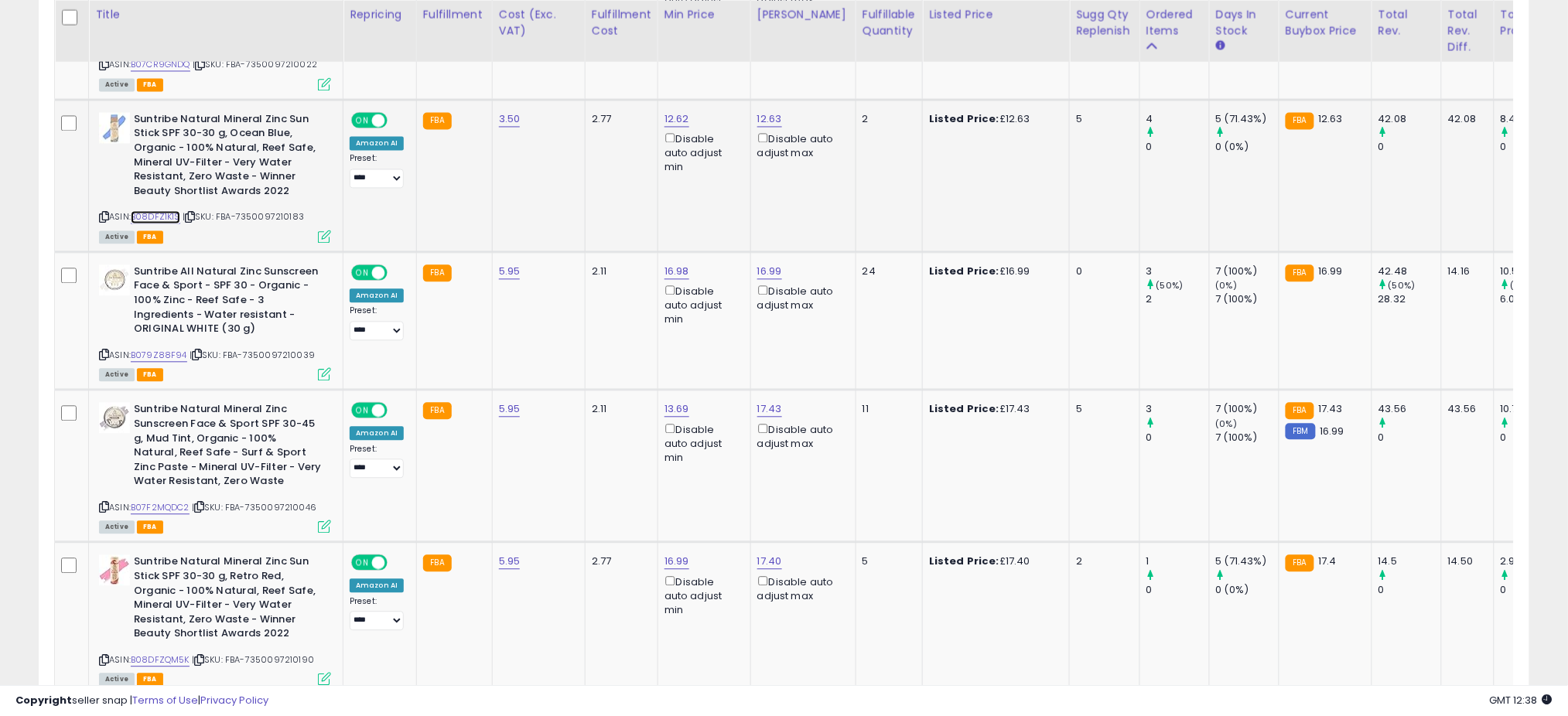
click at [172, 211] on link "B08DFZ1K1S" at bounding box center [156, 217] width 50 height 13
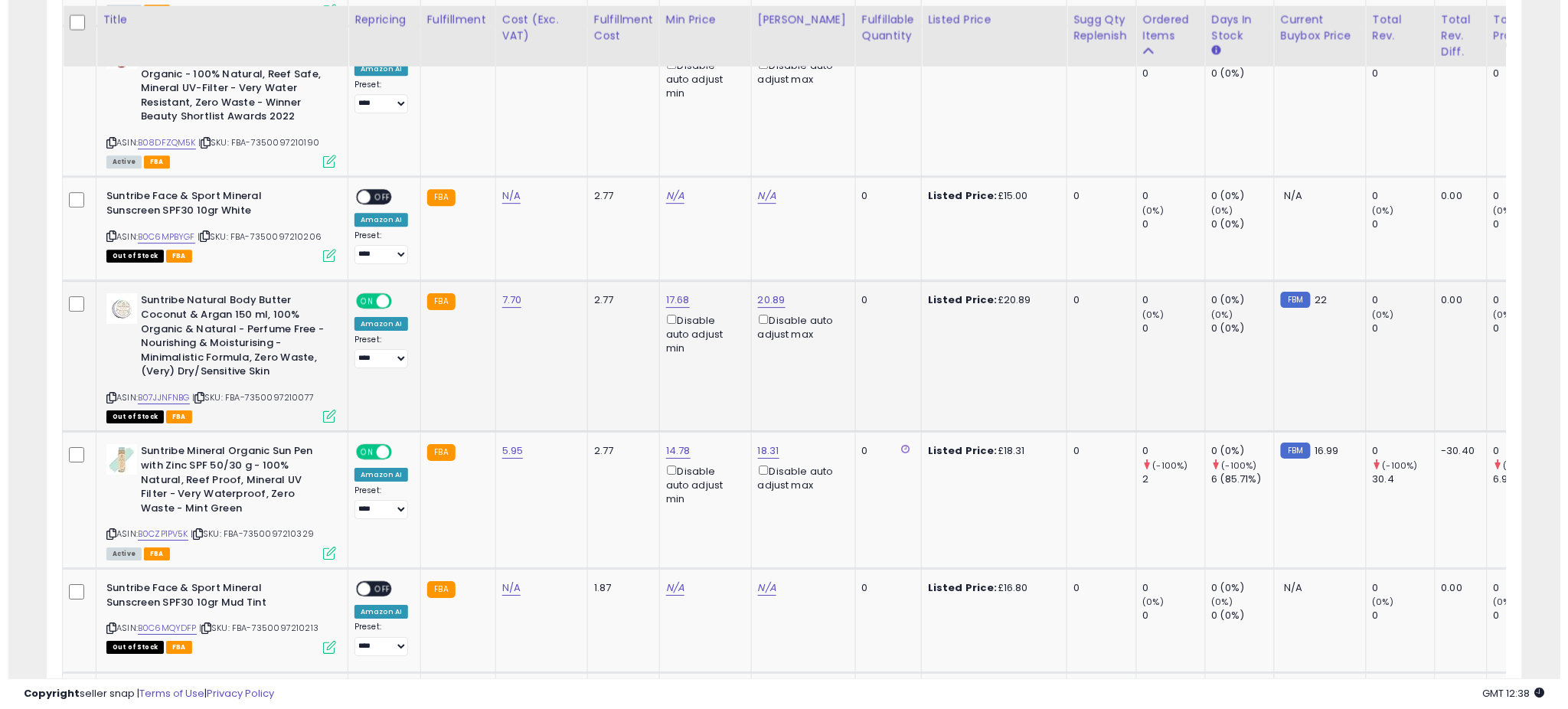
scroll to position [1696, 0]
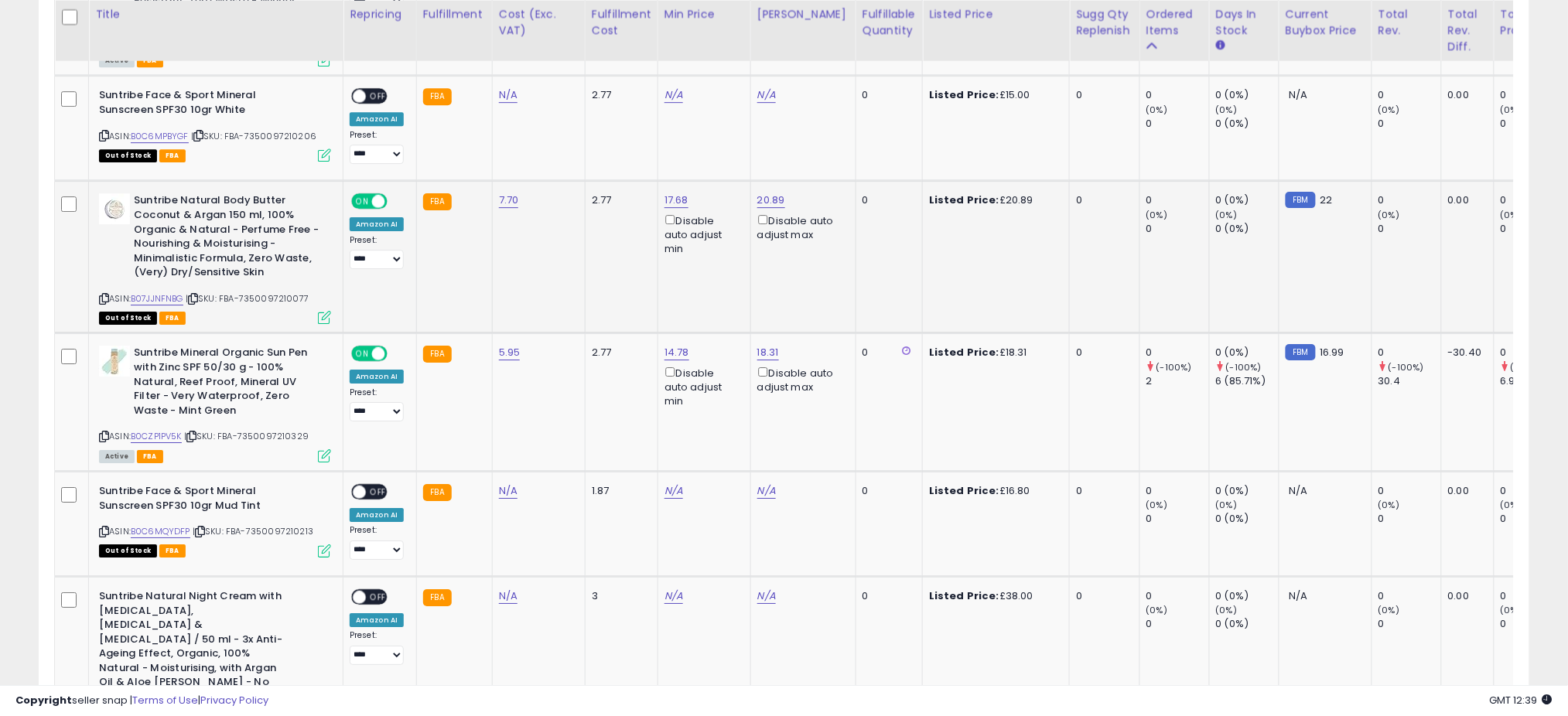
click at [327, 313] on icon at bounding box center [324, 317] width 13 height 13
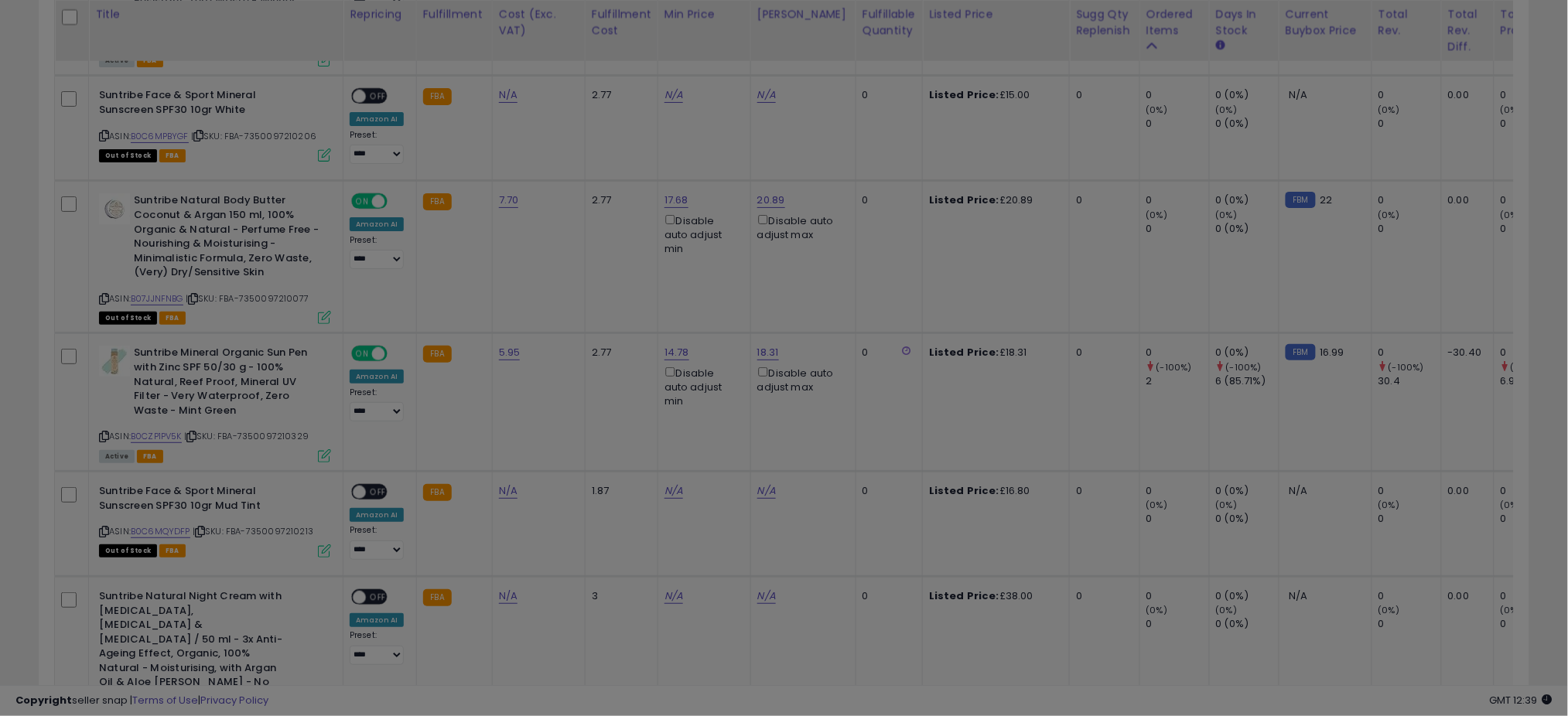
scroll to position [317, 874]
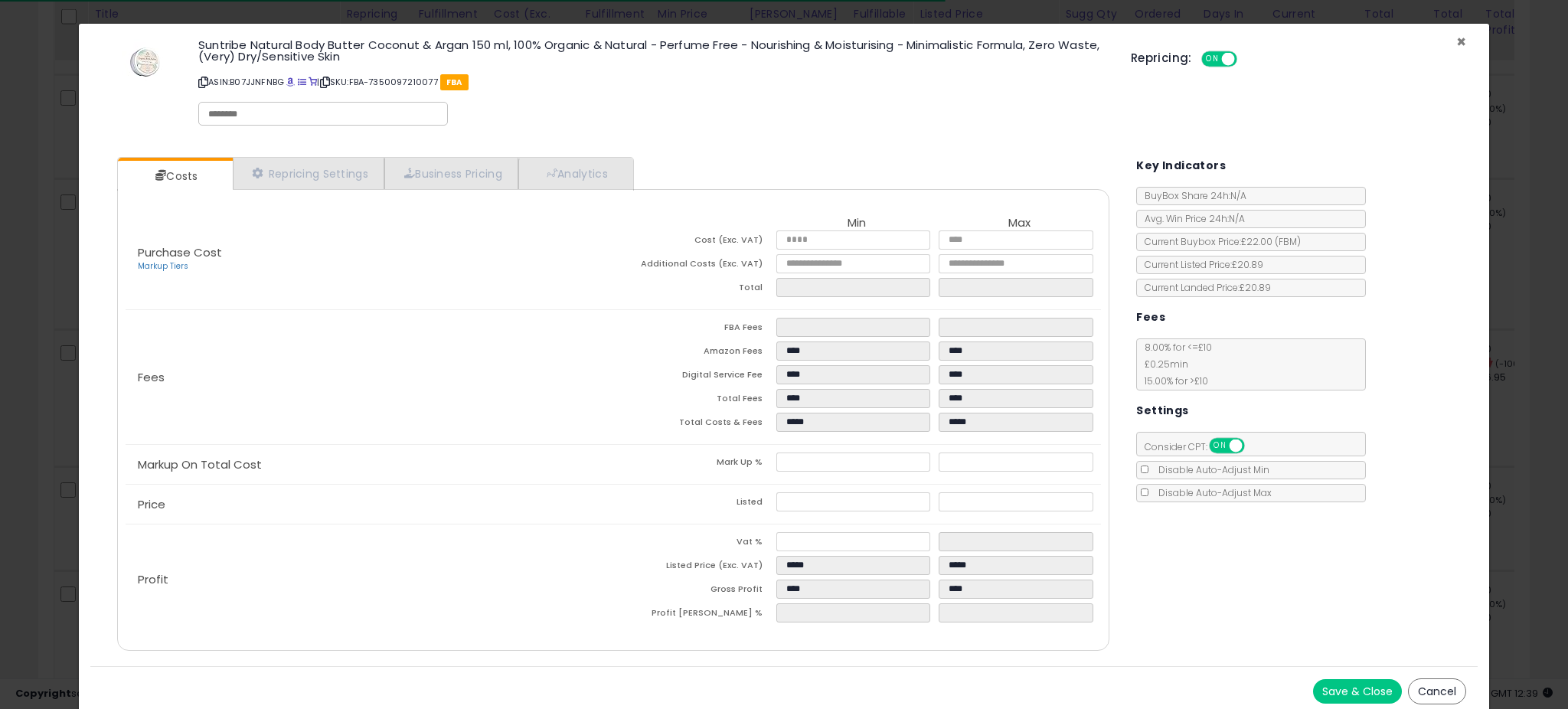
click at [1456, 34] on span "×" at bounding box center [1461, 41] width 10 height 22
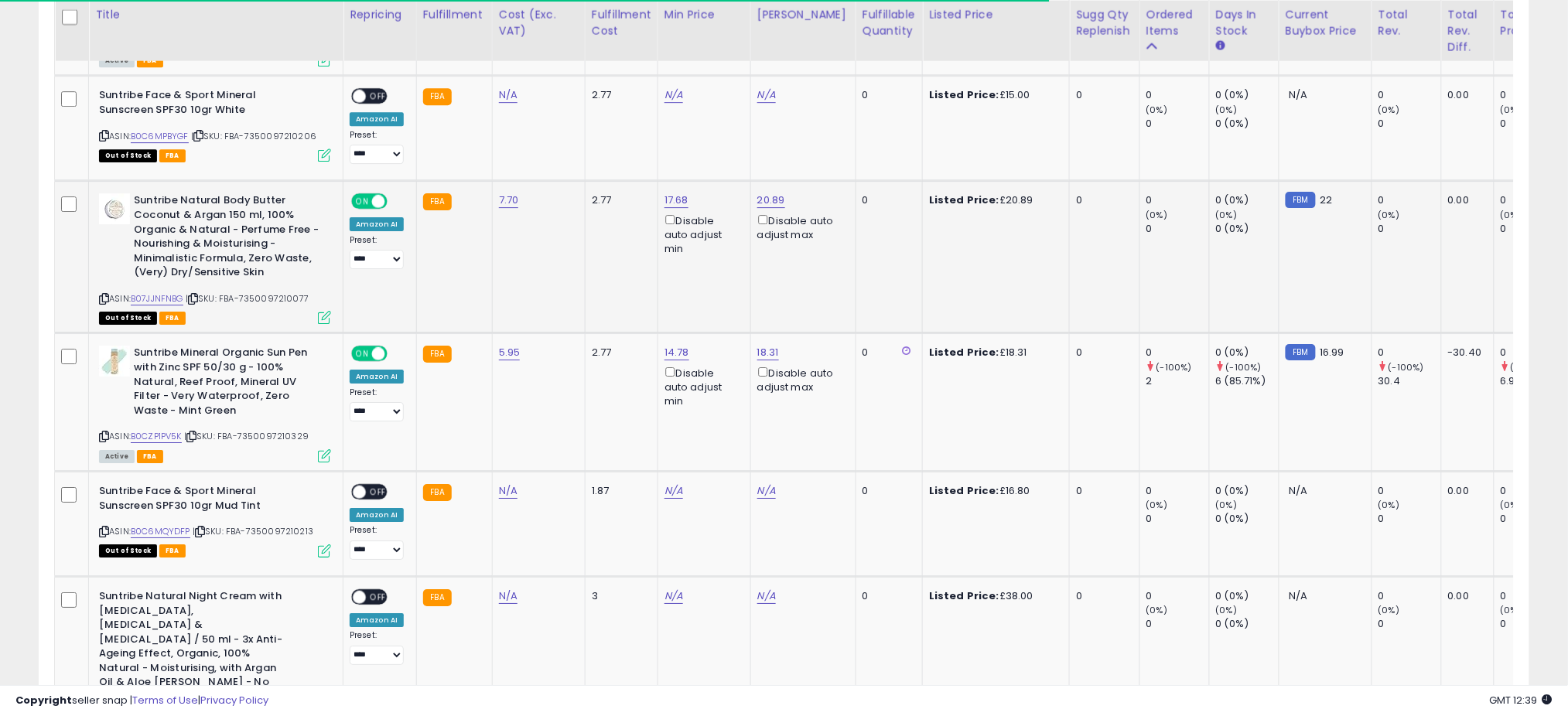
scroll to position [772891, 772610]
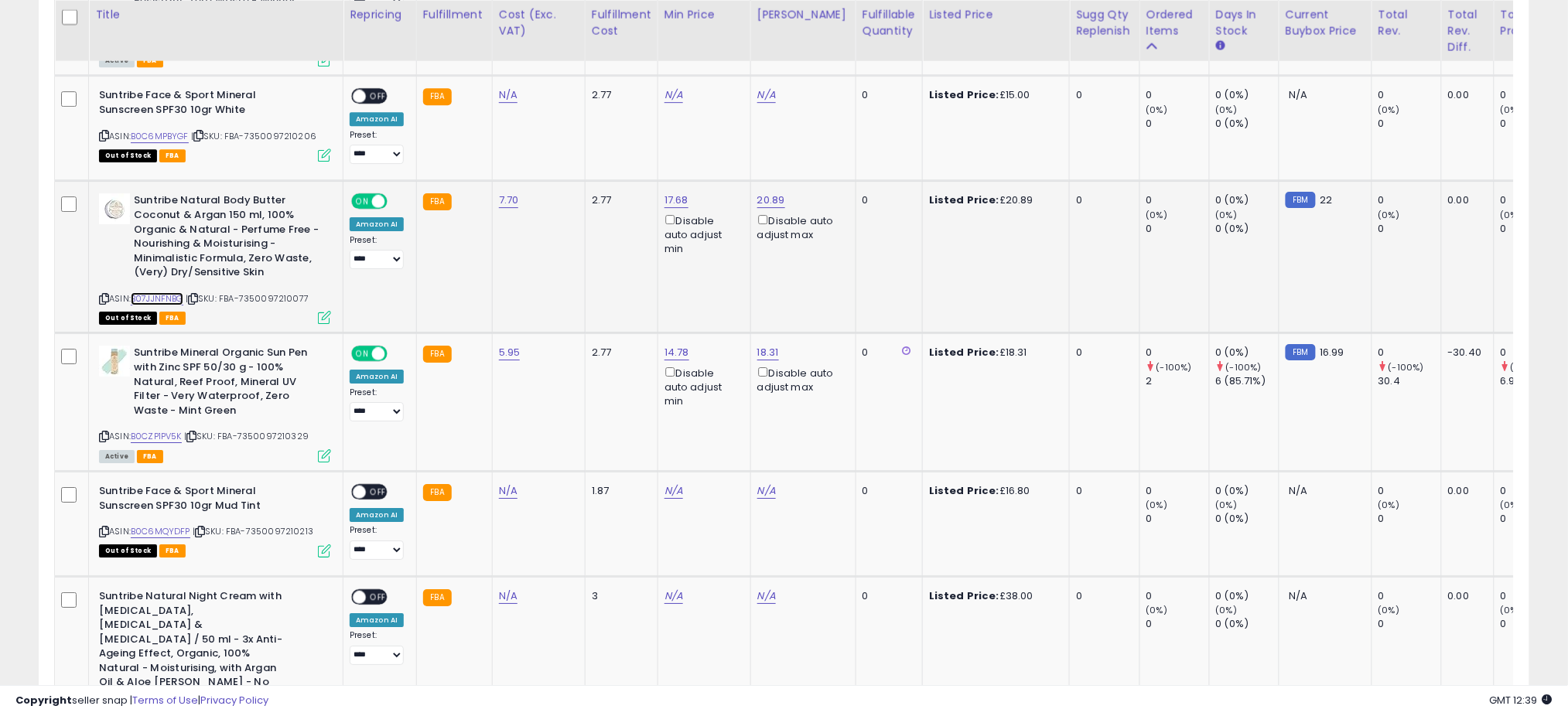
click at [156, 293] on link "B07JJNFNBG" at bounding box center [157, 299] width 53 height 13
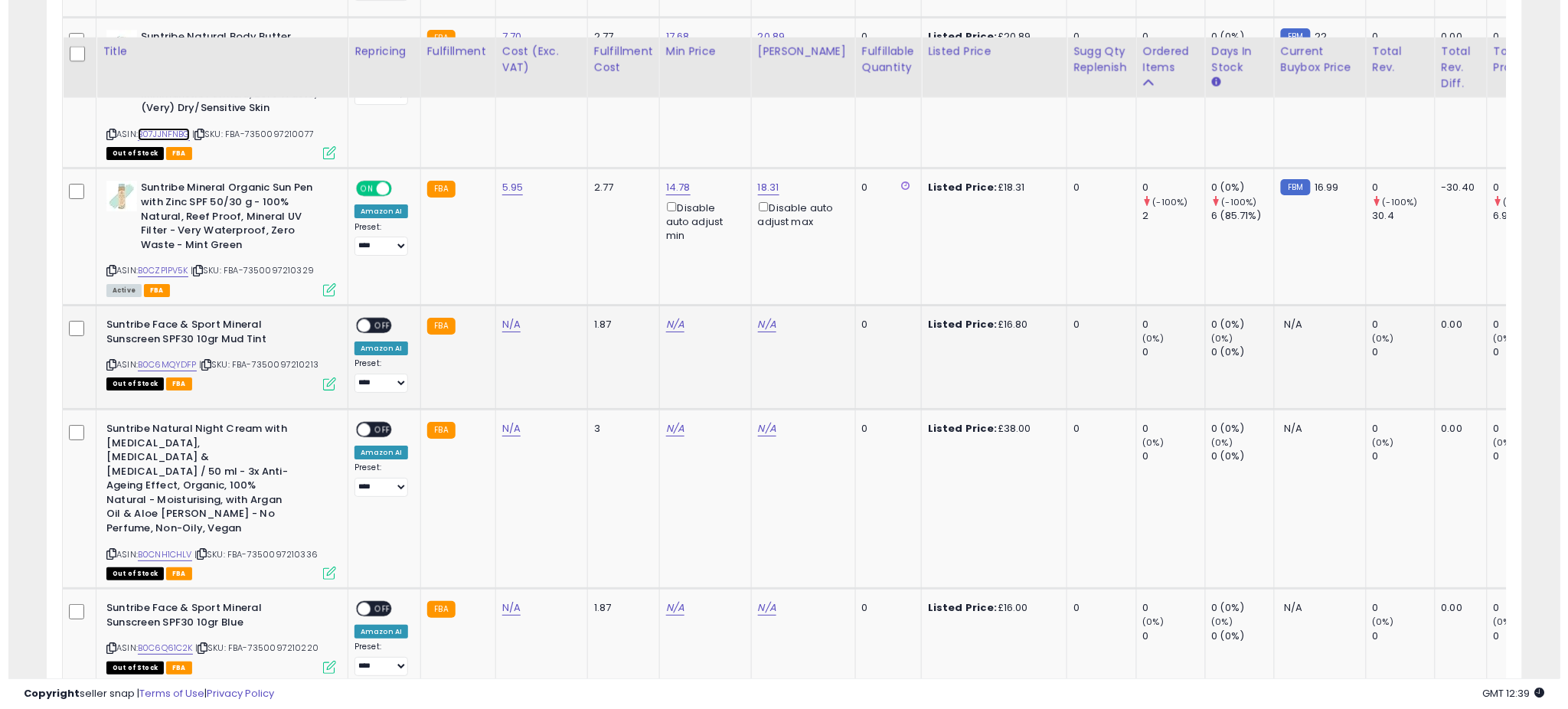
scroll to position [1900, 0]
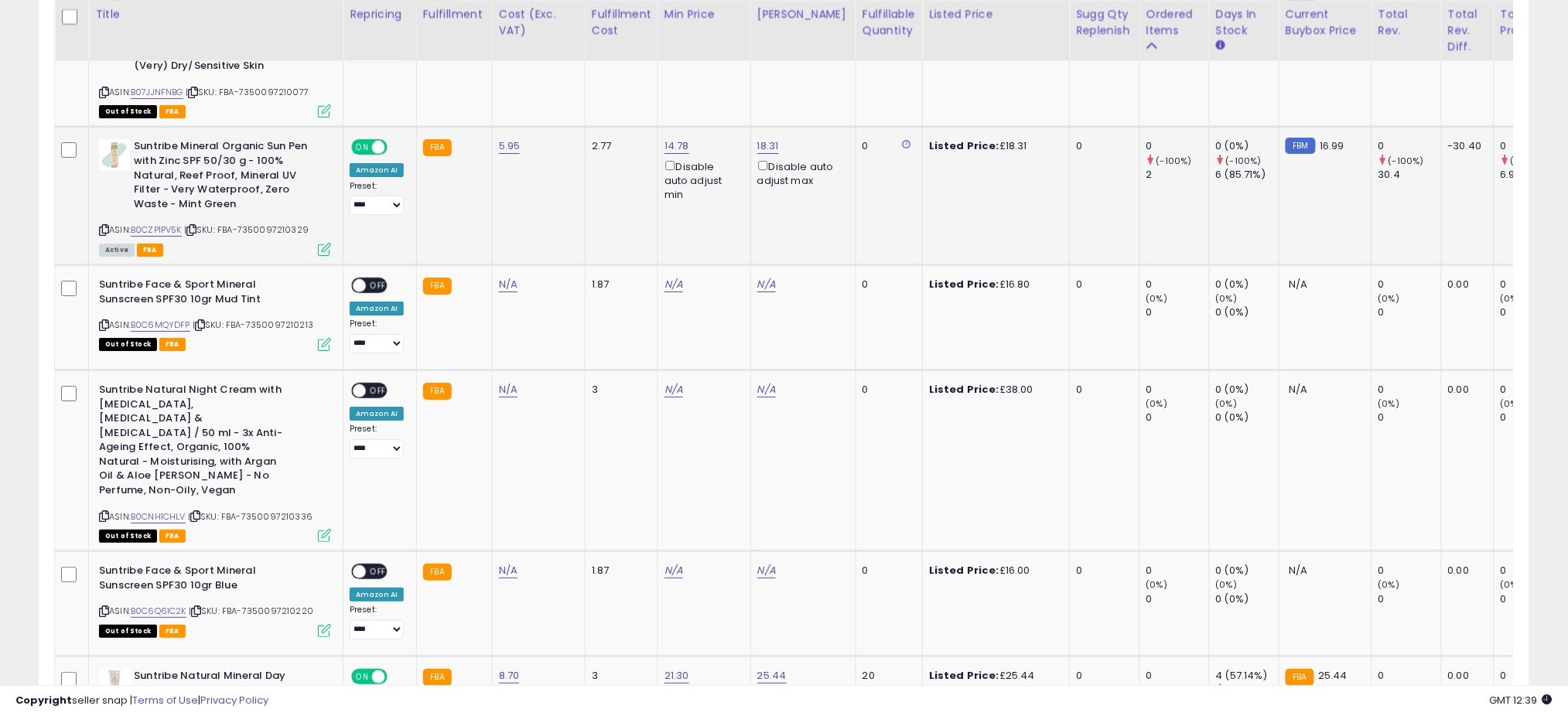
click at [324, 243] on icon at bounding box center [324, 249] width 13 height 13
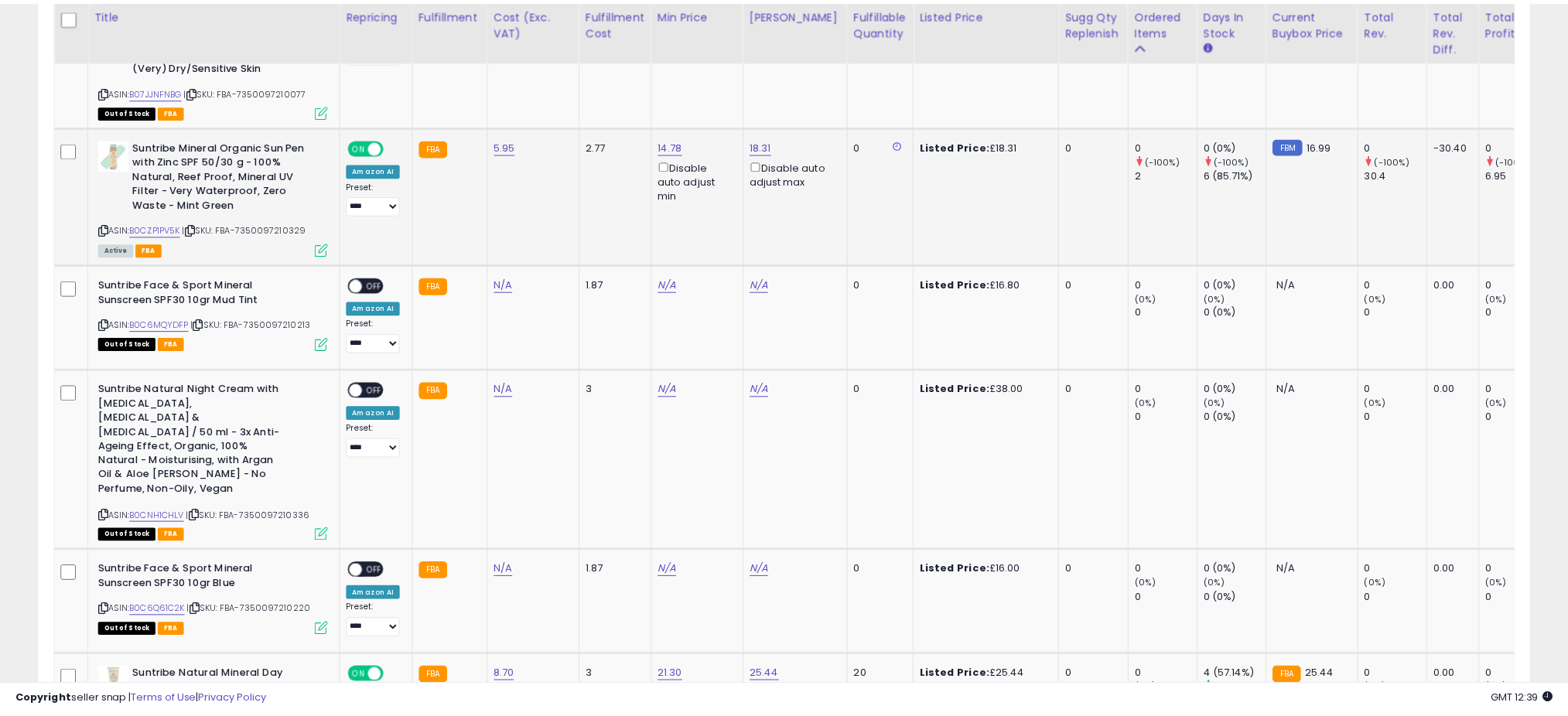
scroll to position [317, 874]
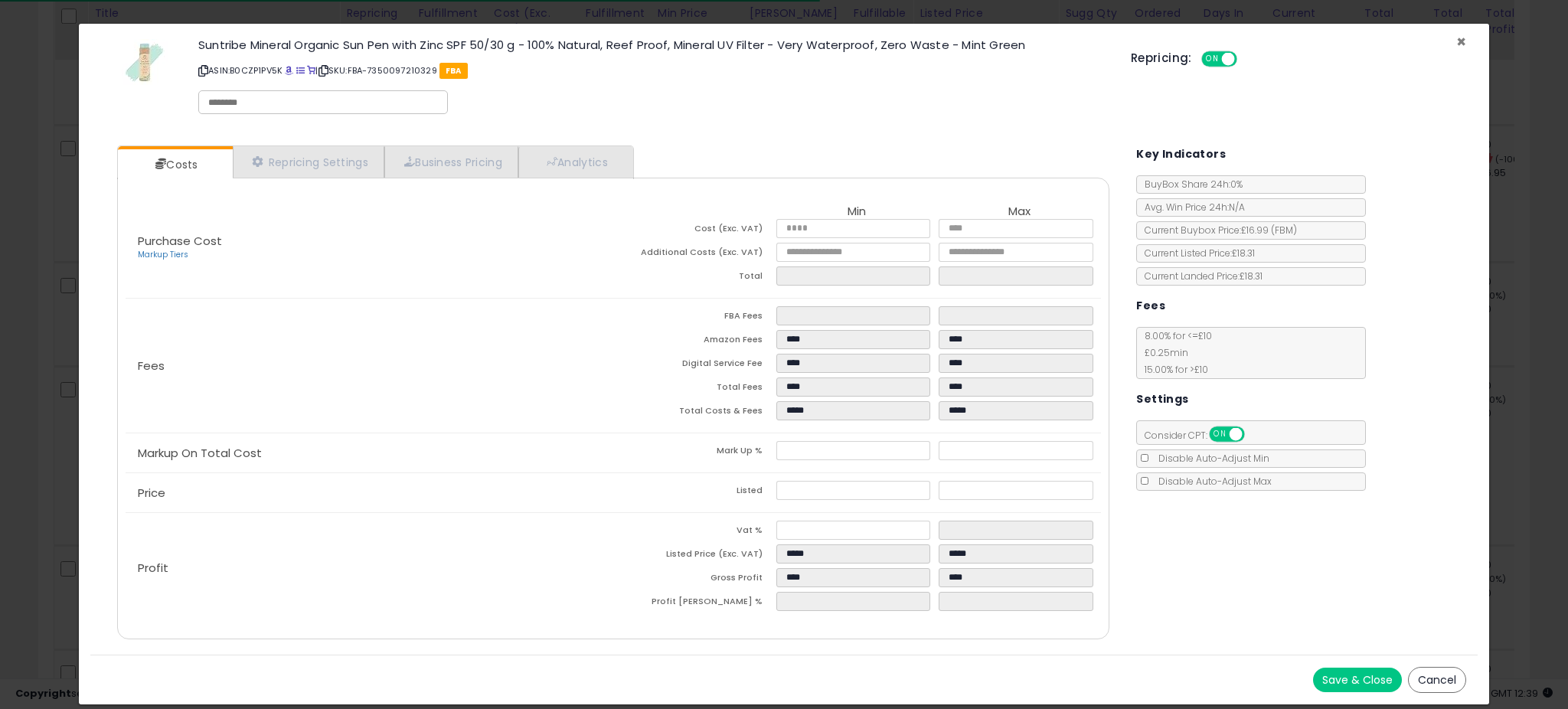
drag, startPoint x: 1461, startPoint y: 38, endPoint x: 1452, endPoint y: 50, distance: 15.0
click at [1460, 40] on span "×" at bounding box center [1461, 41] width 10 height 22
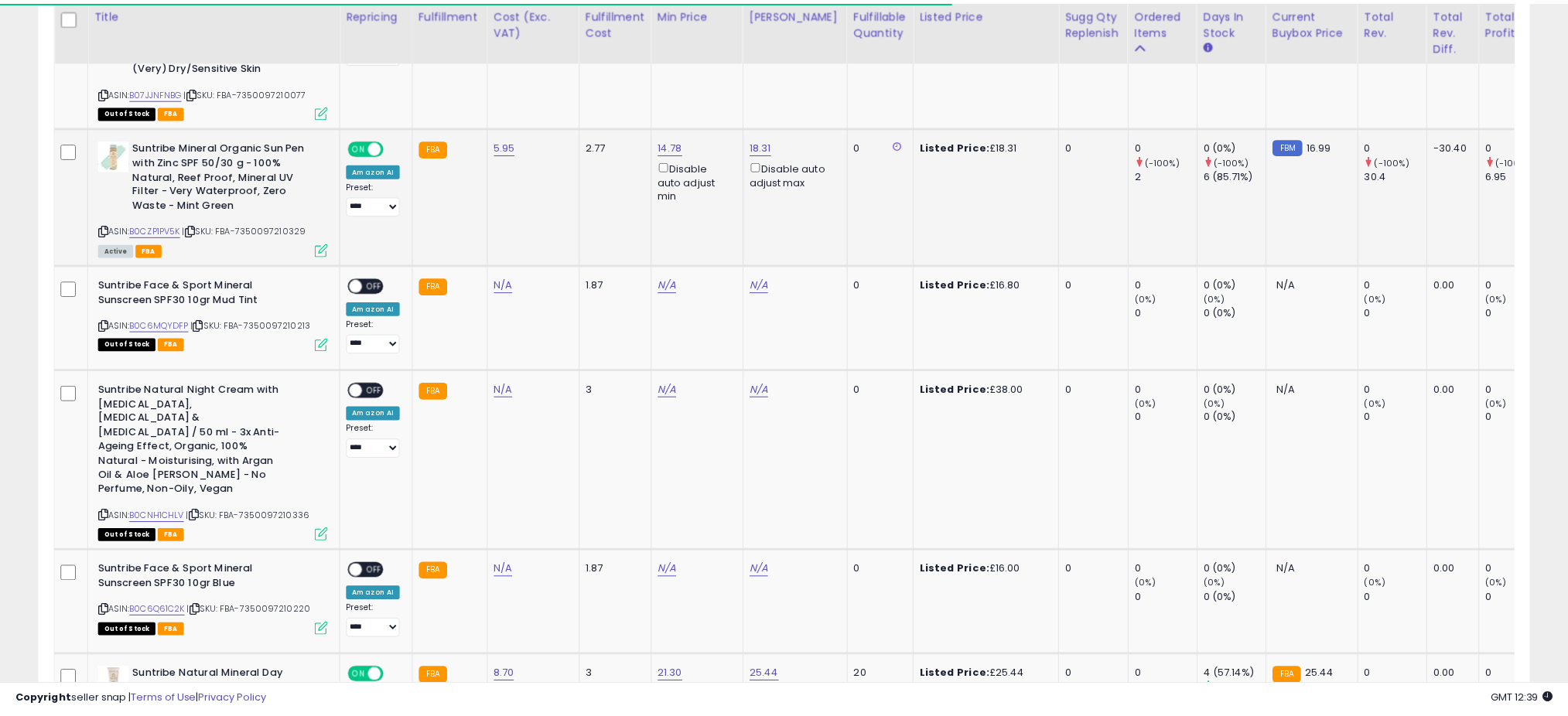
scroll to position [772891, 772610]
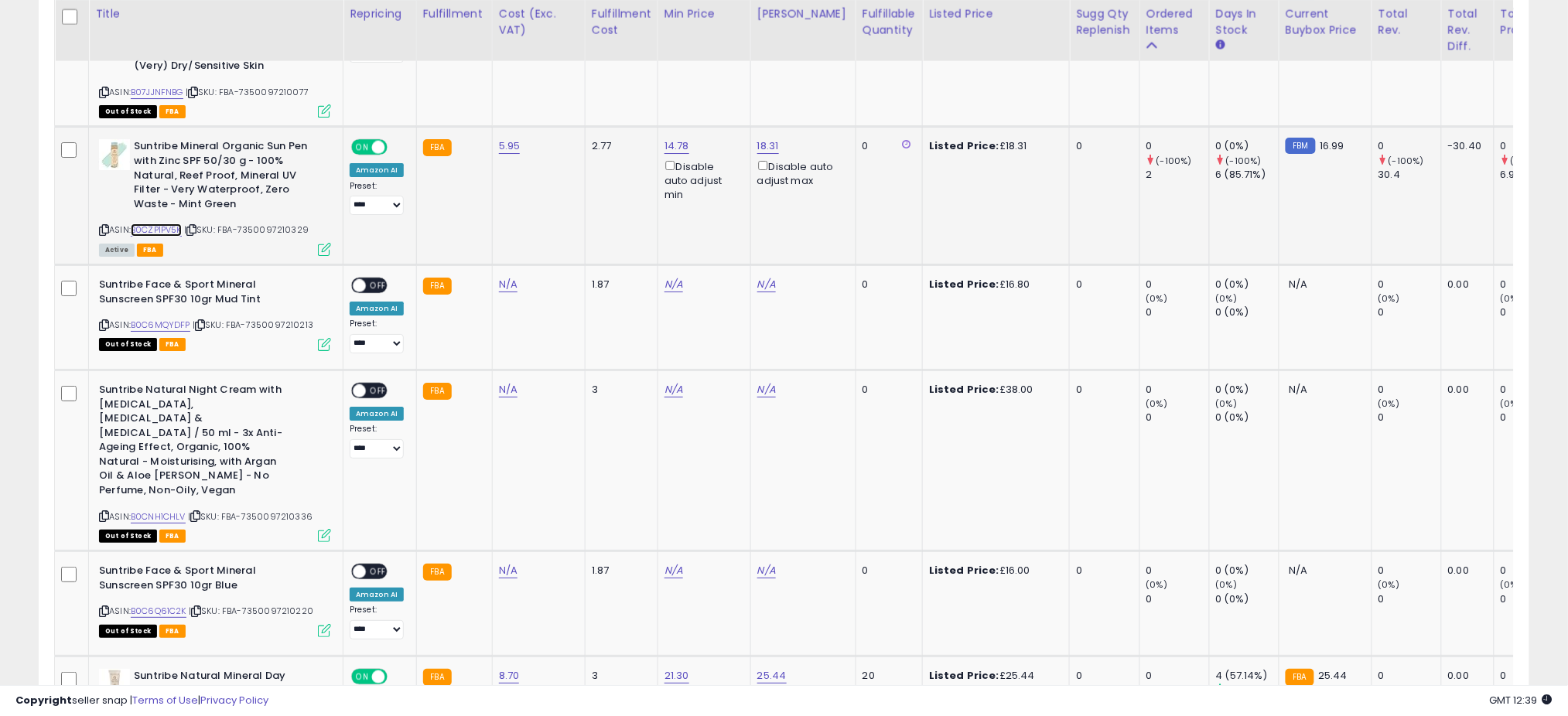
click at [180, 224] on link "B0CZP1PV5K" at bounding box center [156, 230] width 51 height 13
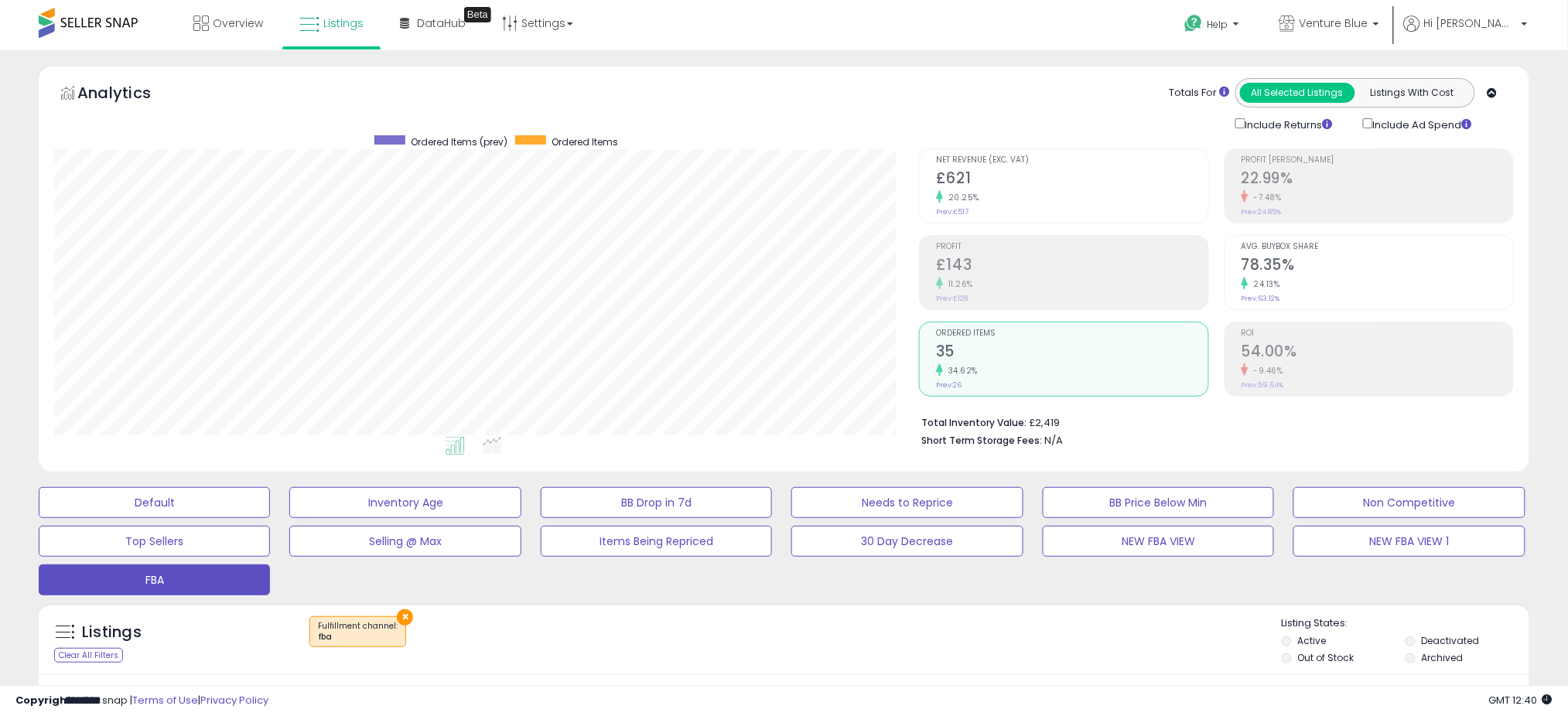
scroll to position [412, 0]
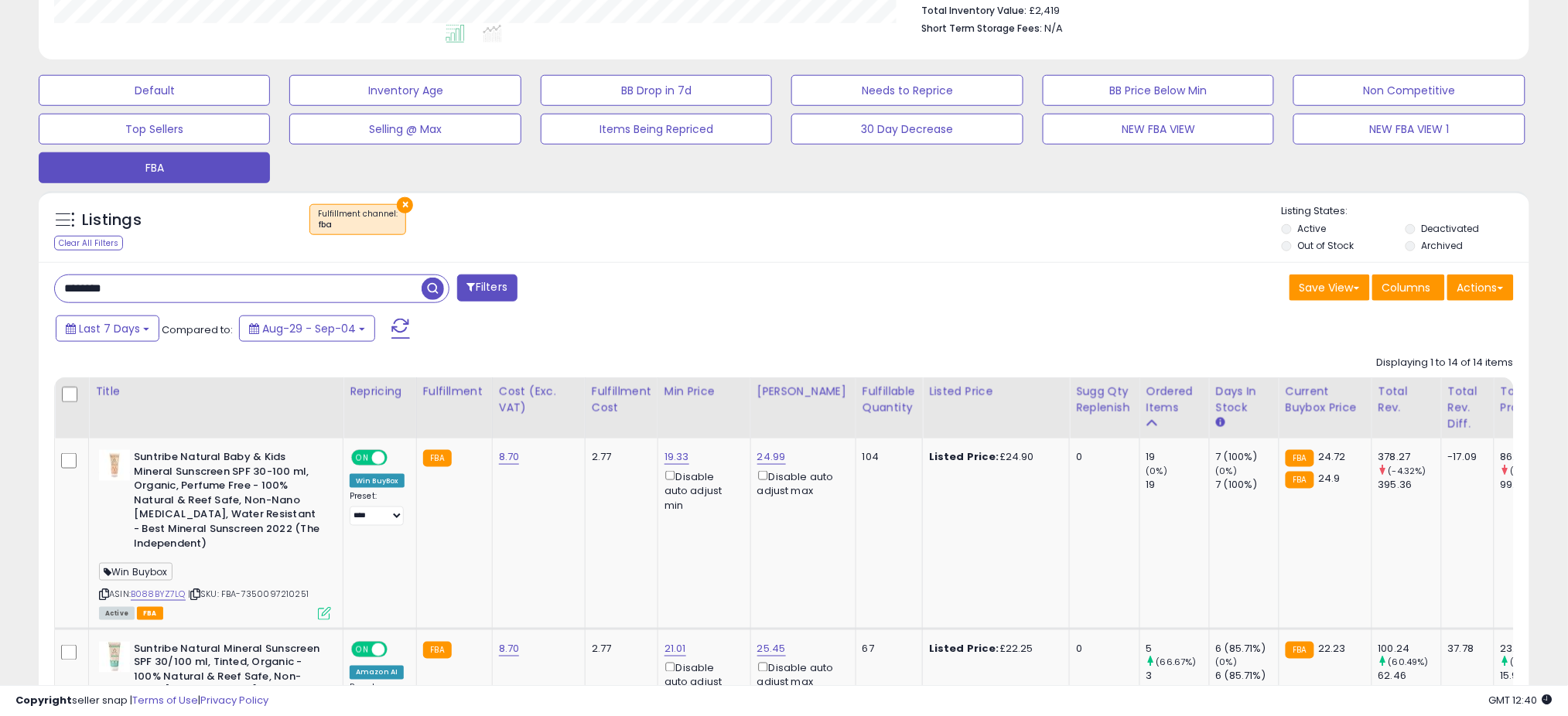
drag, startPoint x: 152, startPoint y: 293, endPoint x: 0, endPoint y: 293, distance: 152.0
type input "*******"
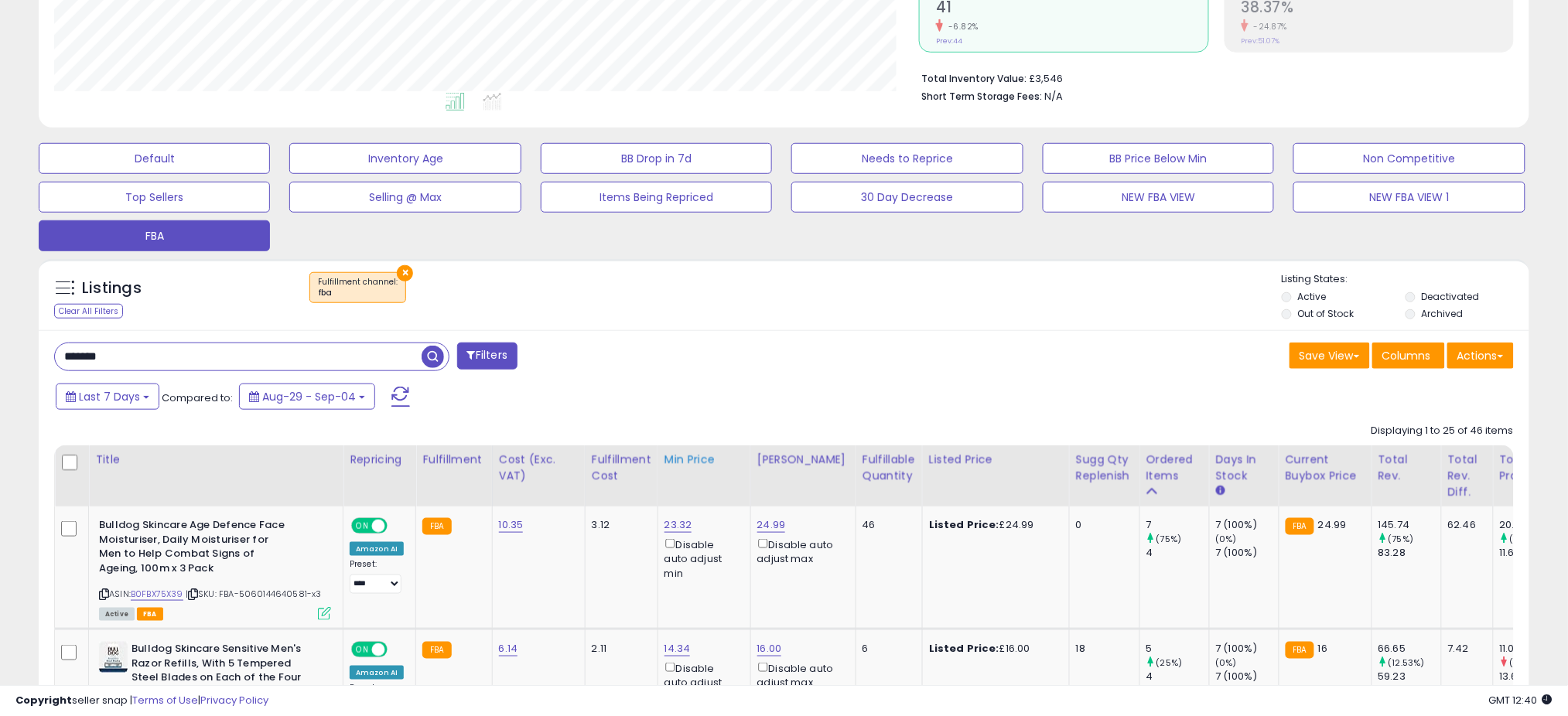
scroll to position [578, 0]
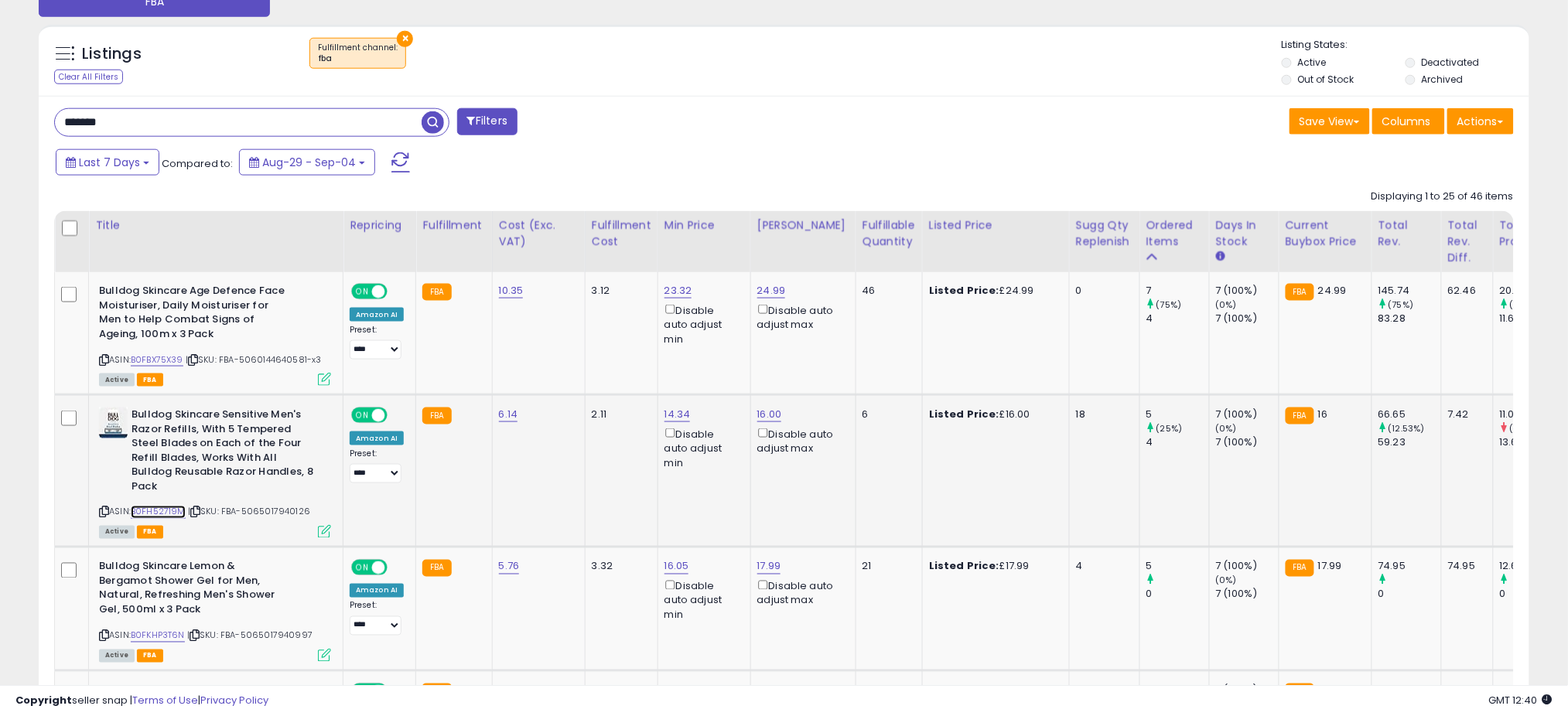
click at [180, 505] on link "B0FH52719M" at bounding box center [158, 512] width 55 height 13
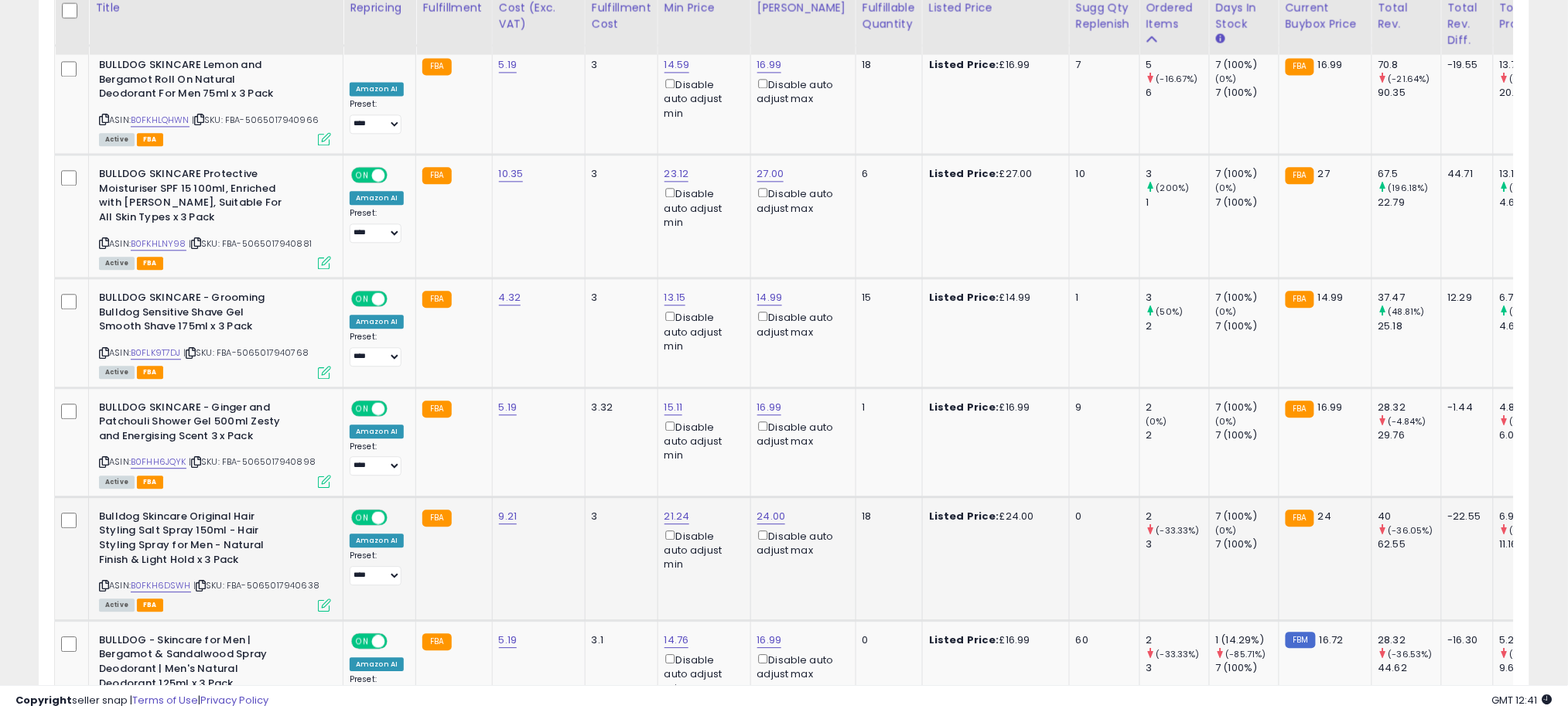
scroll to position [1197, 0]
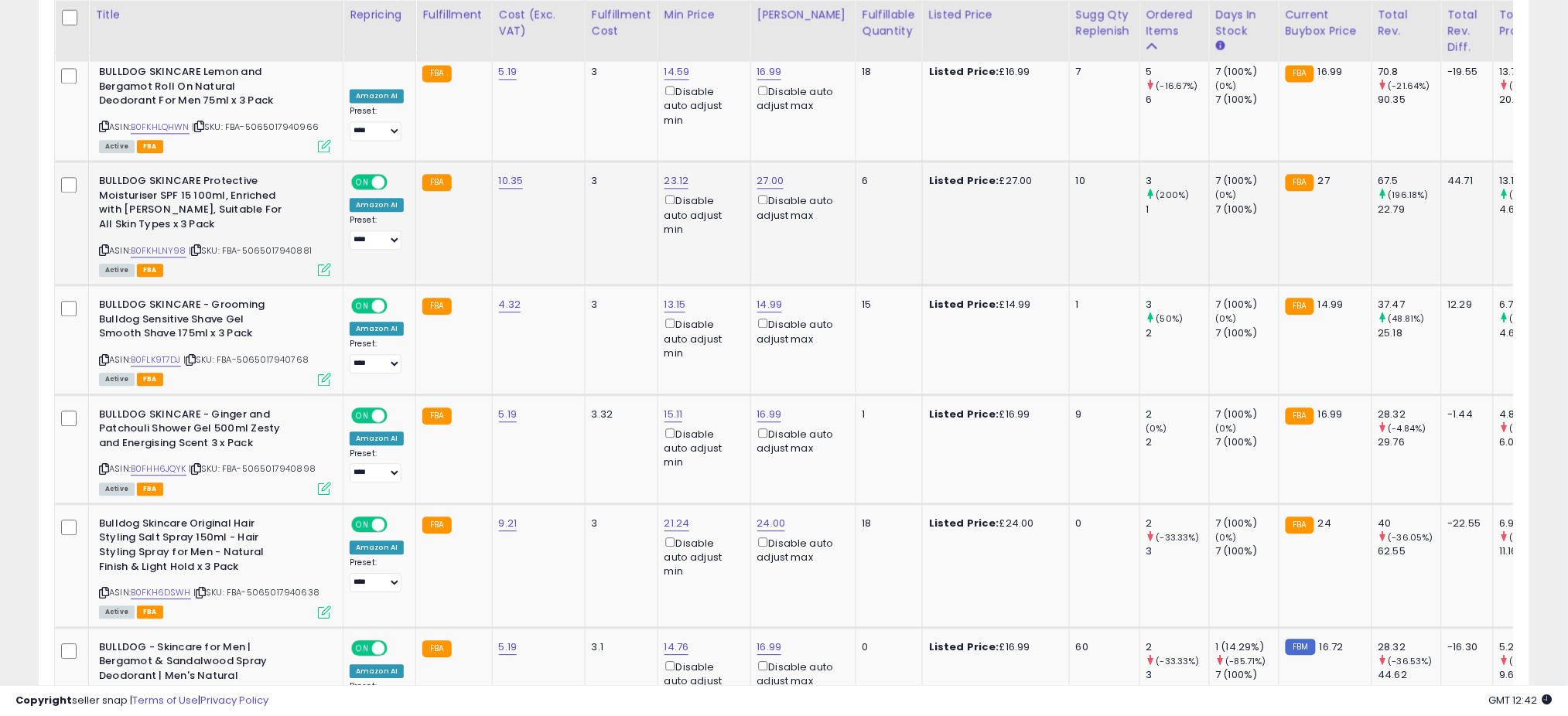
click at [292, 245] on span "| SKU: FBA-5065017940881" at bounding box center [250, 251] width 123 height 12
drag, startPoint x: 292, startPoint y: 235, endPoint x: 170, endPoint y: 232, distance: 122.0
click at [170, 245] on link "B0FKHLNY98" at bounding box center [159, 251] width 56 height 13
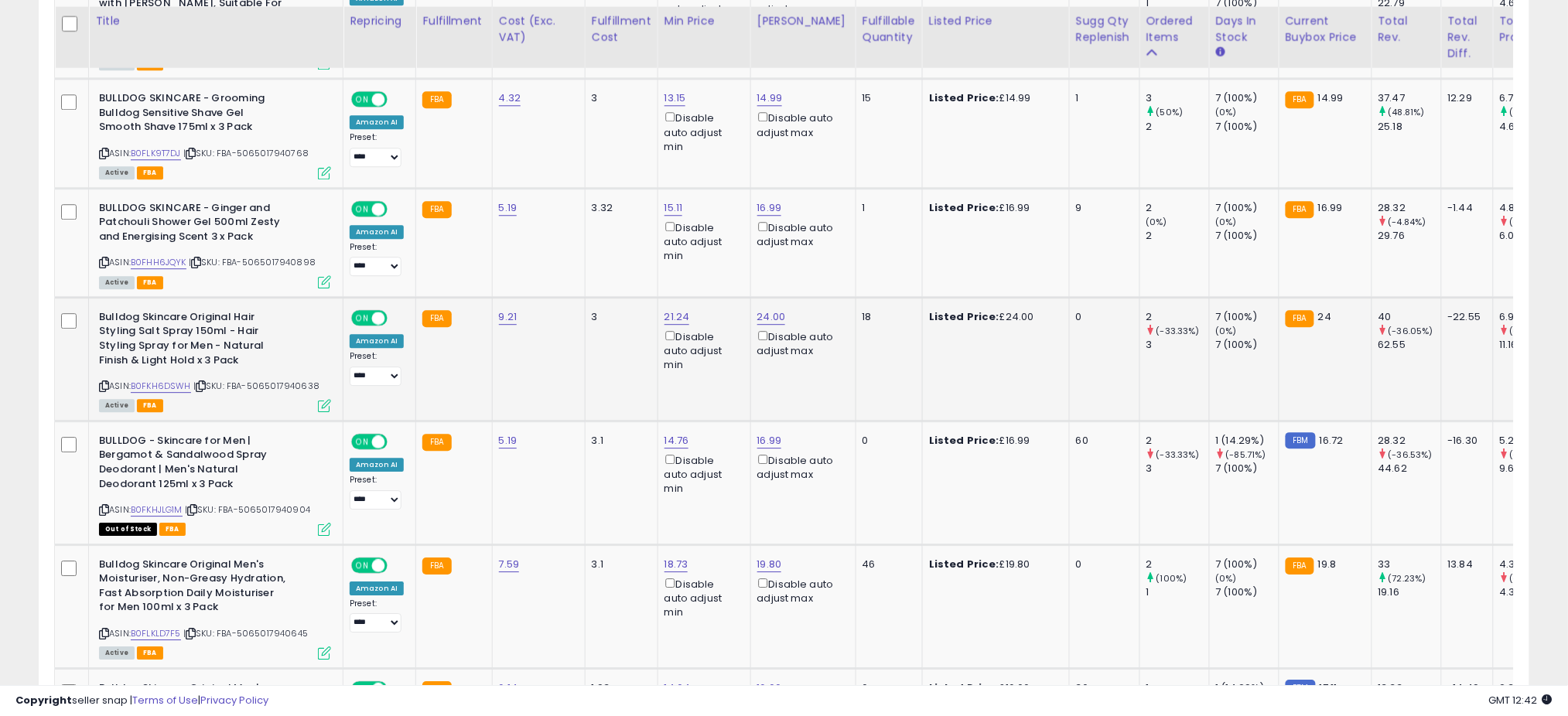
scroll to position [1506, 0]
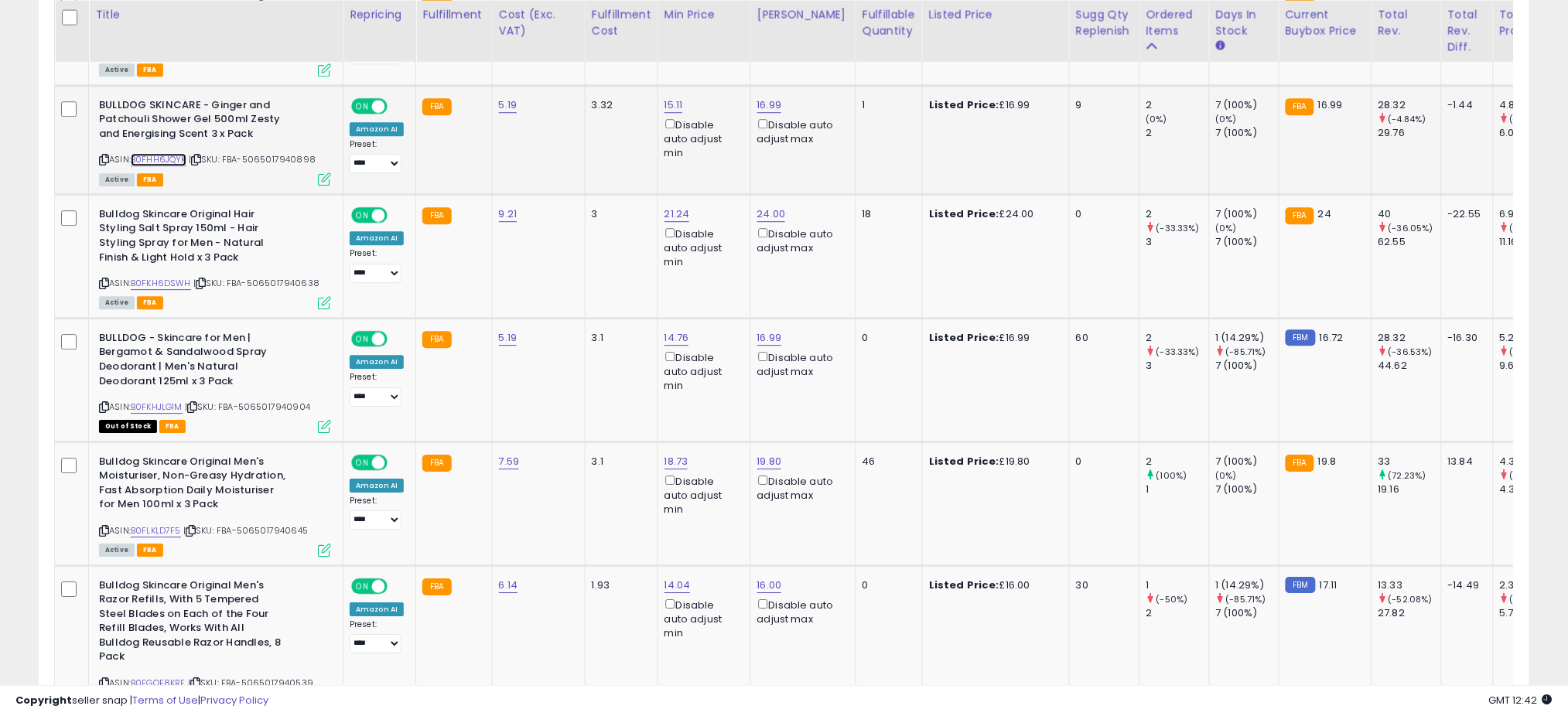
click at [163, 153] on link "B0FHH6JQYK" at bounding box center [159, 159] width 56 height 13
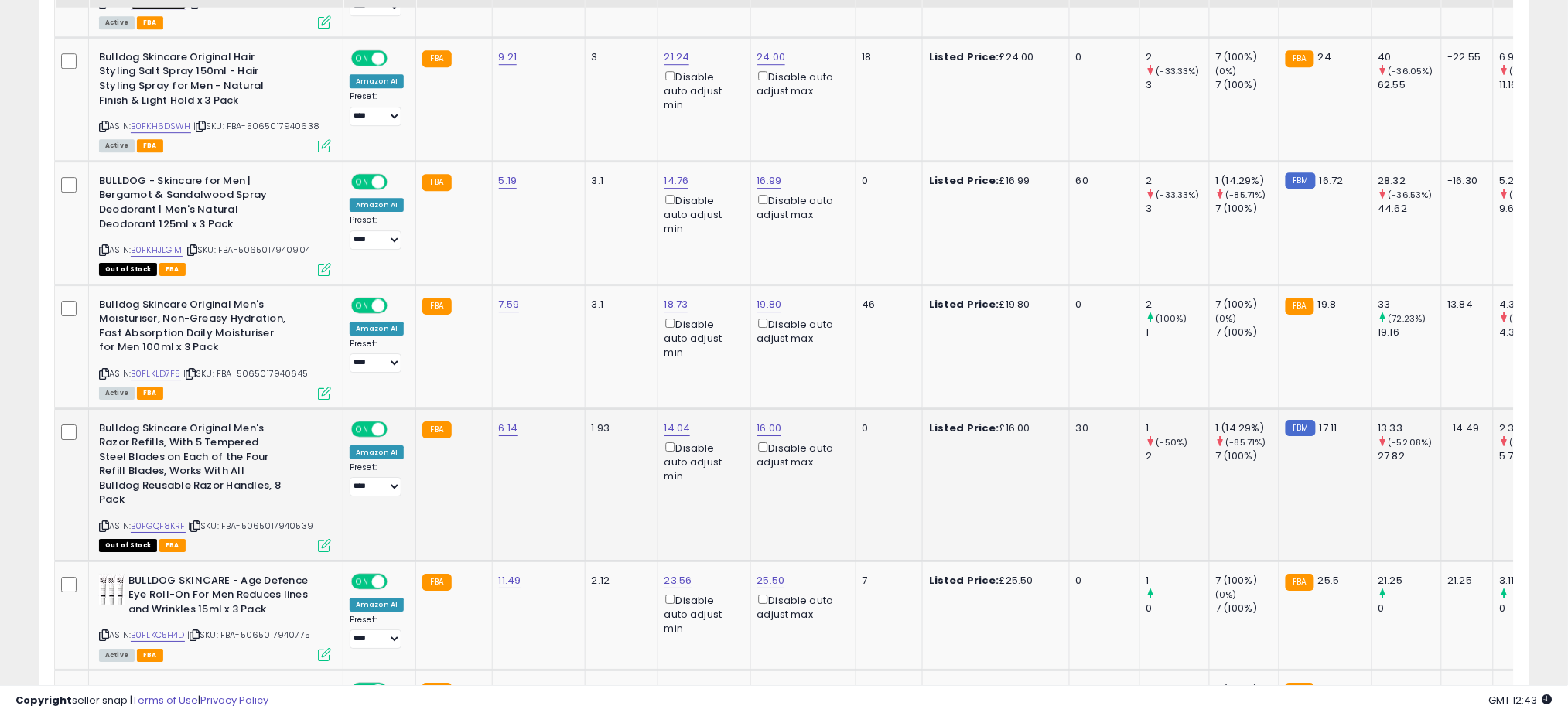
scroll to position [1713, 0]
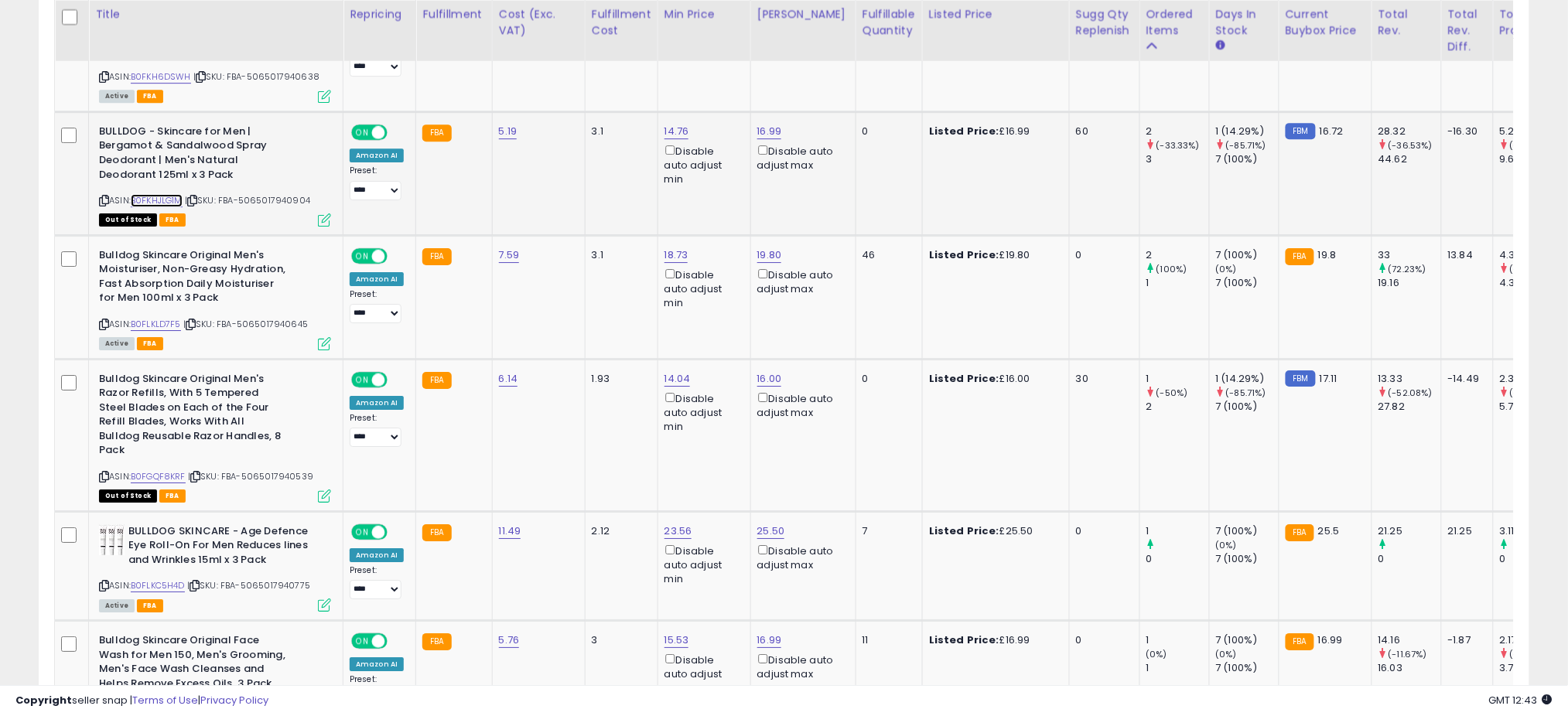
click at [177, 194] on link "B0FKHJLG1M" at bounding box center [156, 200] width 52 height 13
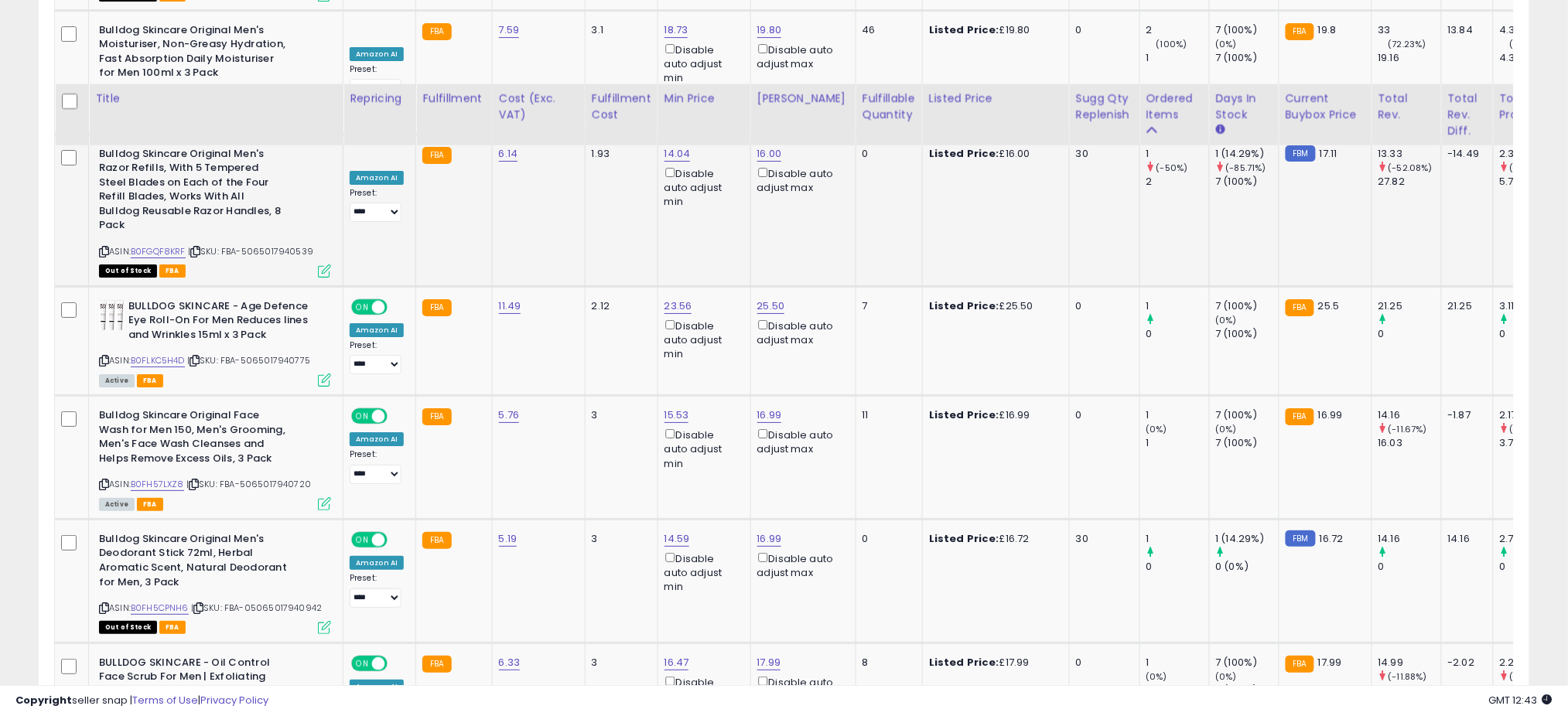
scroll to position [1919, 0]
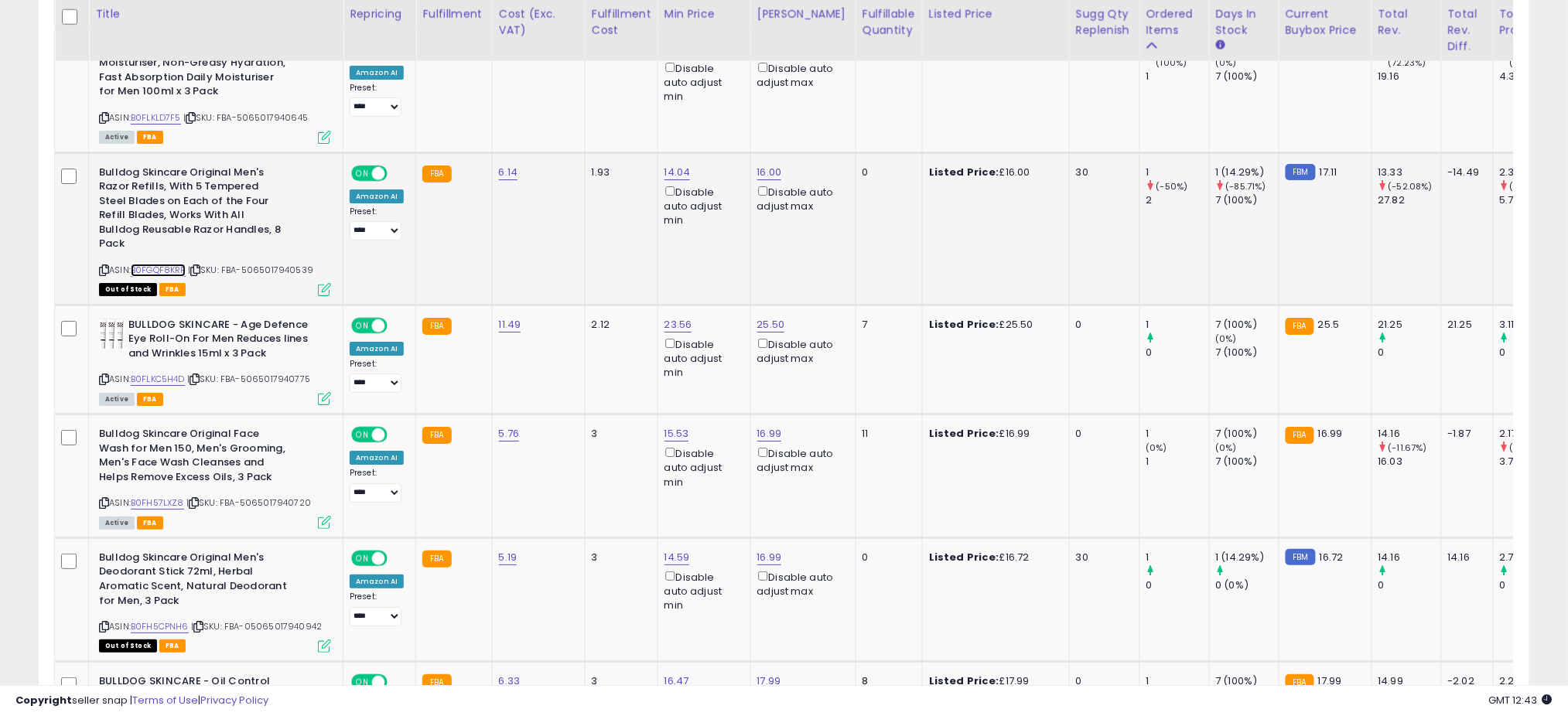
click at [165, 264] on link "B0FGQF8KRF" at bounding box center [158, 270] width 55 height 13
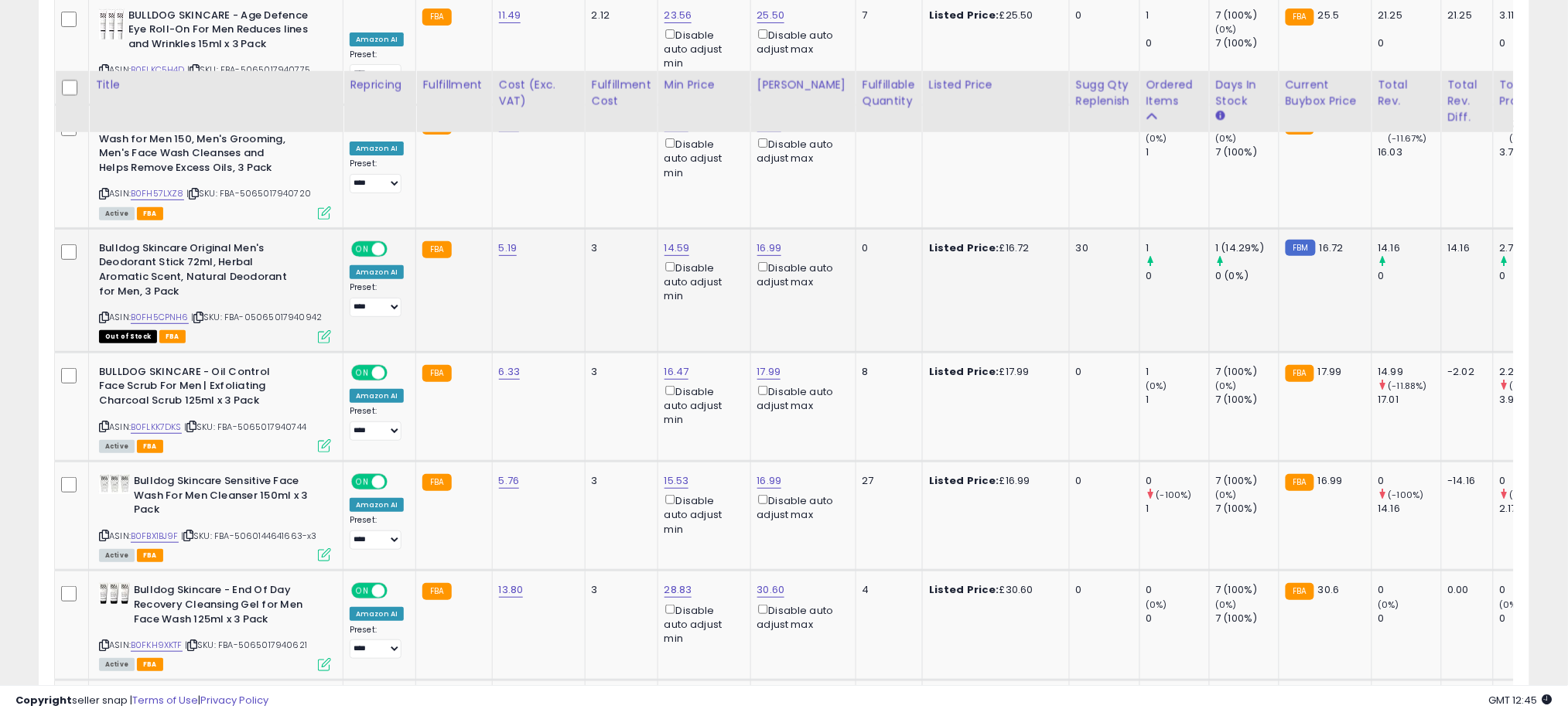
scroll to position [2331, 0]
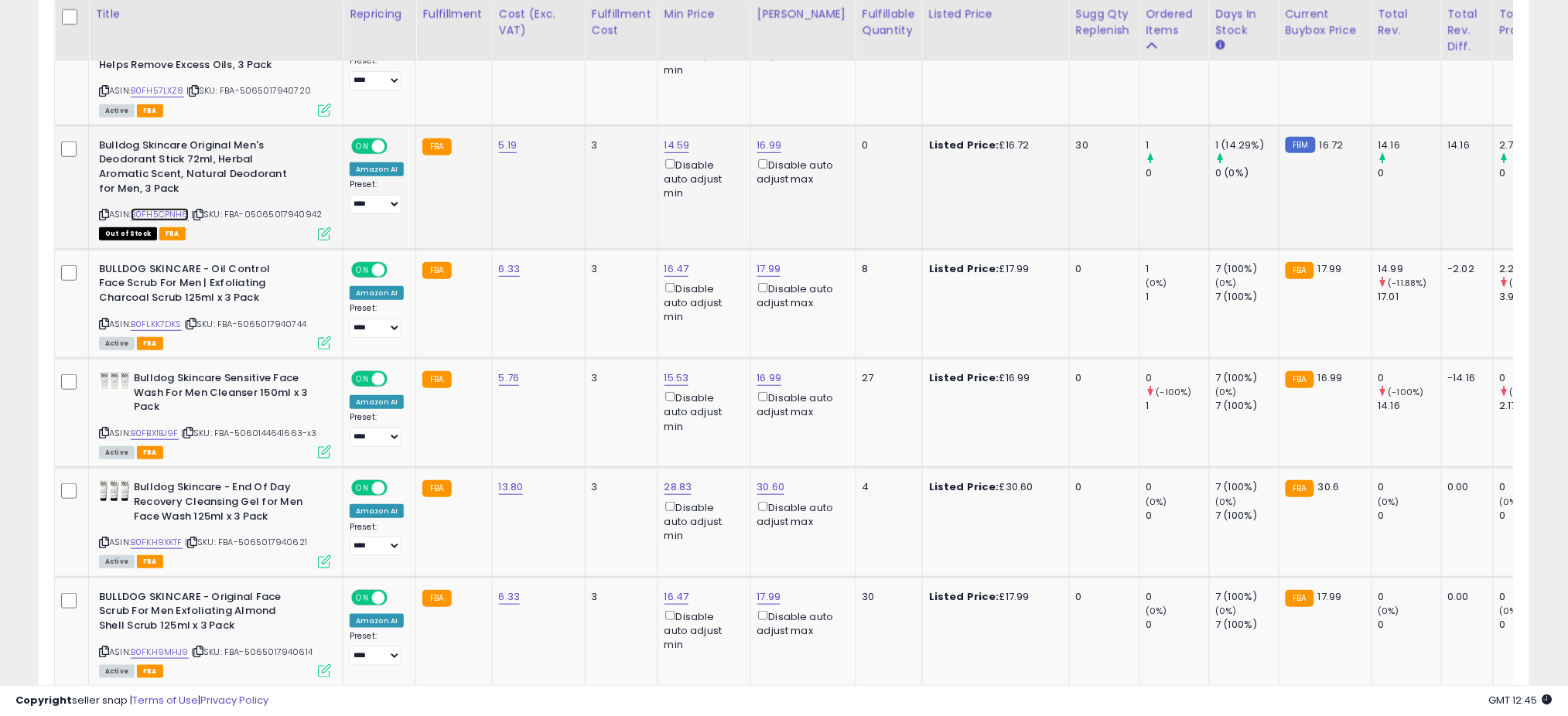
click at [163, 208] on link "B0FH5CPNH6" at bounding box center [160, 214] width 58 height 13
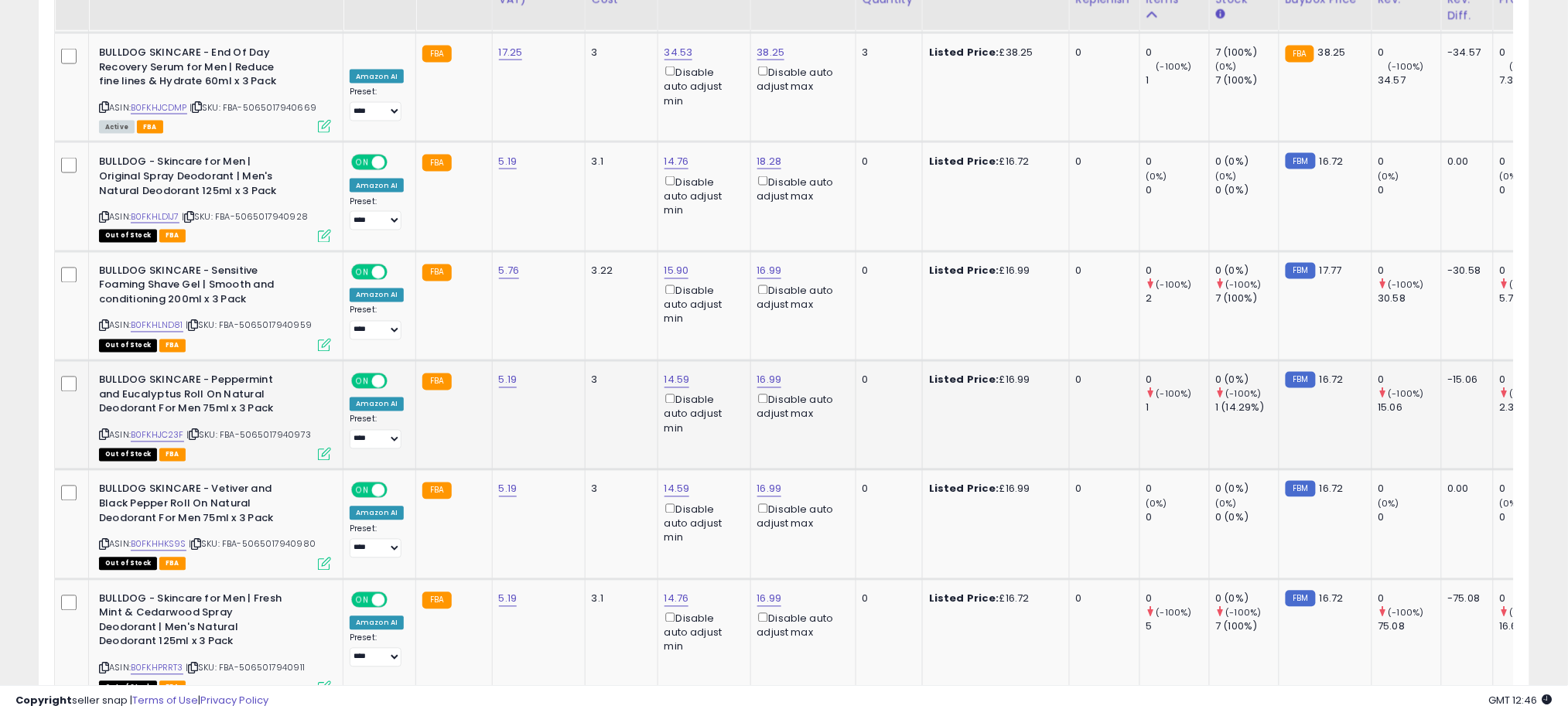
scroll to position [2950, 0]
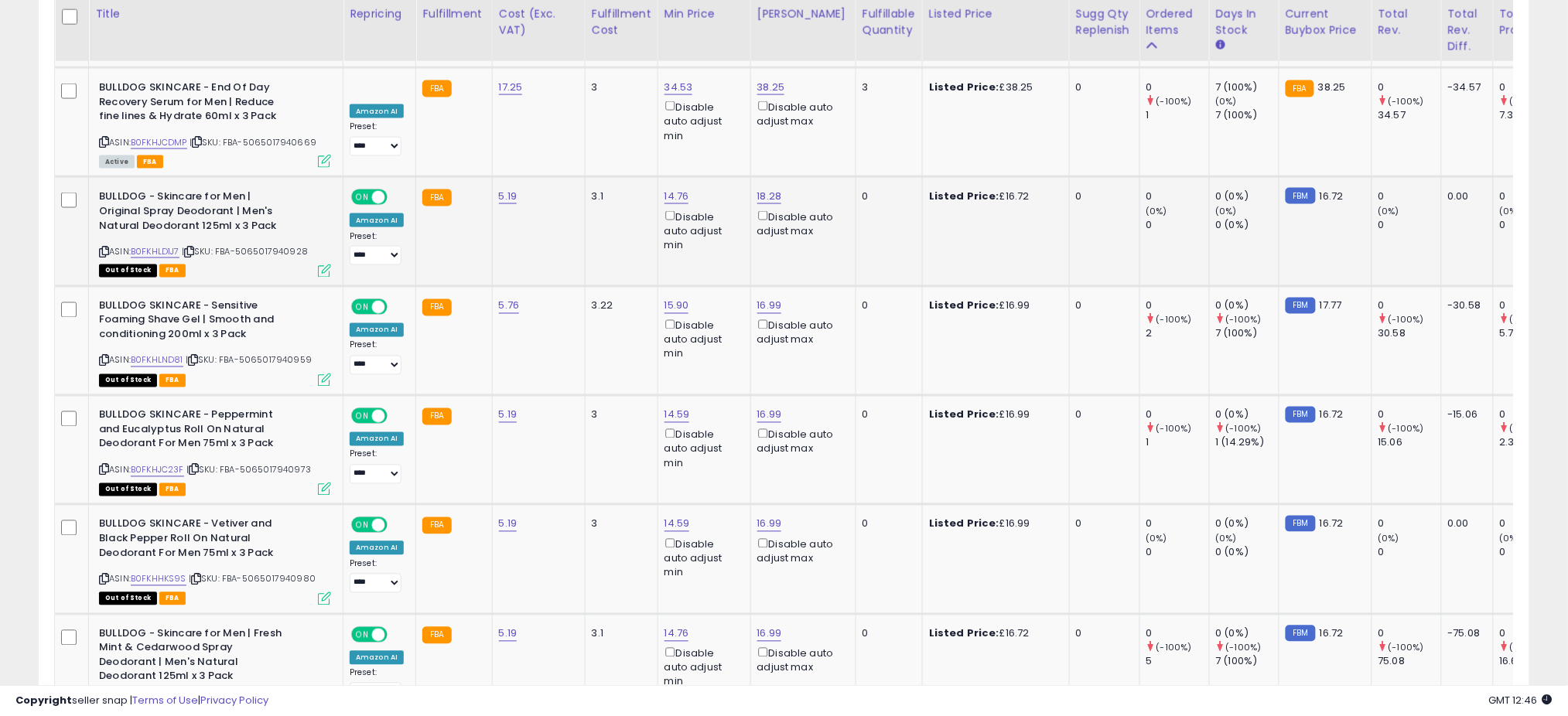
click at [277, 245] on span "| SKU: FBA-5065017940928" at bounding box center [245, 252] width 126 height 12
drag, startPoint x: 277, startPoint y: 207, endPoint x: 170, endPoint y: 207, distance: 107.0
click at [170, 245] on link "B0FKHLD1J7" at bounding box center [155, 252] width 49 height 13
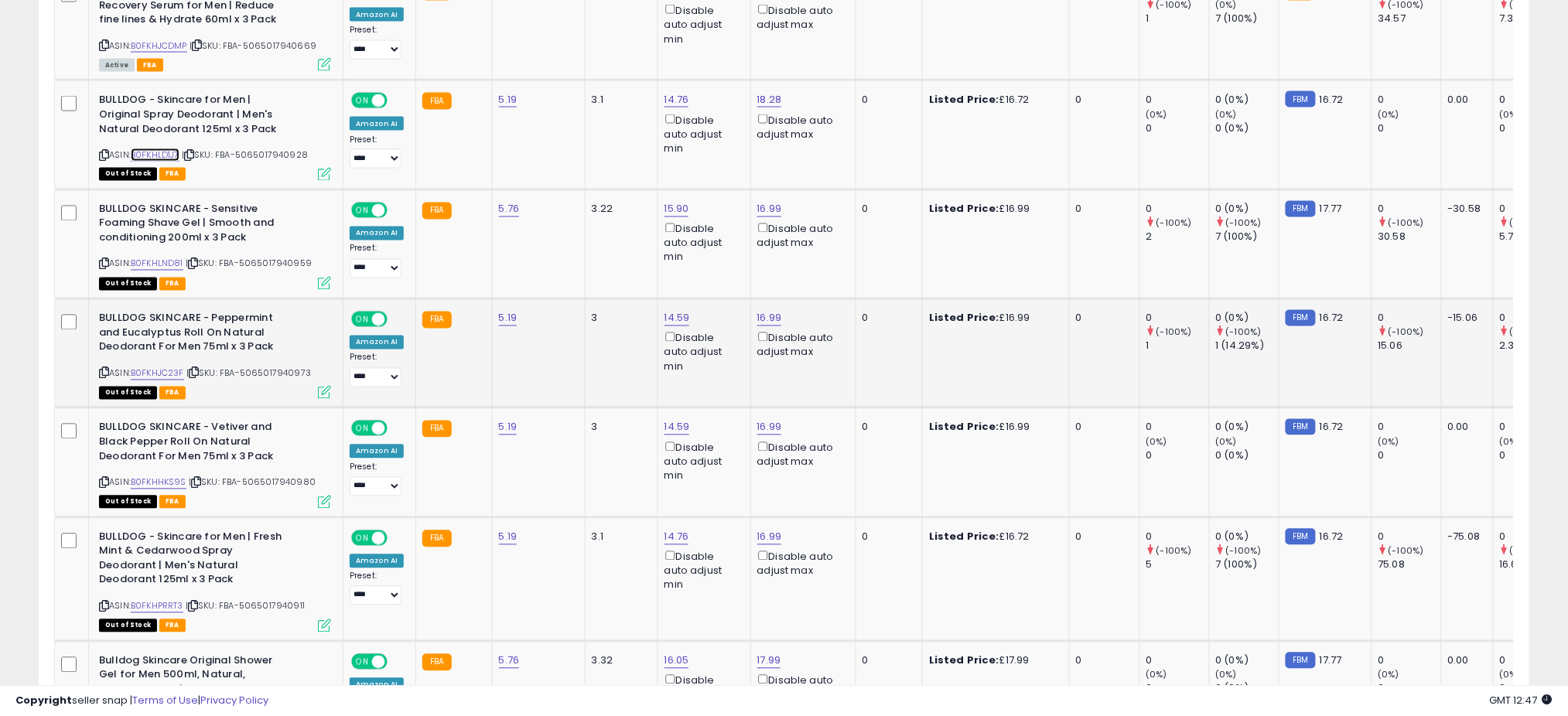
scroll to position [3099, 0]
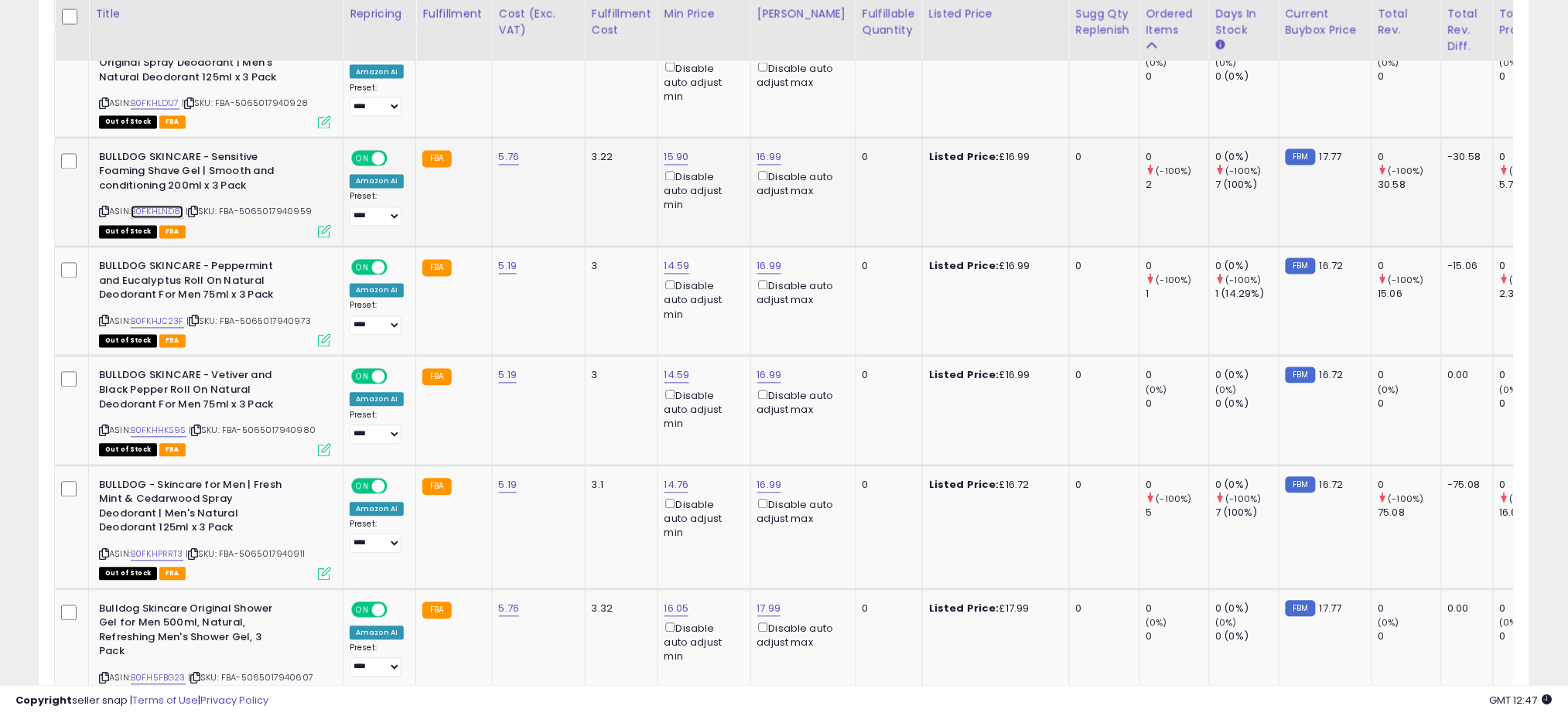
click at [170, 206] on link "B0FKHLND81" at bounding box center [157, 212] width 53 height 13
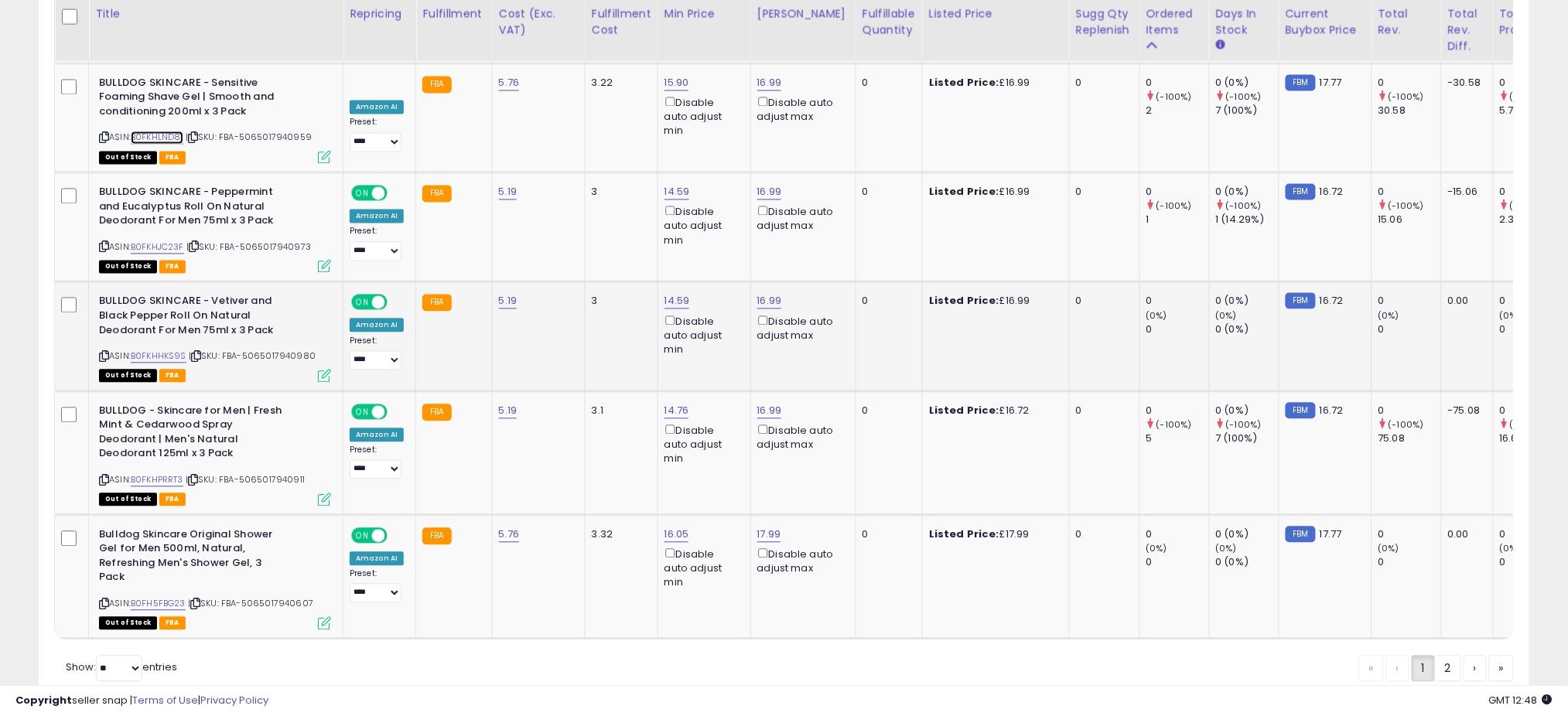
scroll to position [3201, 0]
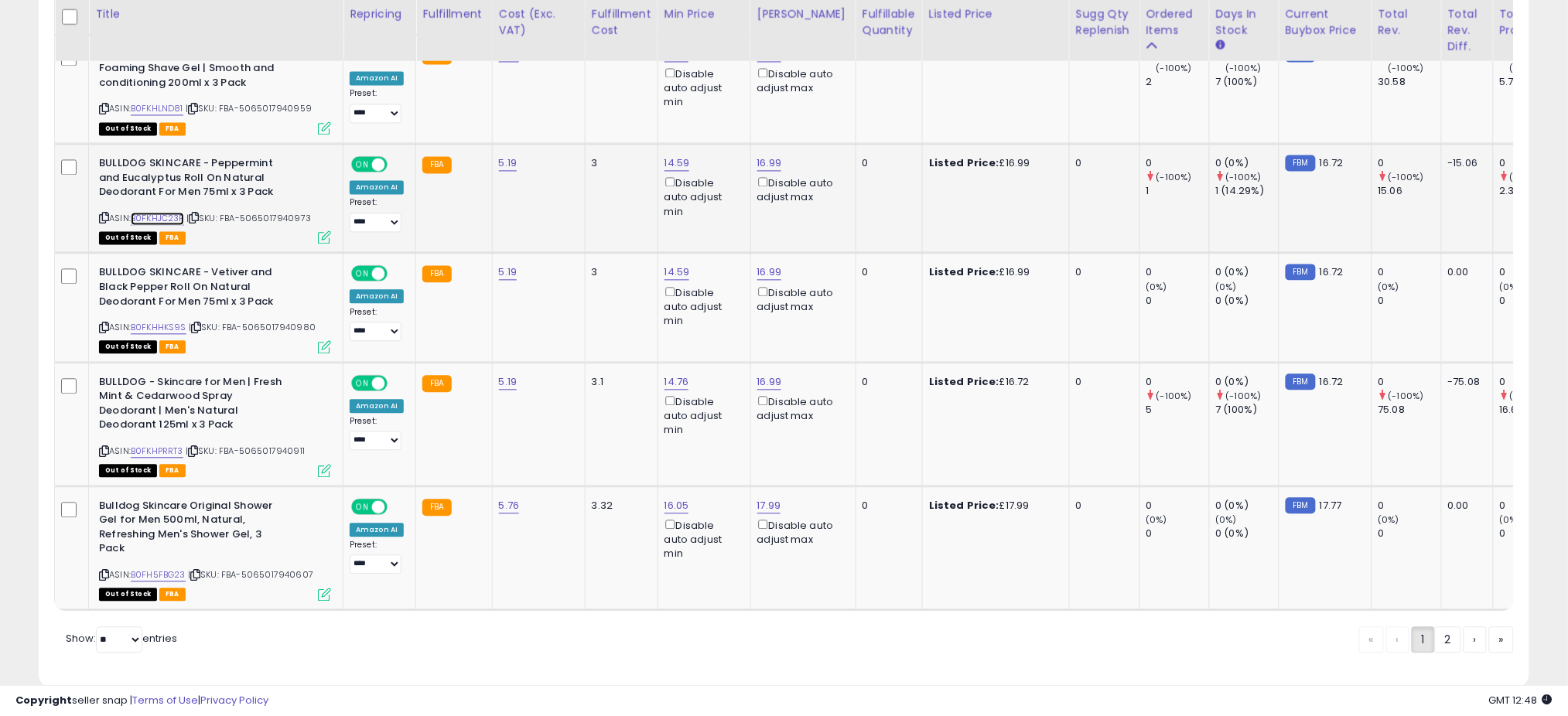
click at [137, 213] on link "B0FKHJC23F" at bounding box center [157, 219] width 53 height 13
click at [169, 322] on link "B0FKHHKS9S" at bounding box center [159, 328] width 56 height 13
click at [287, 322] on span "| SKU: FBA-5065017940980" at bounding box center [252, 328] width 127 height 12
click at [274, 445] on span "| SKU: FBA-5065017940911" at bounding box center [245, 451] width 119 height 12
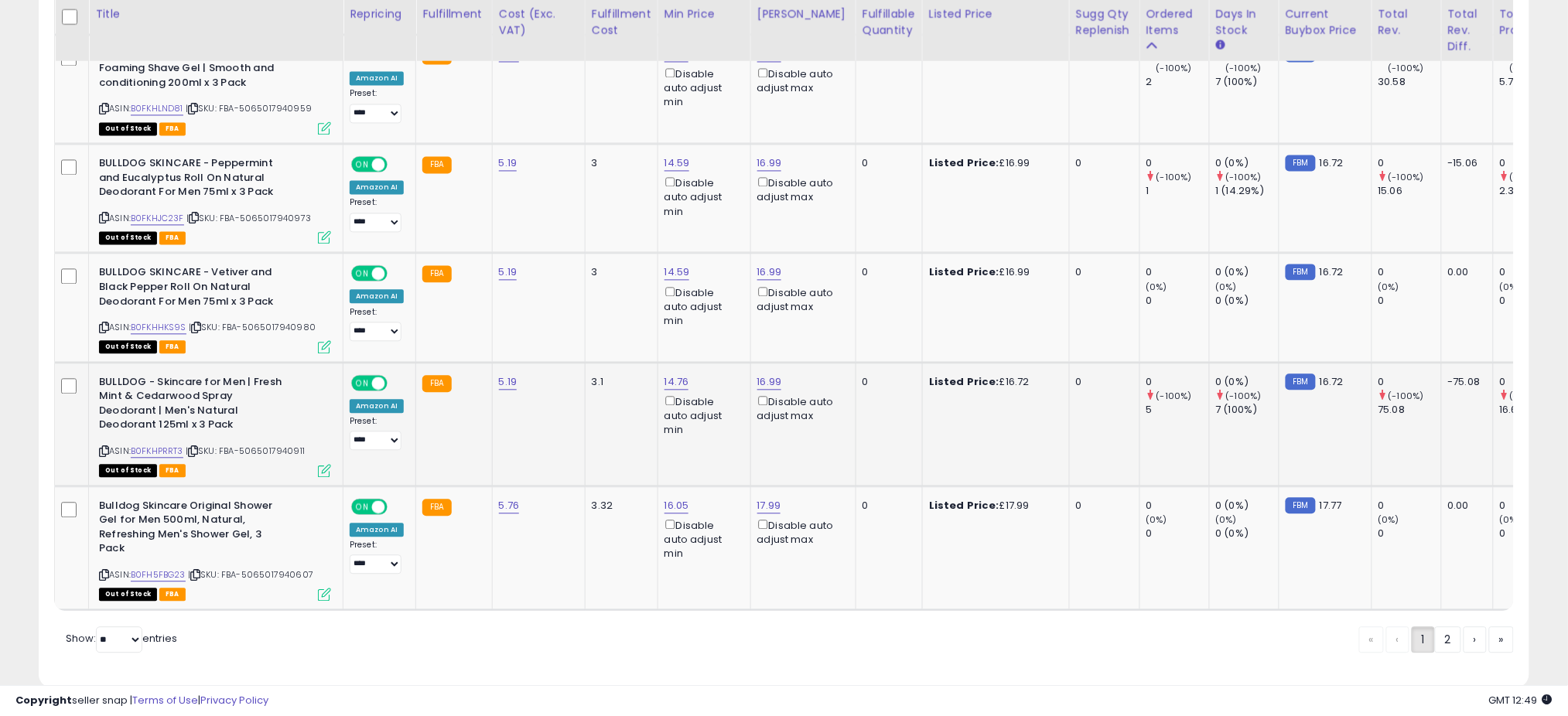
click at [274, 445] on span "| SKU: FBA-5065017940911" at bounding box center [245, 451] width 119 height 12
click at [153, 445] on link "B0FKHPRRT3" at bounding box center [157, 451] width 53 height 13
click at [270, 569] on span "| SKU: FBA-5065017940607" at bounding box center [251, 575] width 125 height 12
click at [156, 569] on link "B0FH5FBG23" at bounding box center [158, 575] width 55 height 13
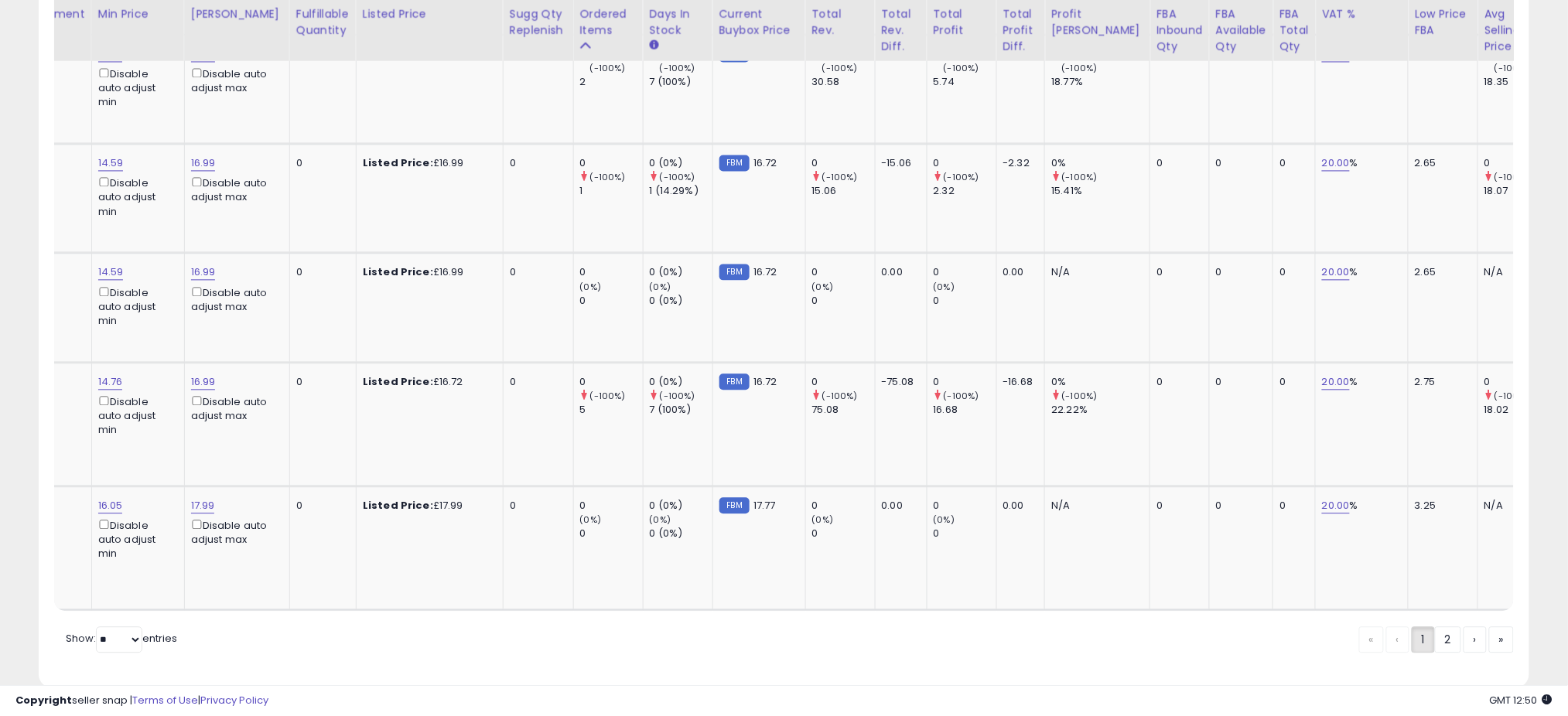
scroll to position [0, 0]
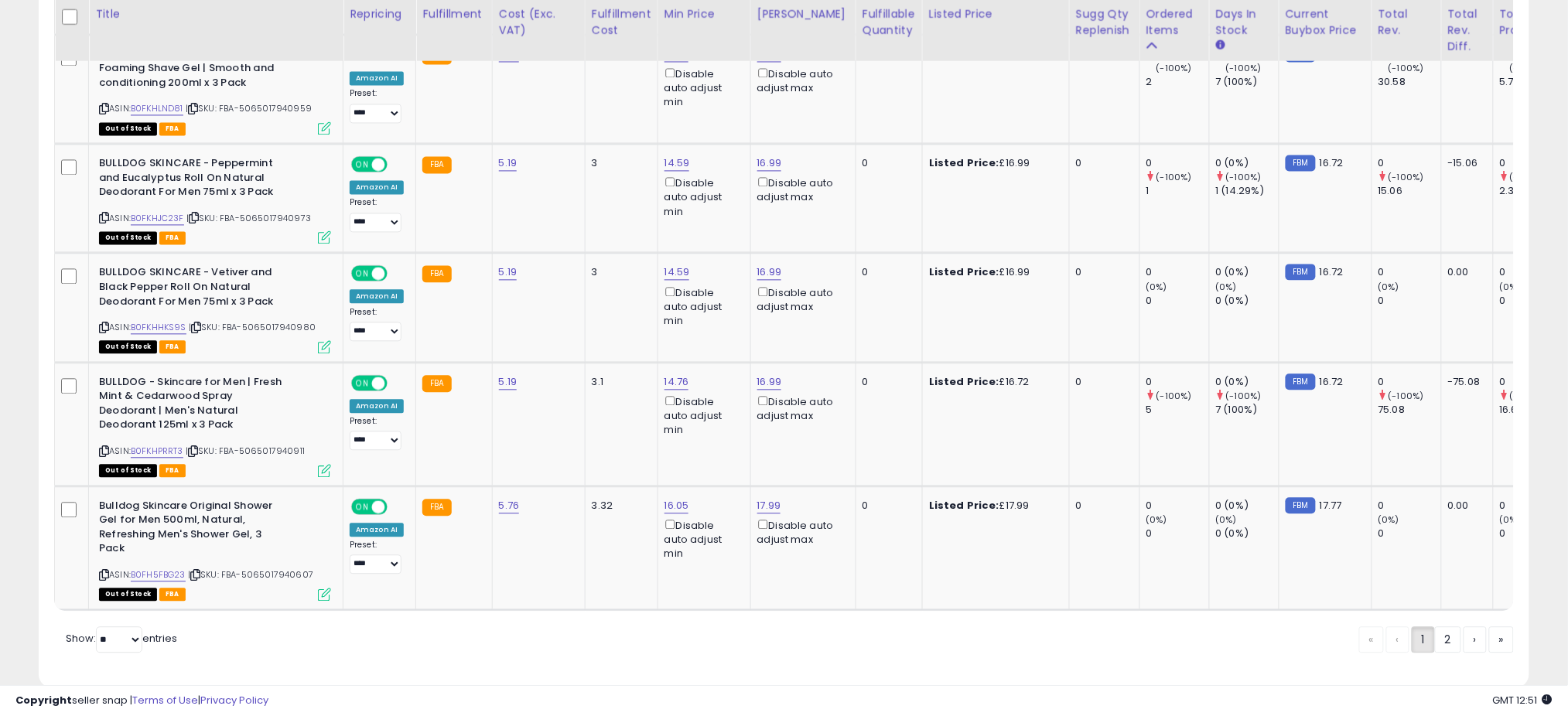
drag, startPoint x: 1450, startPoint y: 613, endPoint x: 1344, endPoint y: 561, distance: 118.1
click at [1450, 627] on link "2" at bounding box center [1448, 640] width 26 height 26
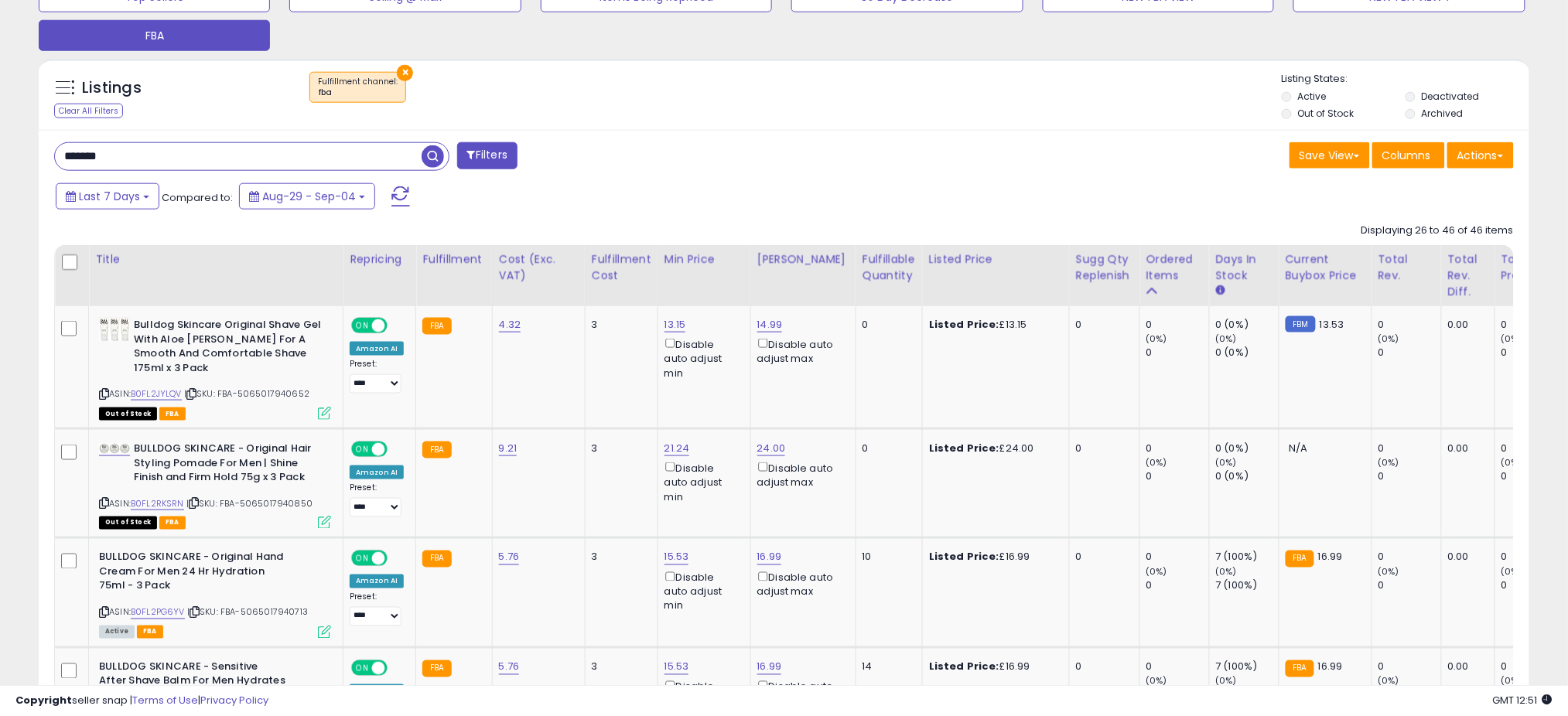
scroll to position [750, 0]
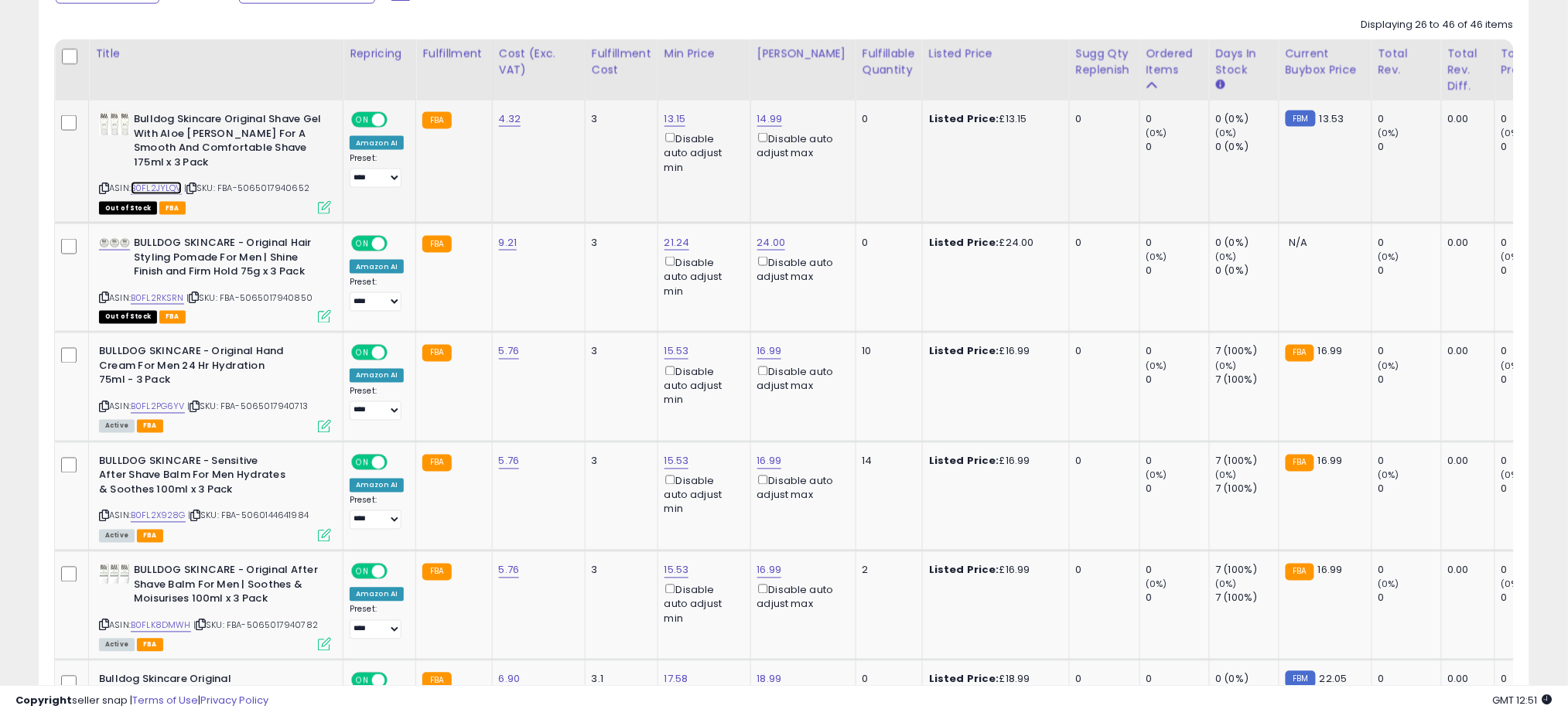
click at [167, 182] on link "B0FL2JYLQV" at bounding box center [156, 188] width 51 height 13
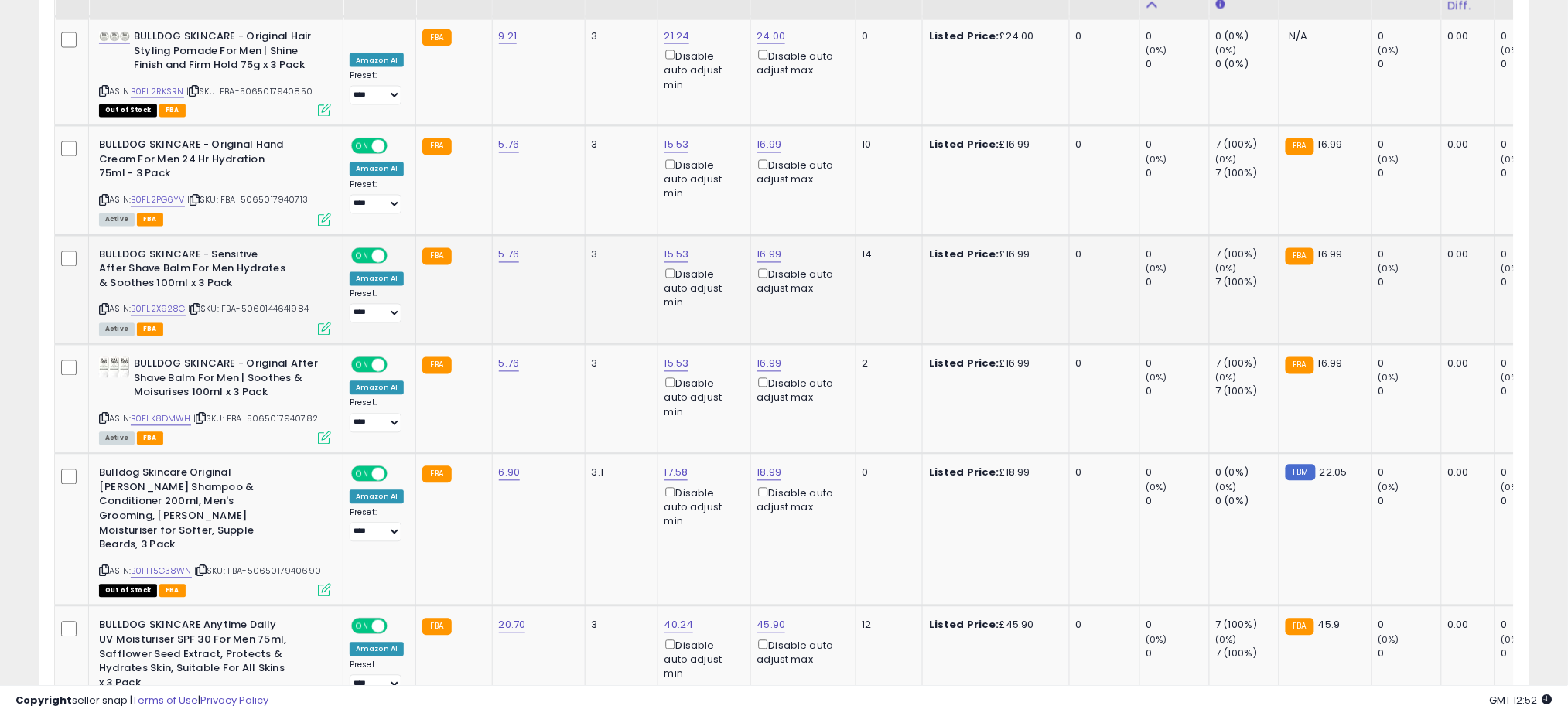
scroll to position [854, 0]
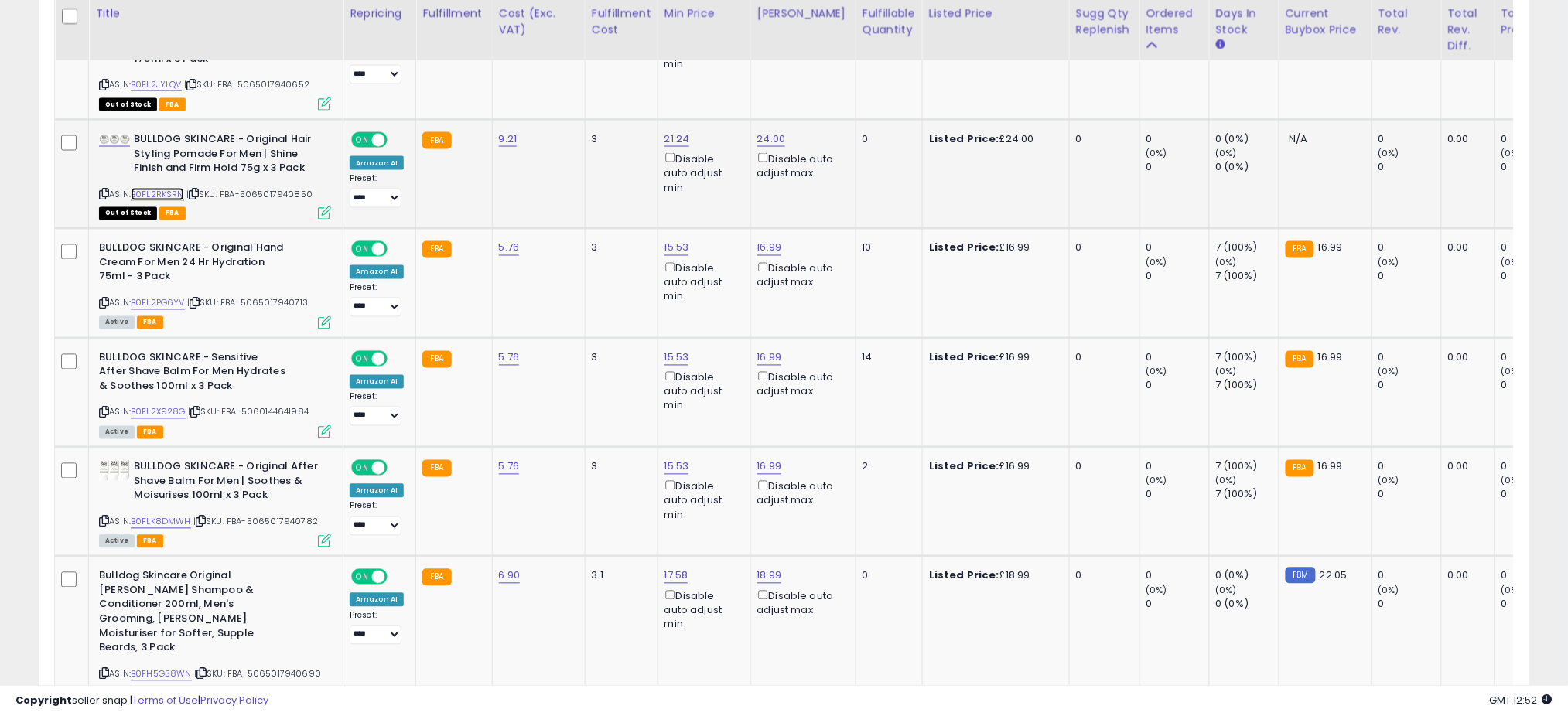
click at [165, 188] on link "B0FL2RKSRN" at bounding box center [157, 194] width 53 height 13
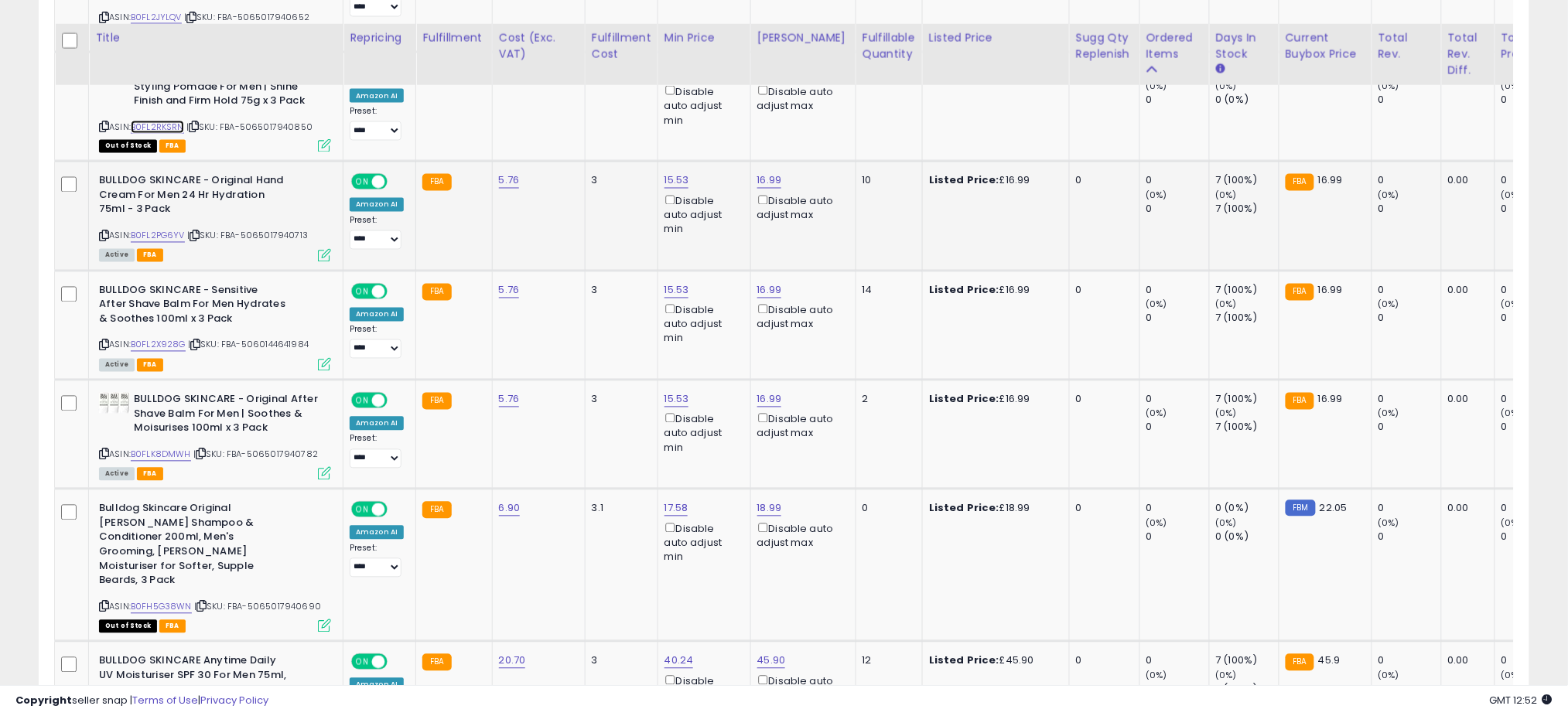
scroll to position [957, 0]
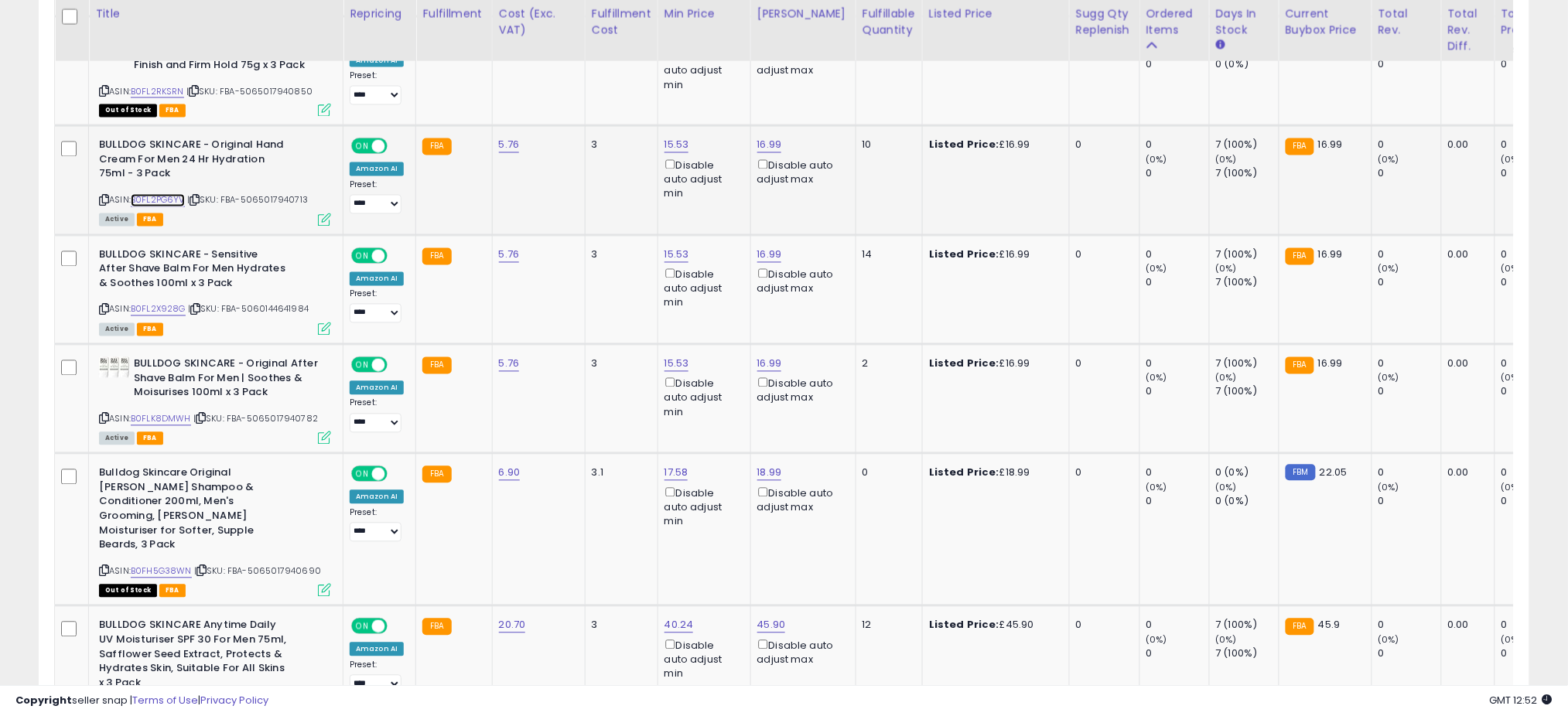
click at [165, 194] on link "B0FL2PG6YV" at bounding box center [158, 200] width 54 height 13
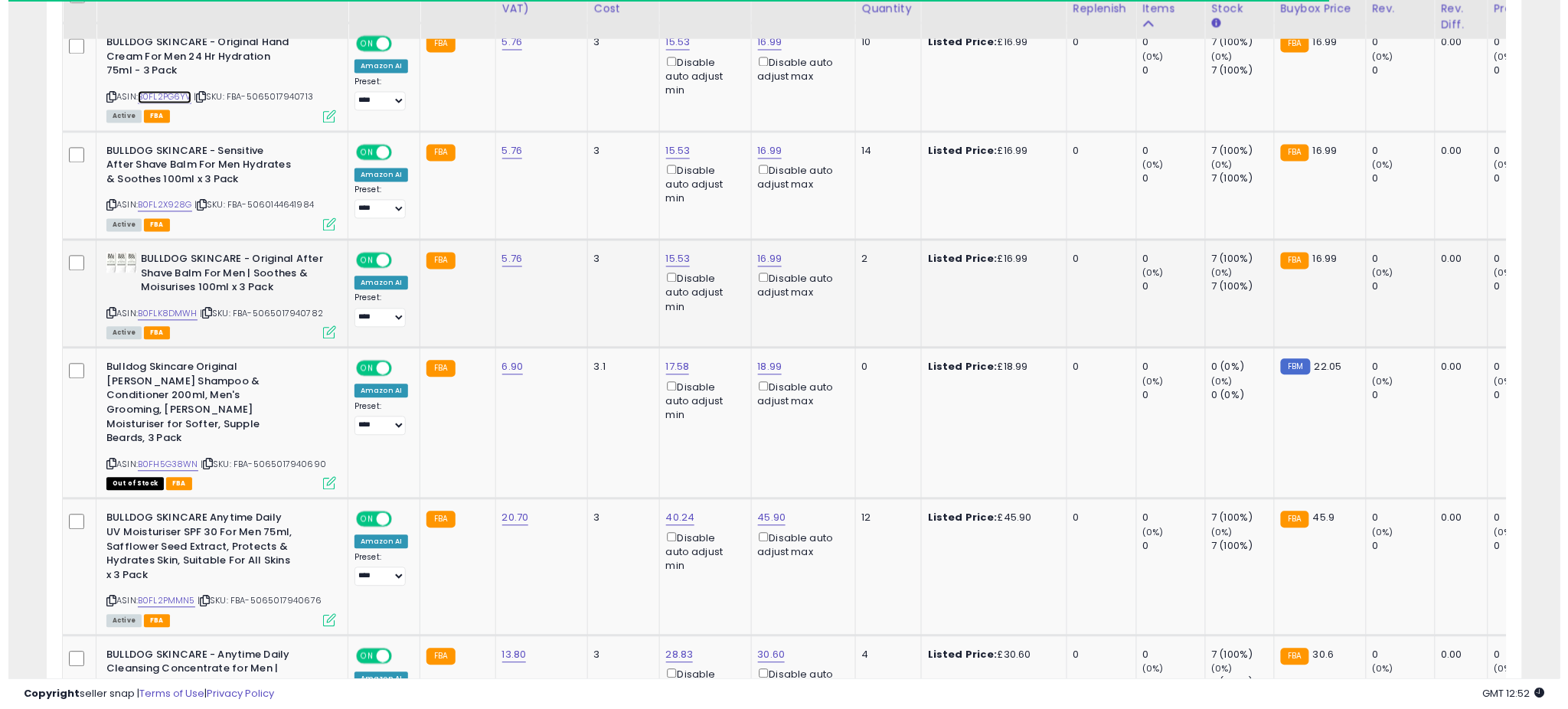
scroll to position [1049, 0]
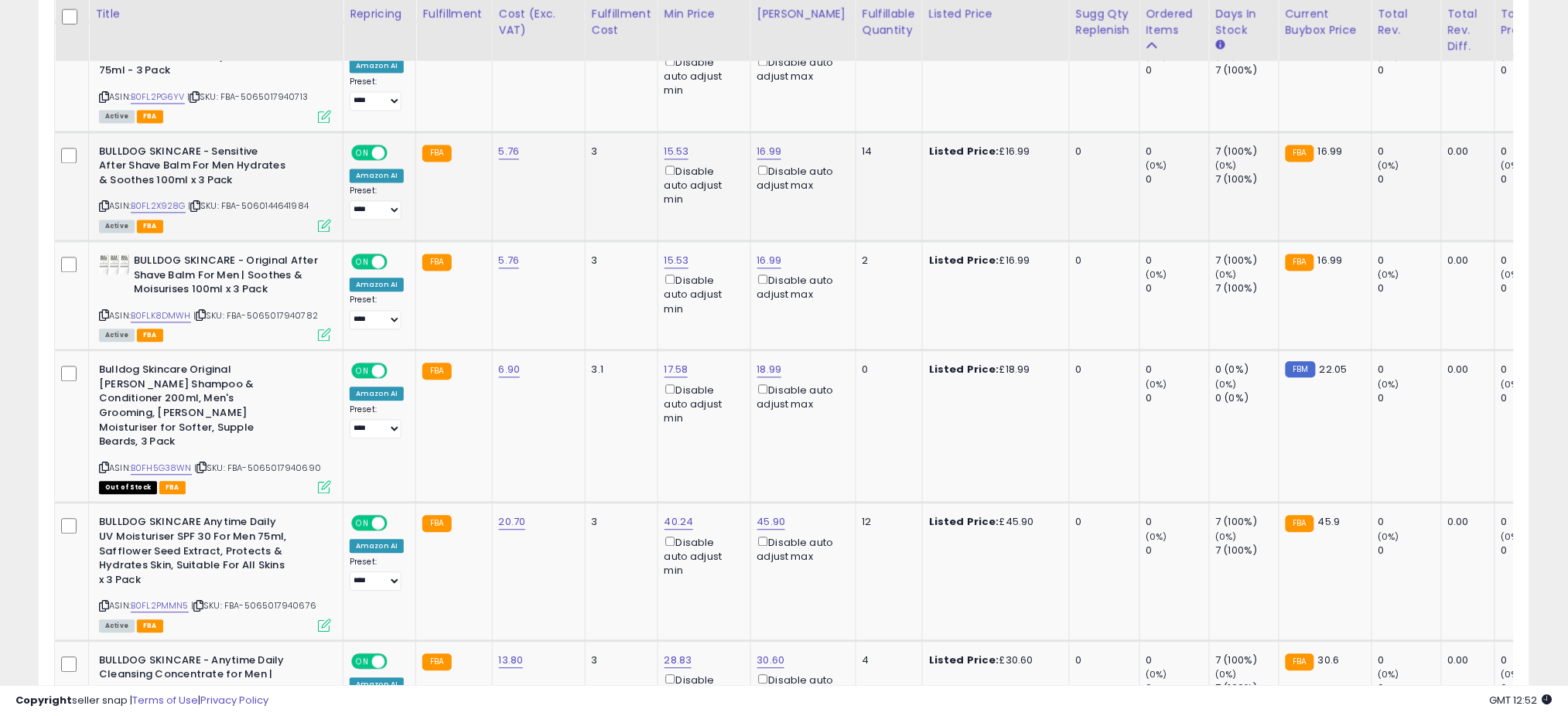
click at [319, 220] on icon at bounding box center [324, 226] width 13 height 13
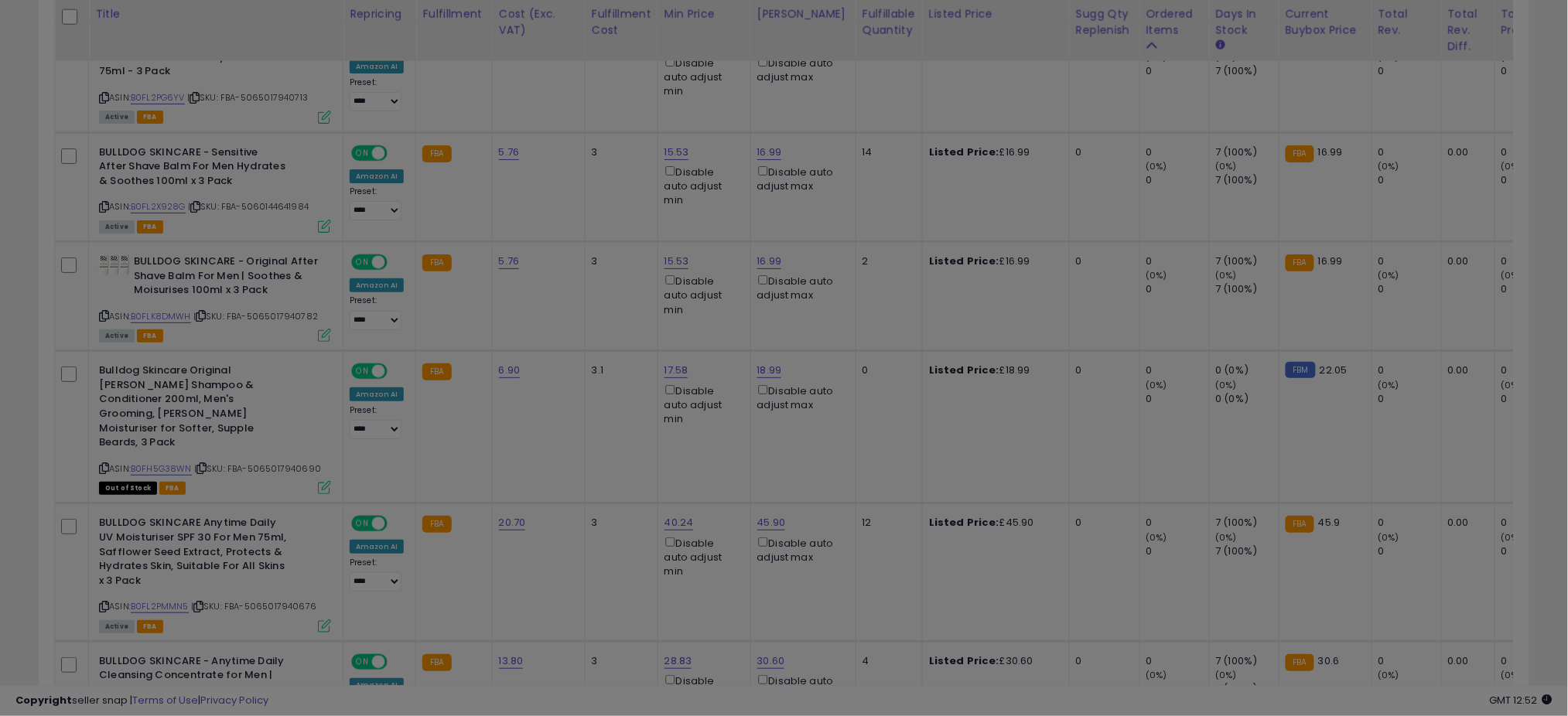
scroll to position [317, 874]
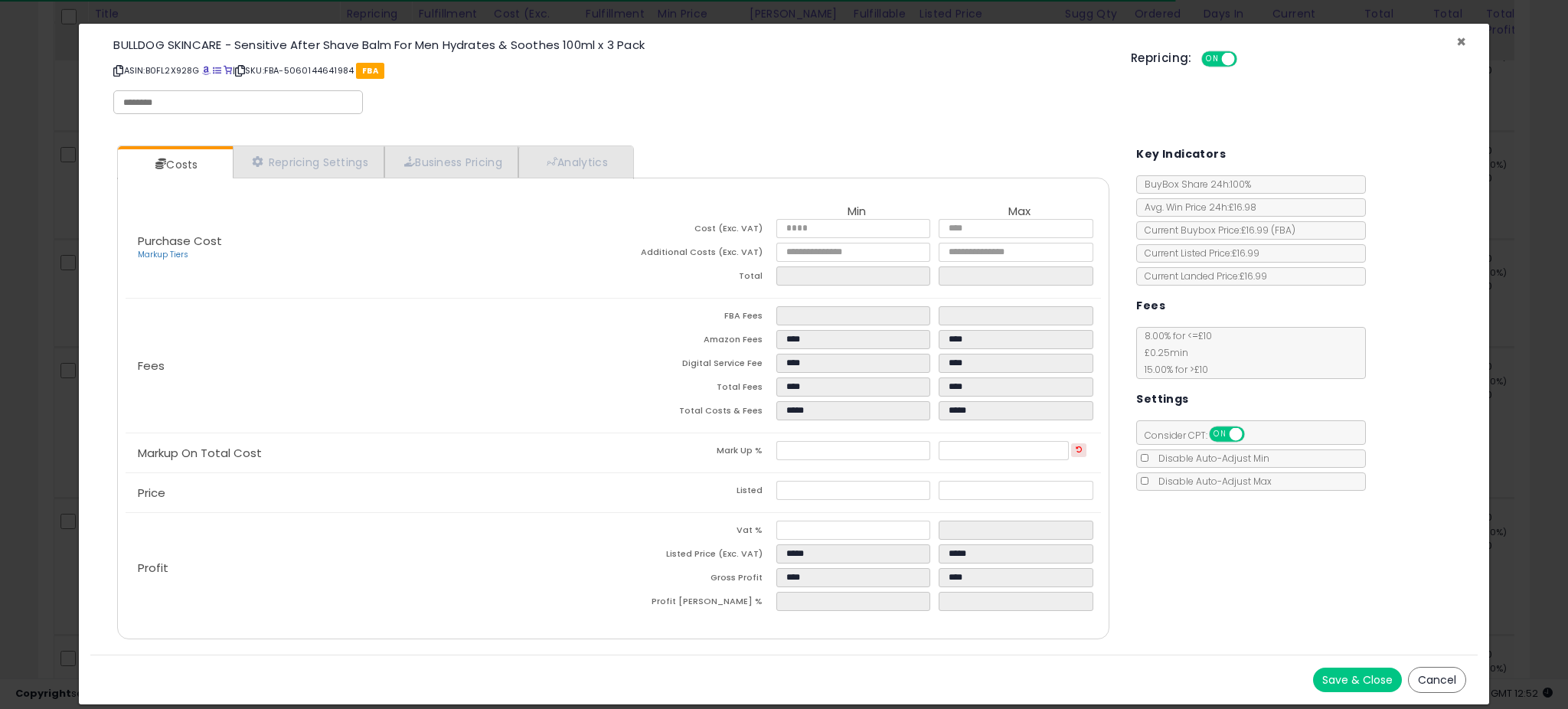
click at [1458, 43] on span "×" at bounding box center [1461, 41] width 10 height 22
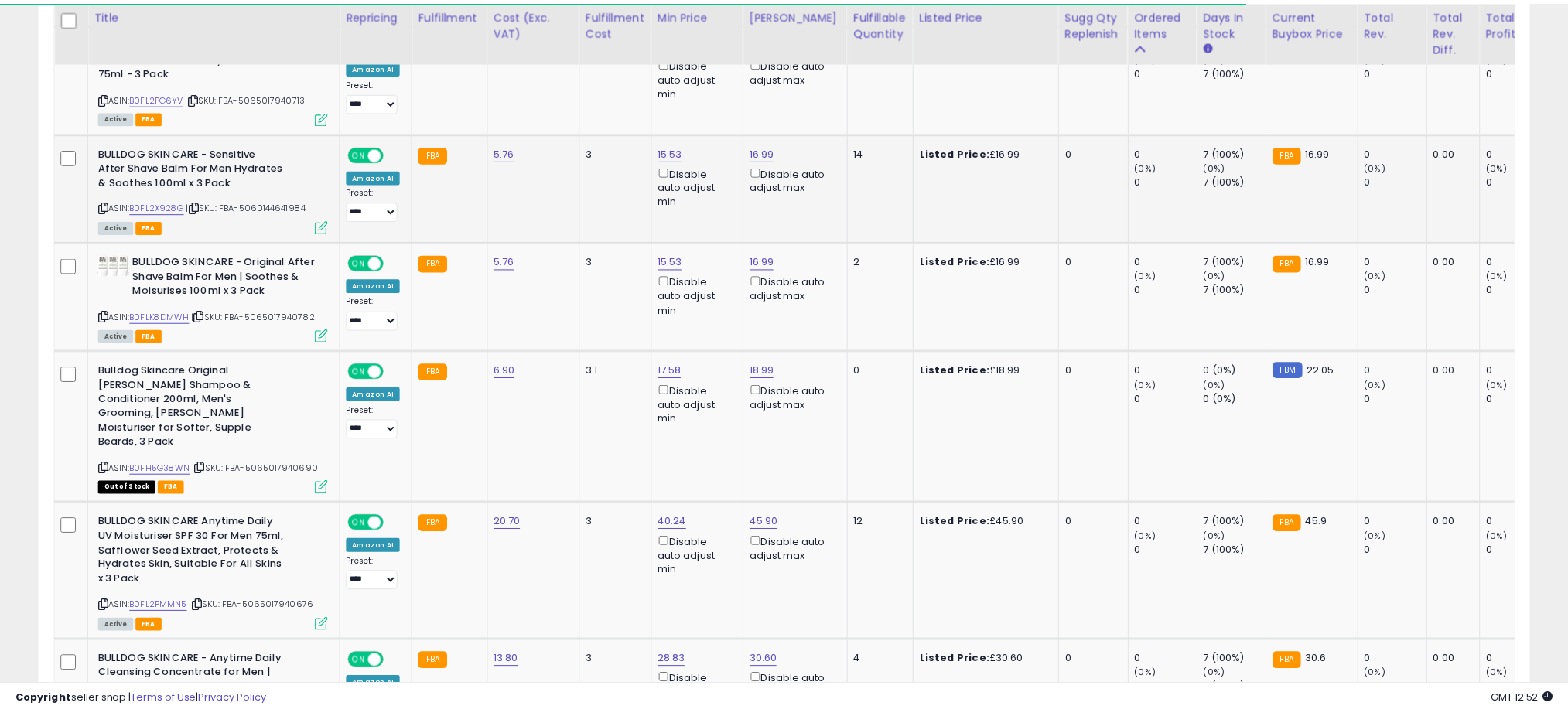
scroll to position [772891, 772610]
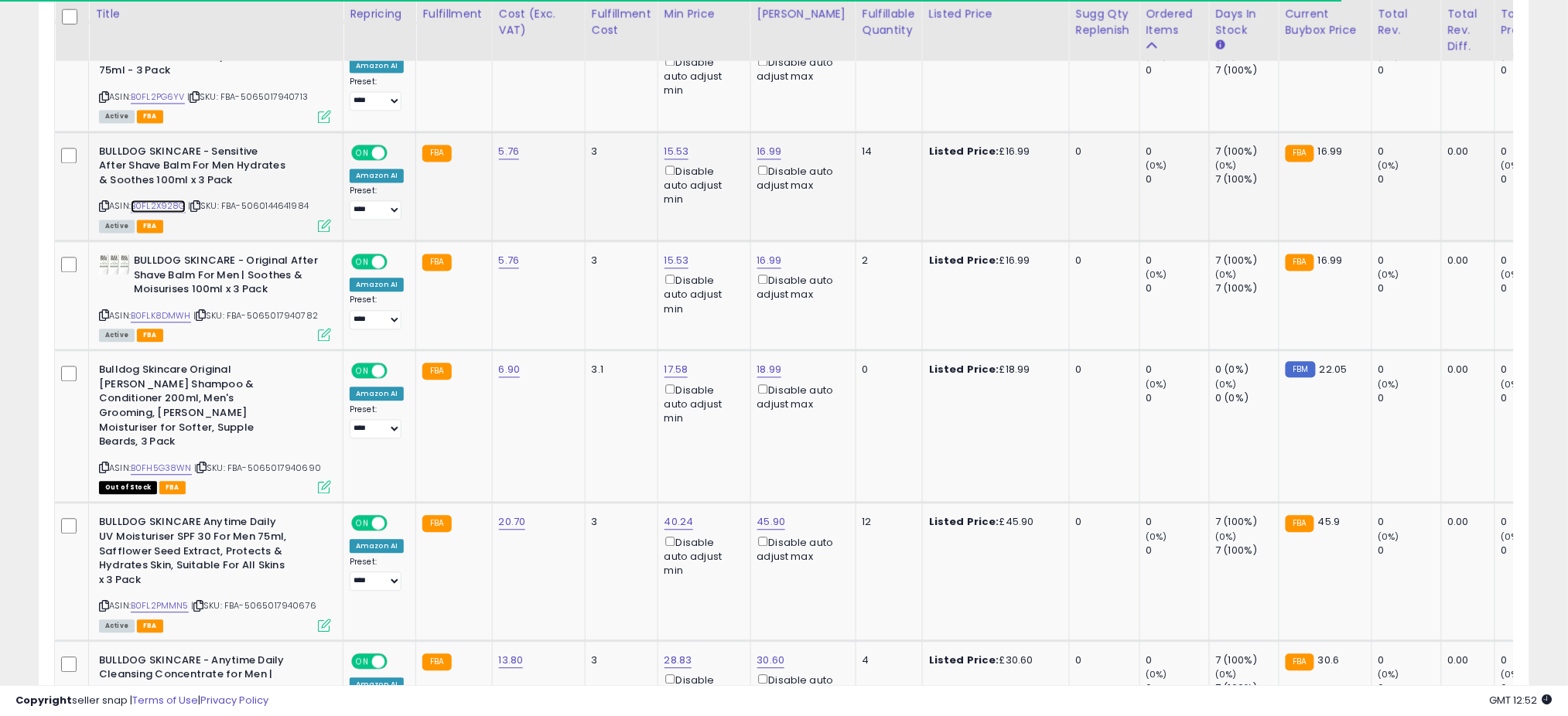
click at [159, 200] on link "B0FL2X928G" at bounding box center [158, 207] width 55 height 13
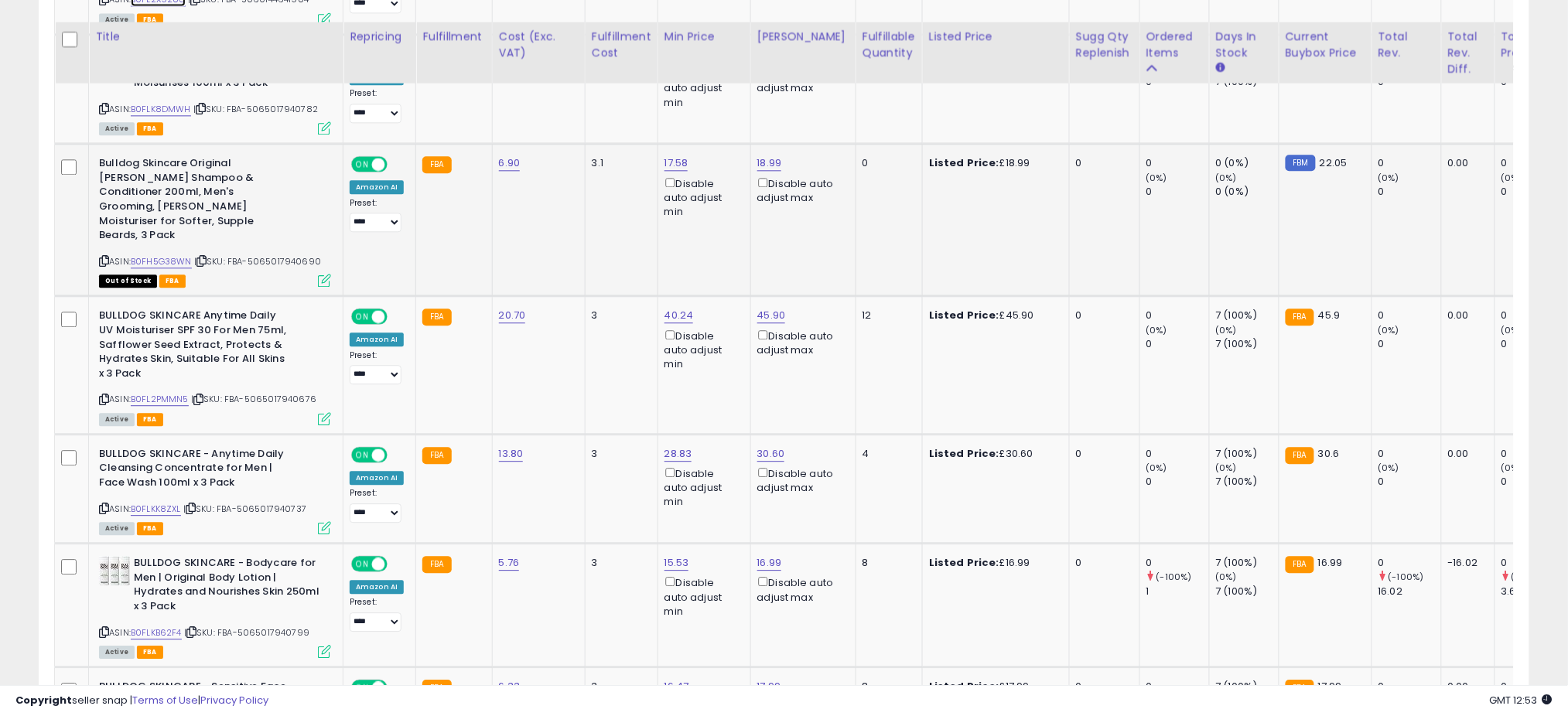
scroll to position [1266, 0]
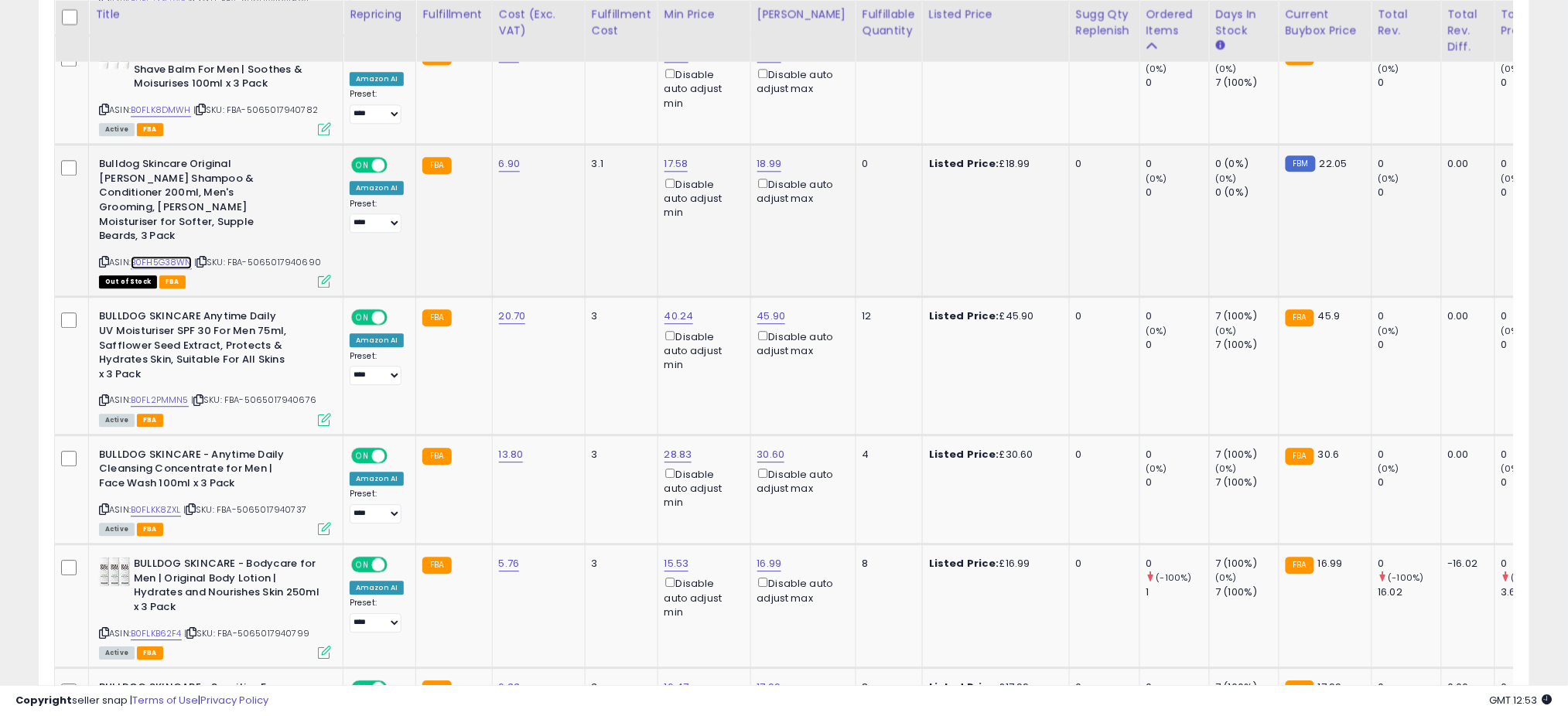
click at [153, 256] on link "B0FH5G38WN" at bounding box center [161, 262] width 61 height 13
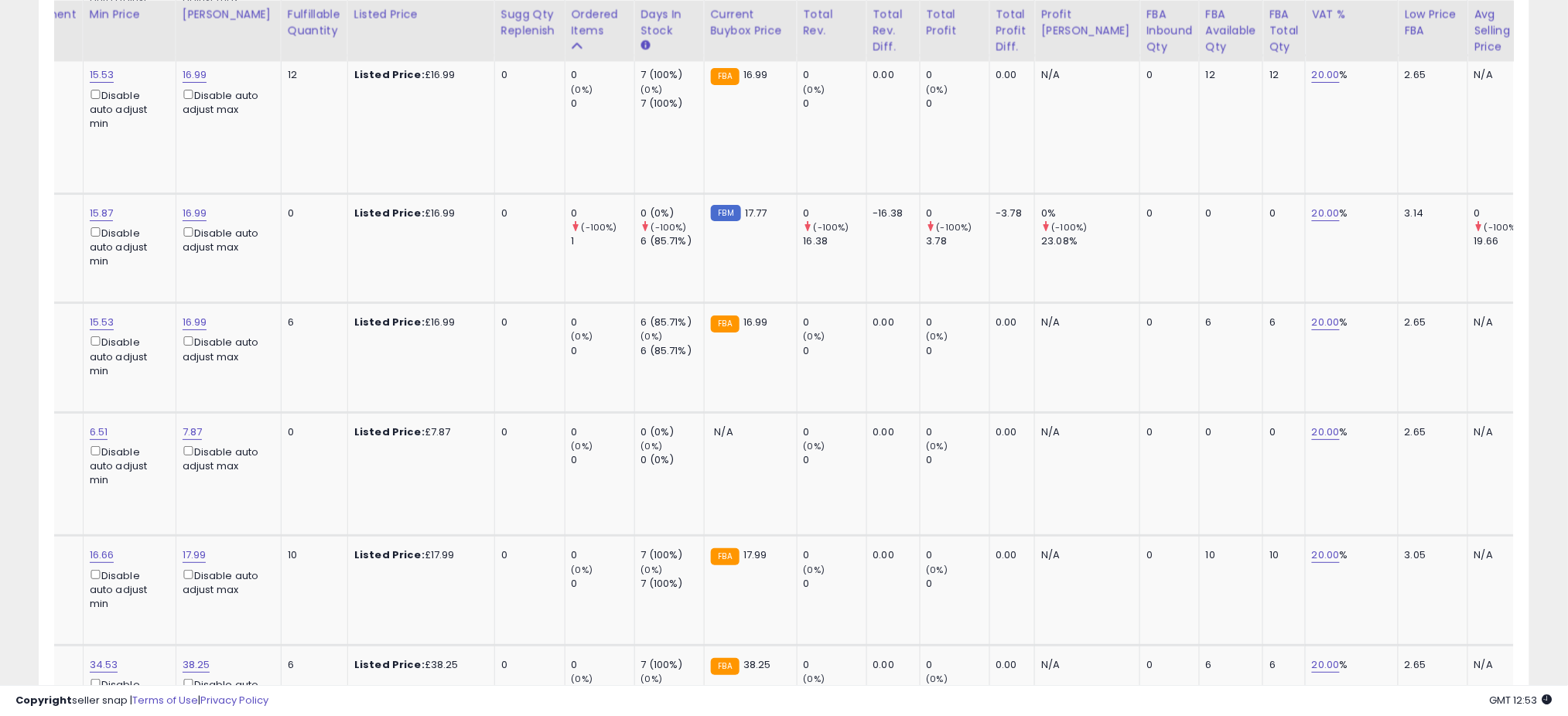
scroll to position [0, 0]
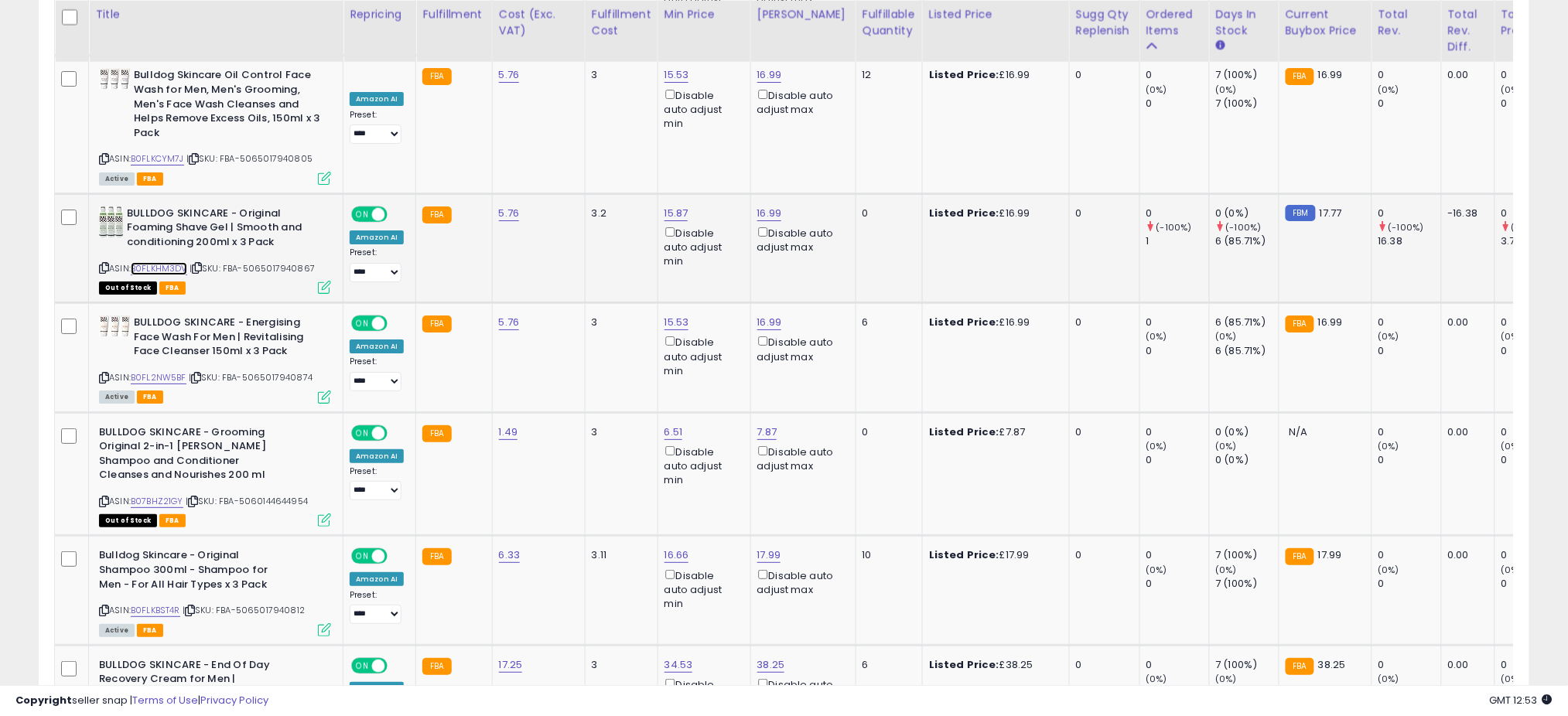
click at [165, 262] on link "B0FLKHM3DV" at bounding box center [159, 269] width 57 height 13
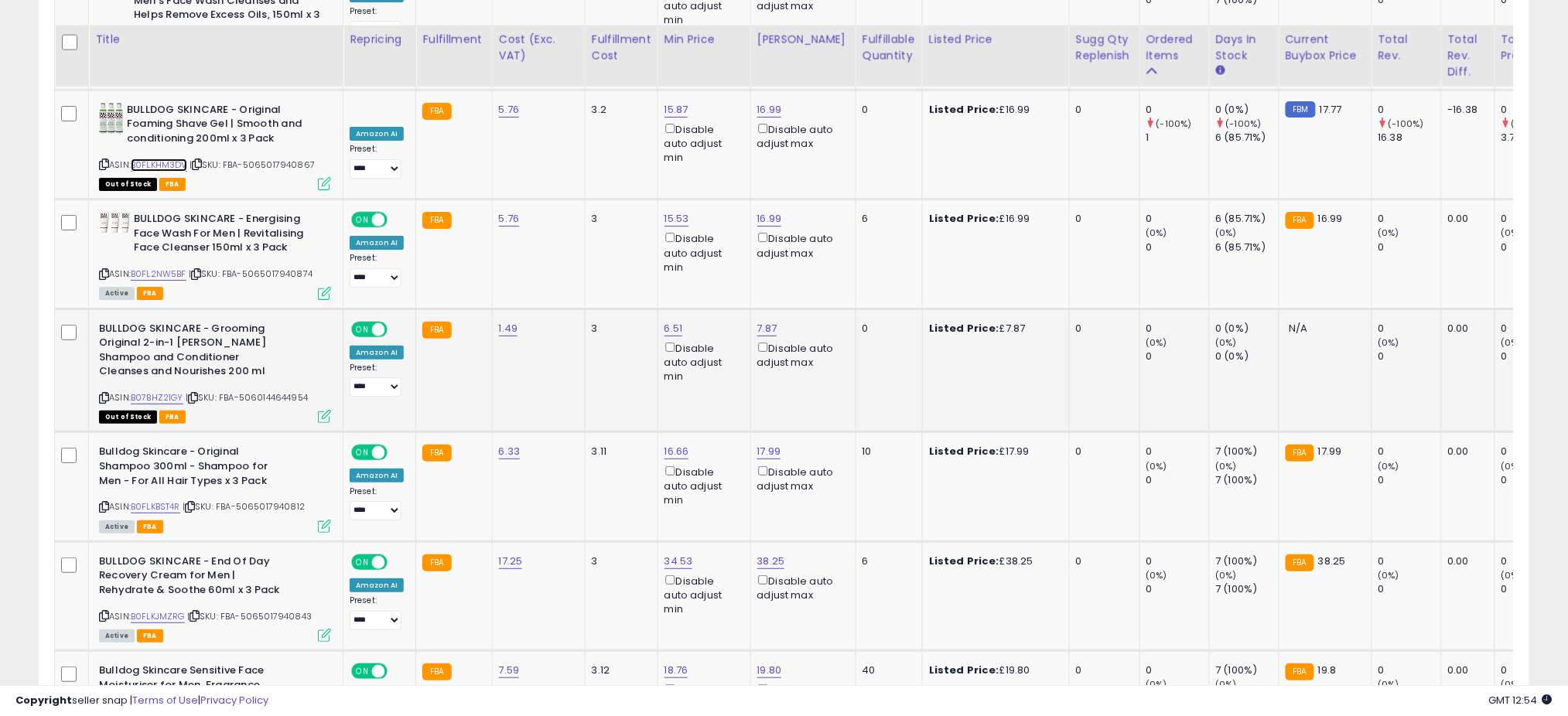
scroll to position [2194, 0]
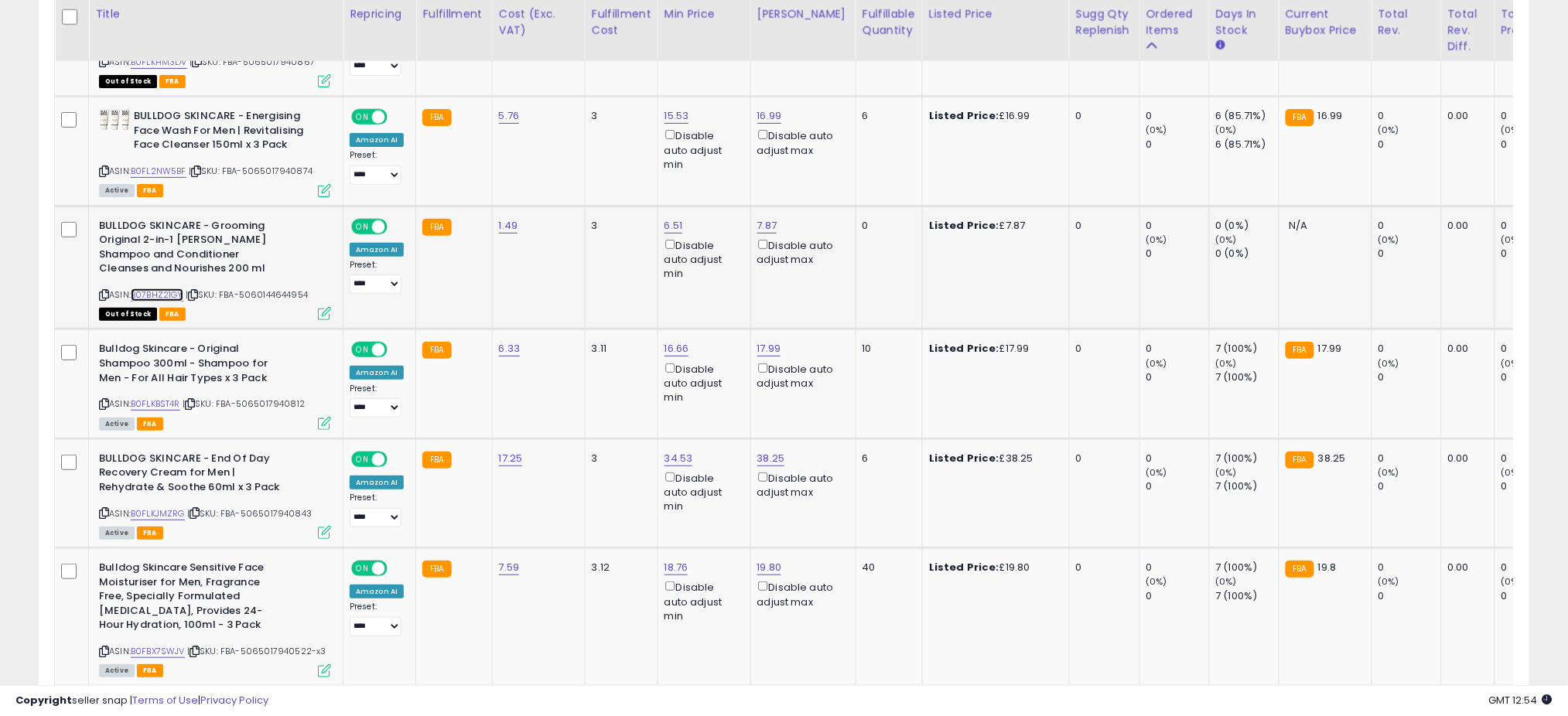
click at [161, 289] on link "B07BHZ21GY" at bounding box center [157, 295] width 53 height 13
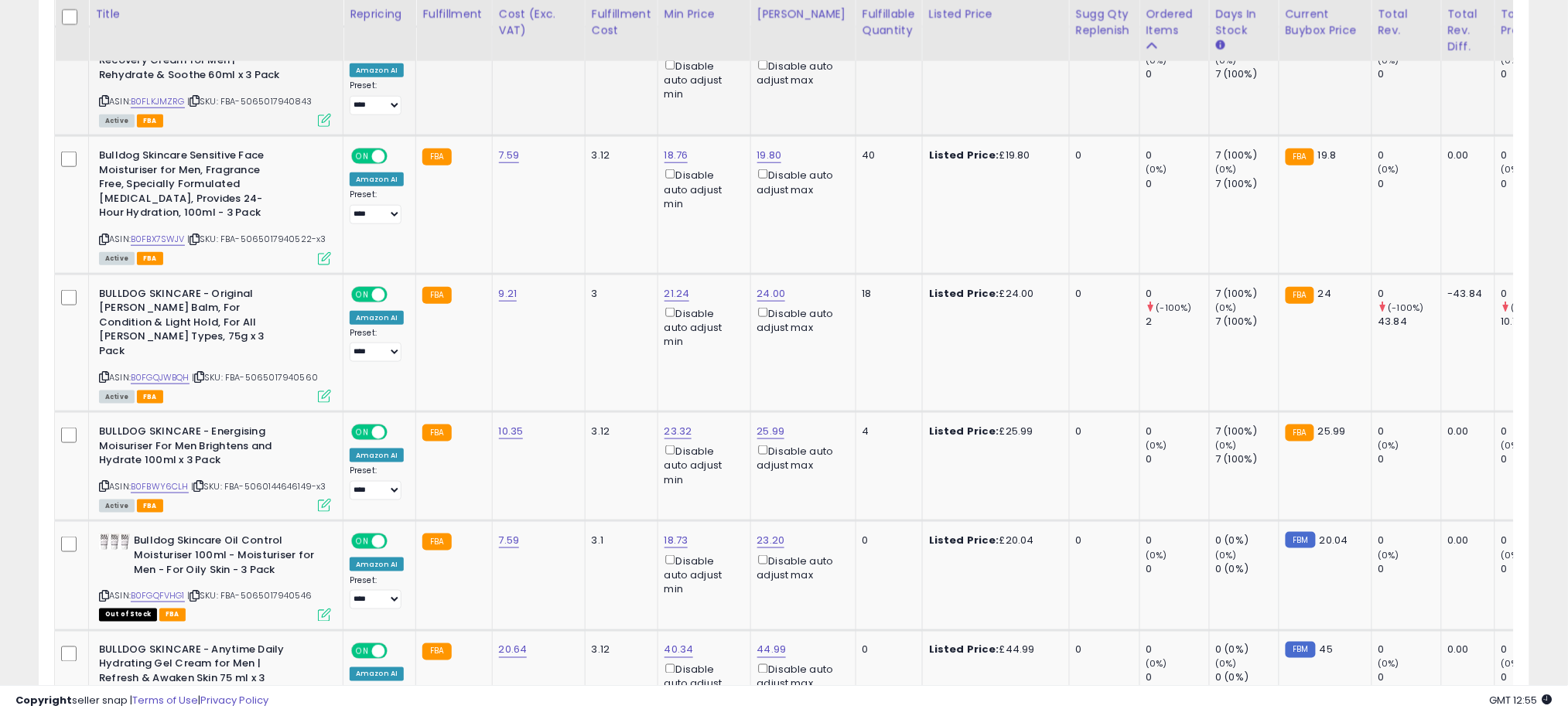
scroll to position [2709, 0]
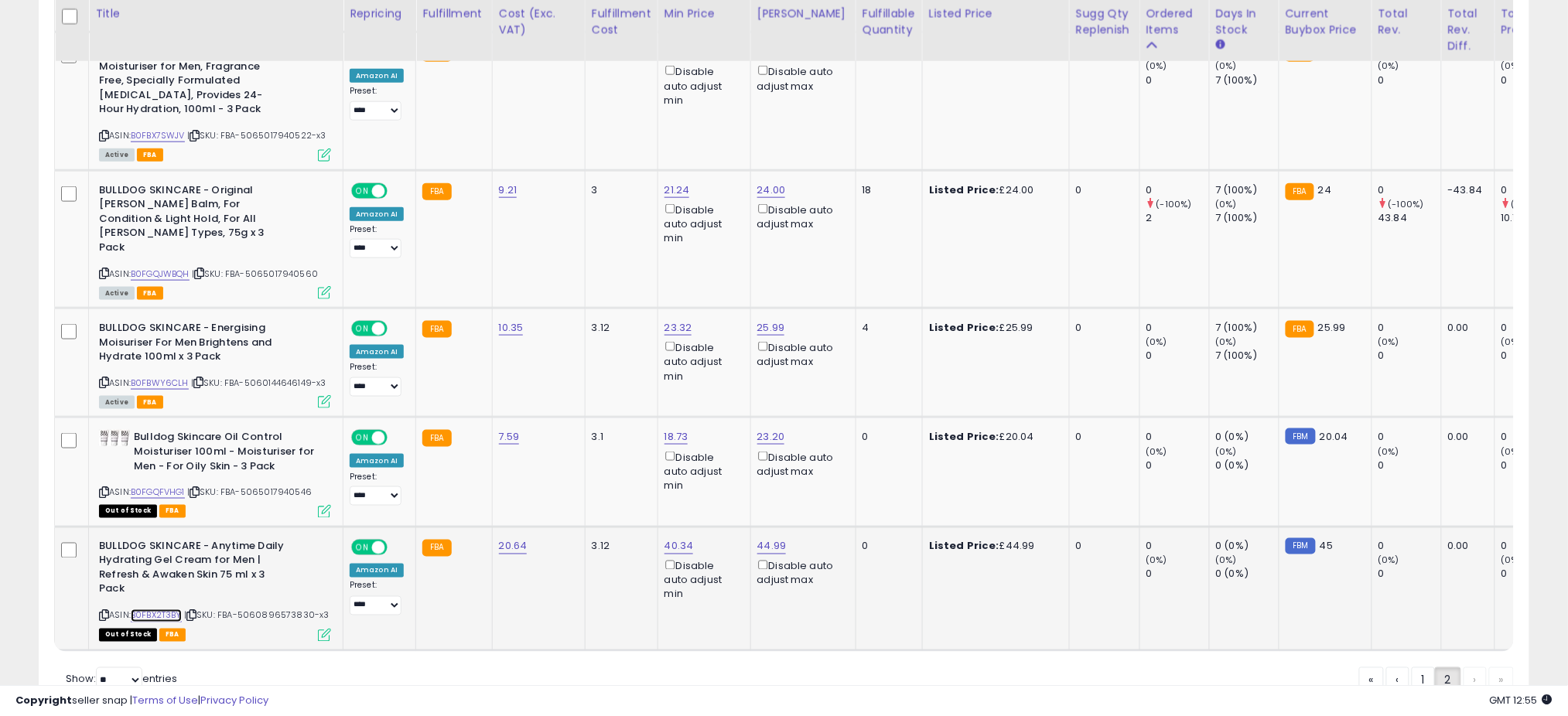
click at [149, 609] on link "B0FBX2T3BY" at bounding box center [156, 615] width 51 height 13
